Goal: Task Accomplishment & Management: Use online tool/utility

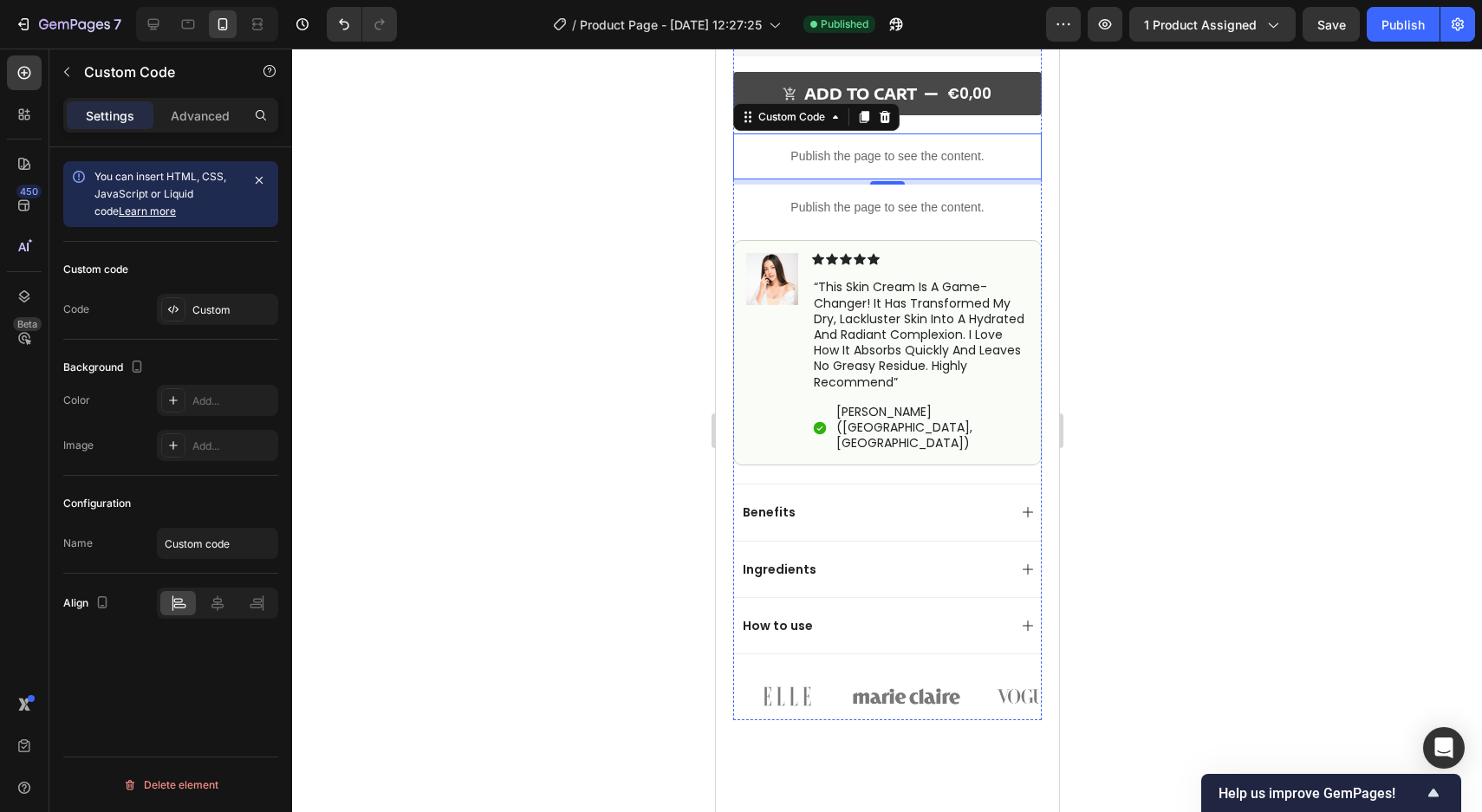
scroll to position [768, 0]
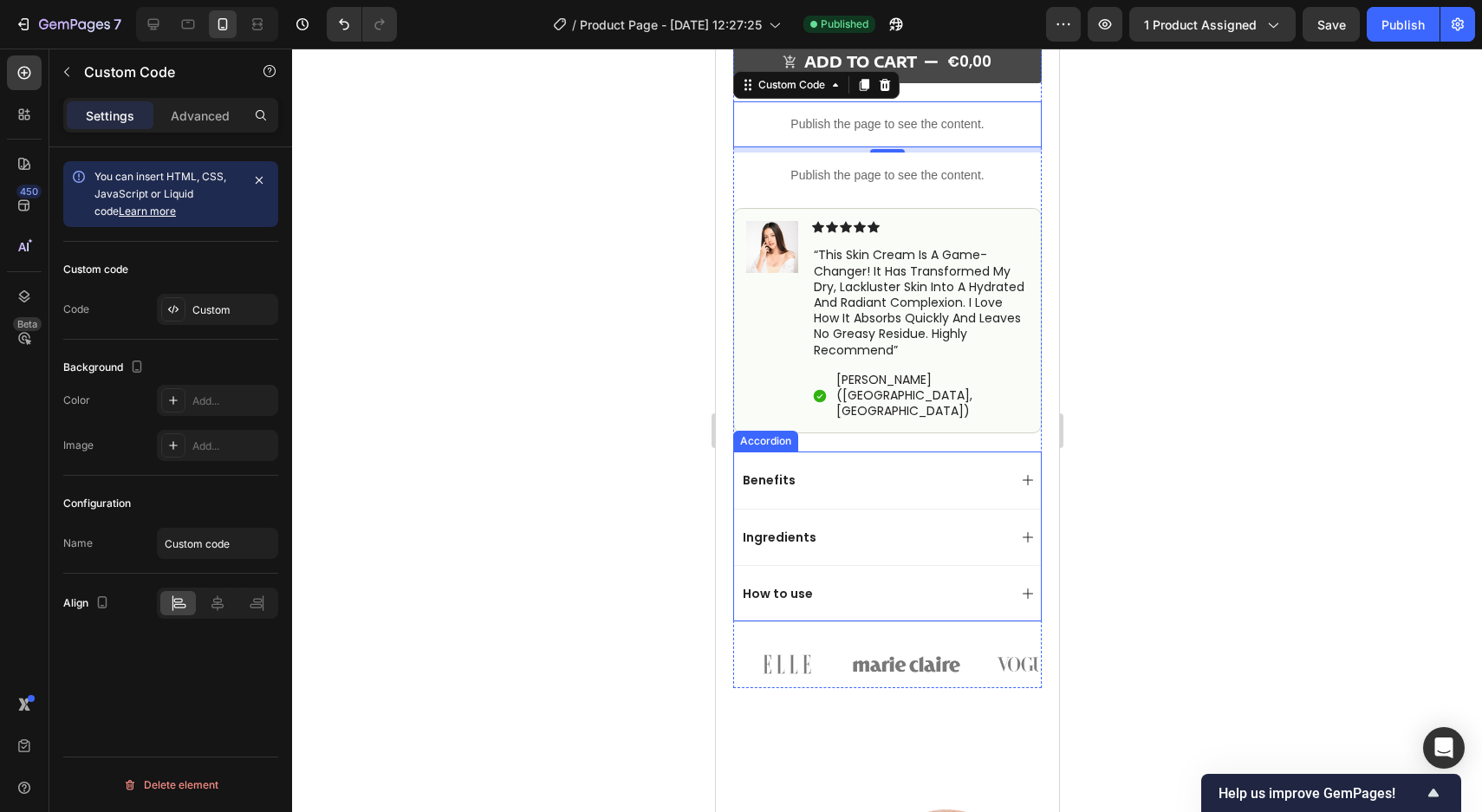
click at [874, 470] on div "Benefits" at bounding box center [873, 480] width 267 height 21
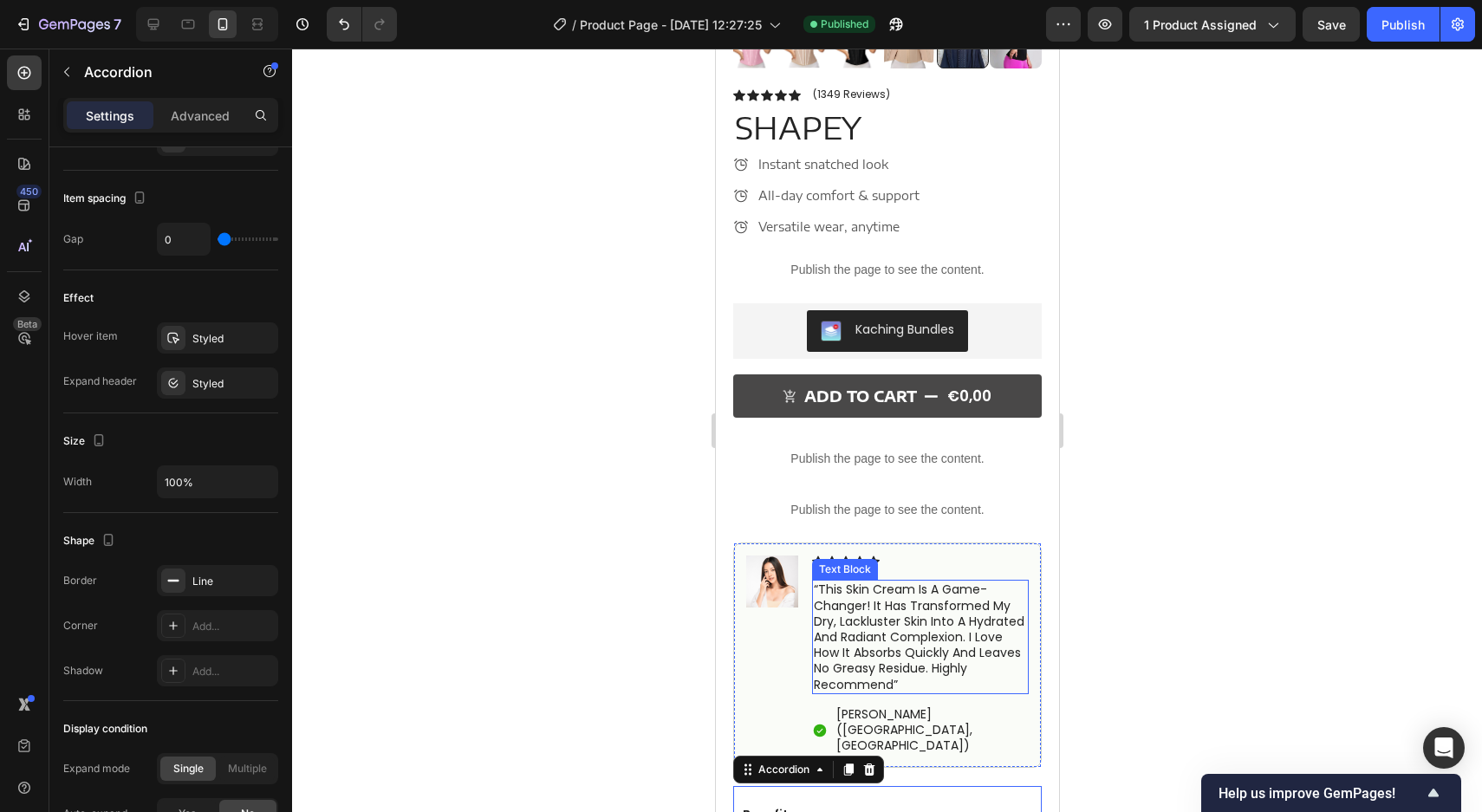
scroll to position [431, 0]
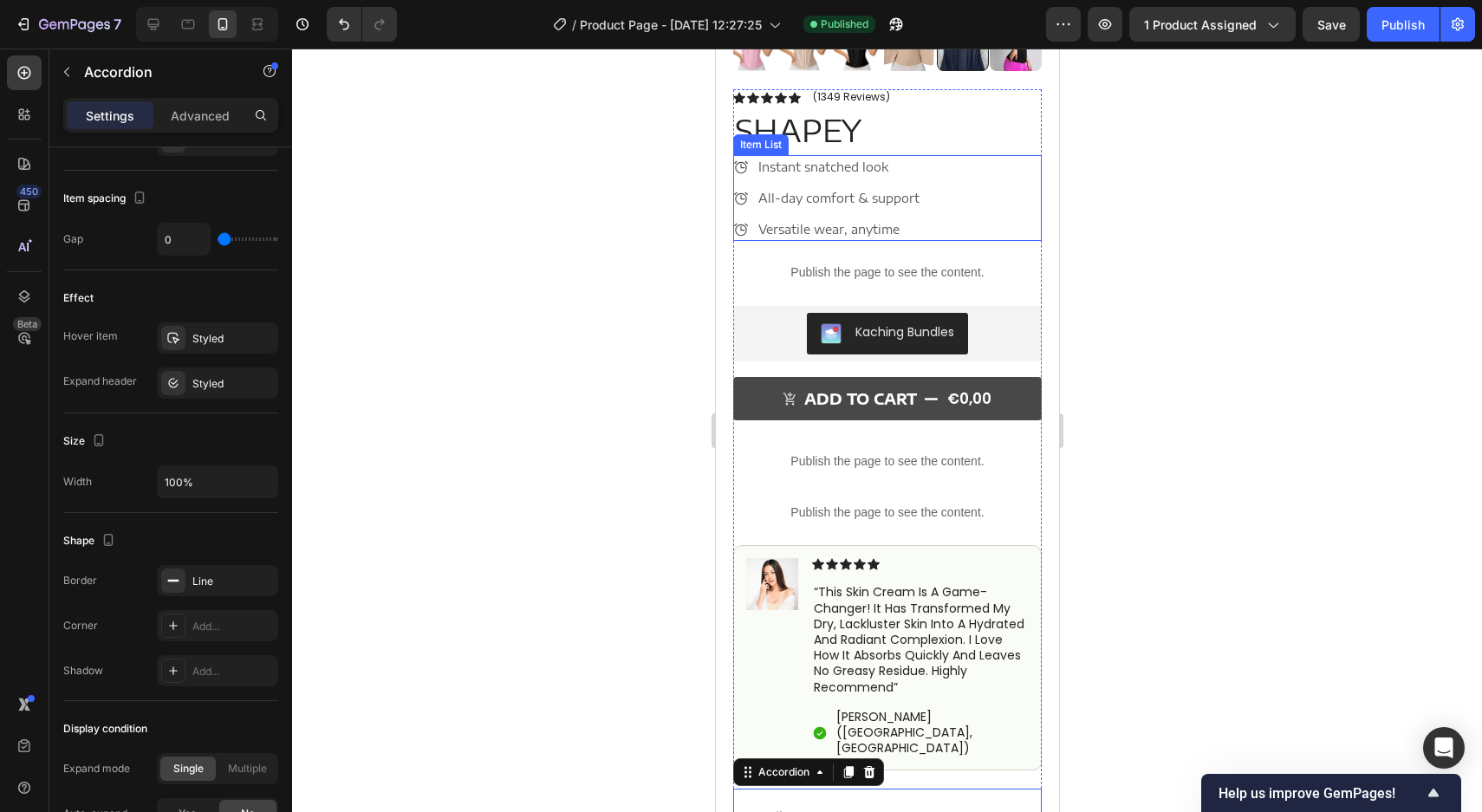
click at [801, 169] on p "Instant snatched look" at bounding box center [838, 166] width 161 height 19
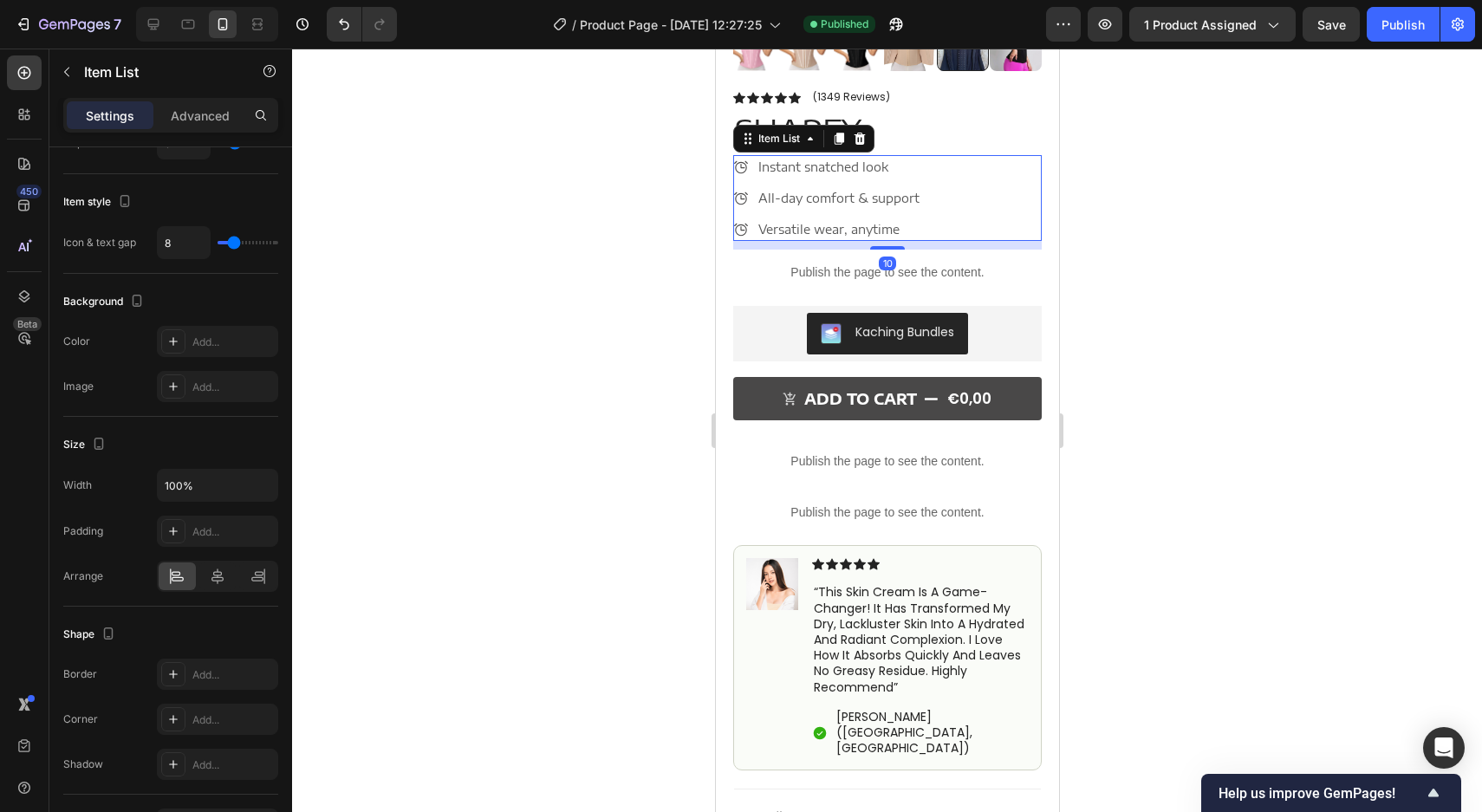
scroll to position [0, 0]
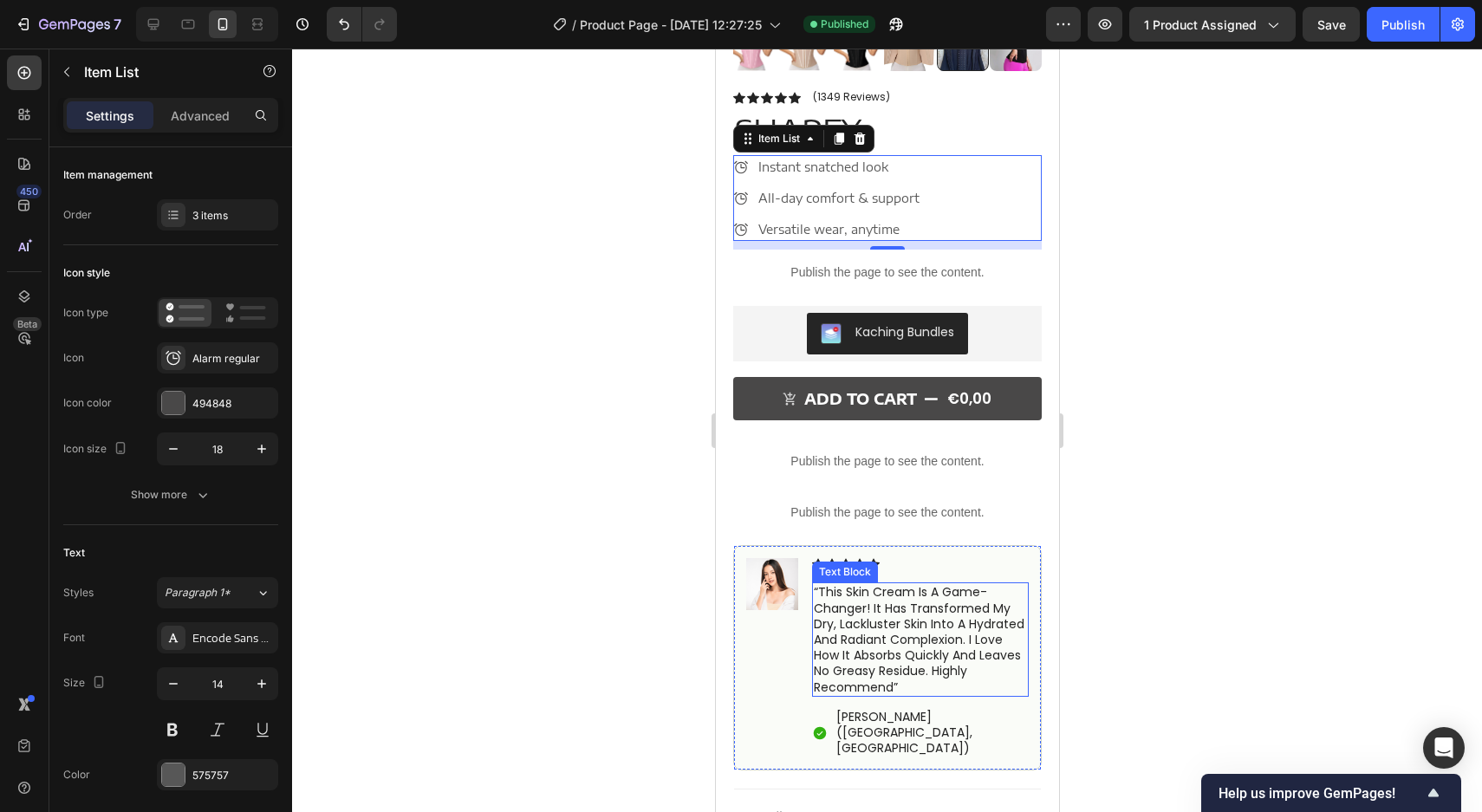
click at [873, 612] on p "“this skin cream is a game-changer! it has transformed my dry, lackluster skin …" at bounding box center [919, 639] width 213 height 110
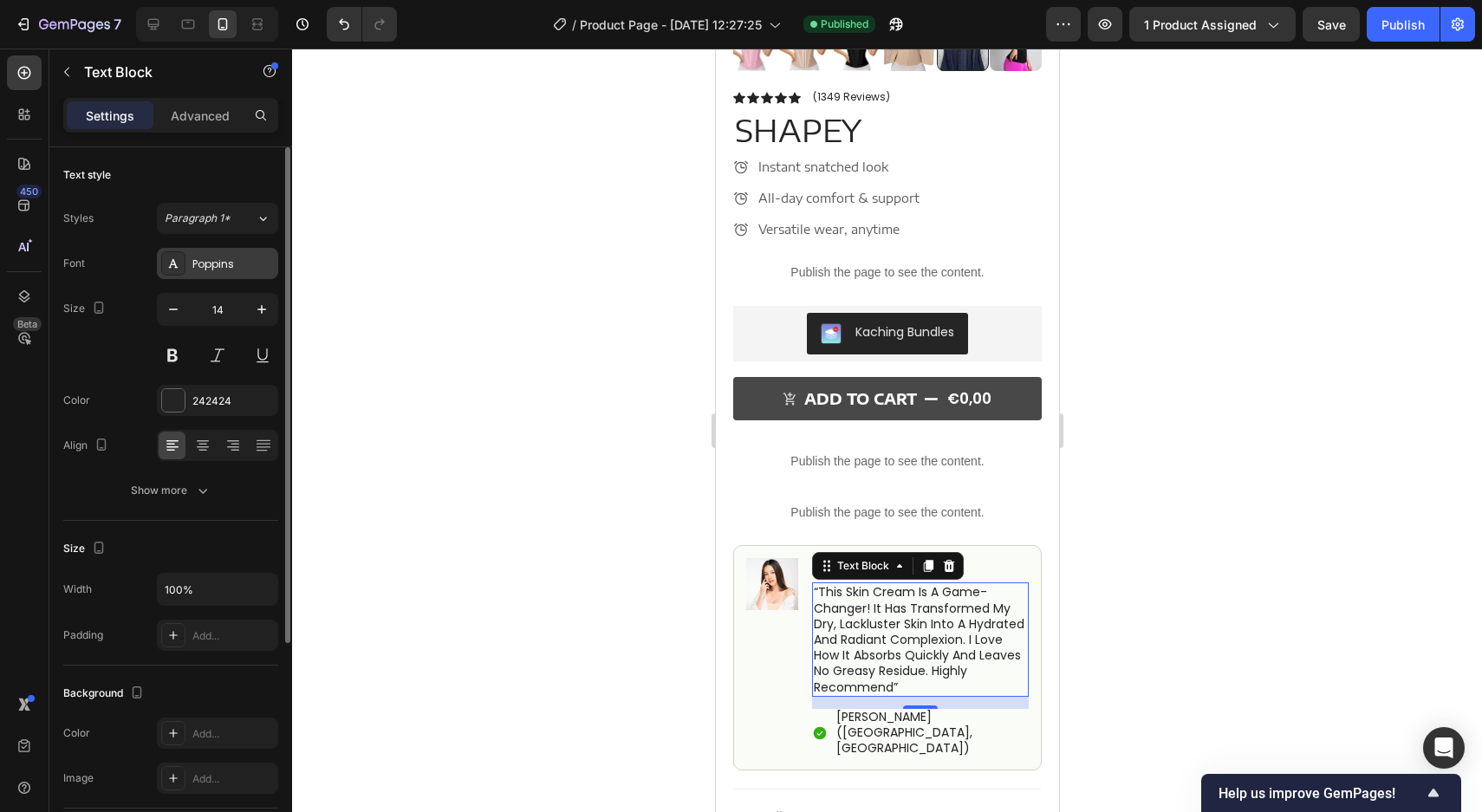
click at [207, 267] on div "Poppins" at bounding box center [233, 264] width 82 height 16
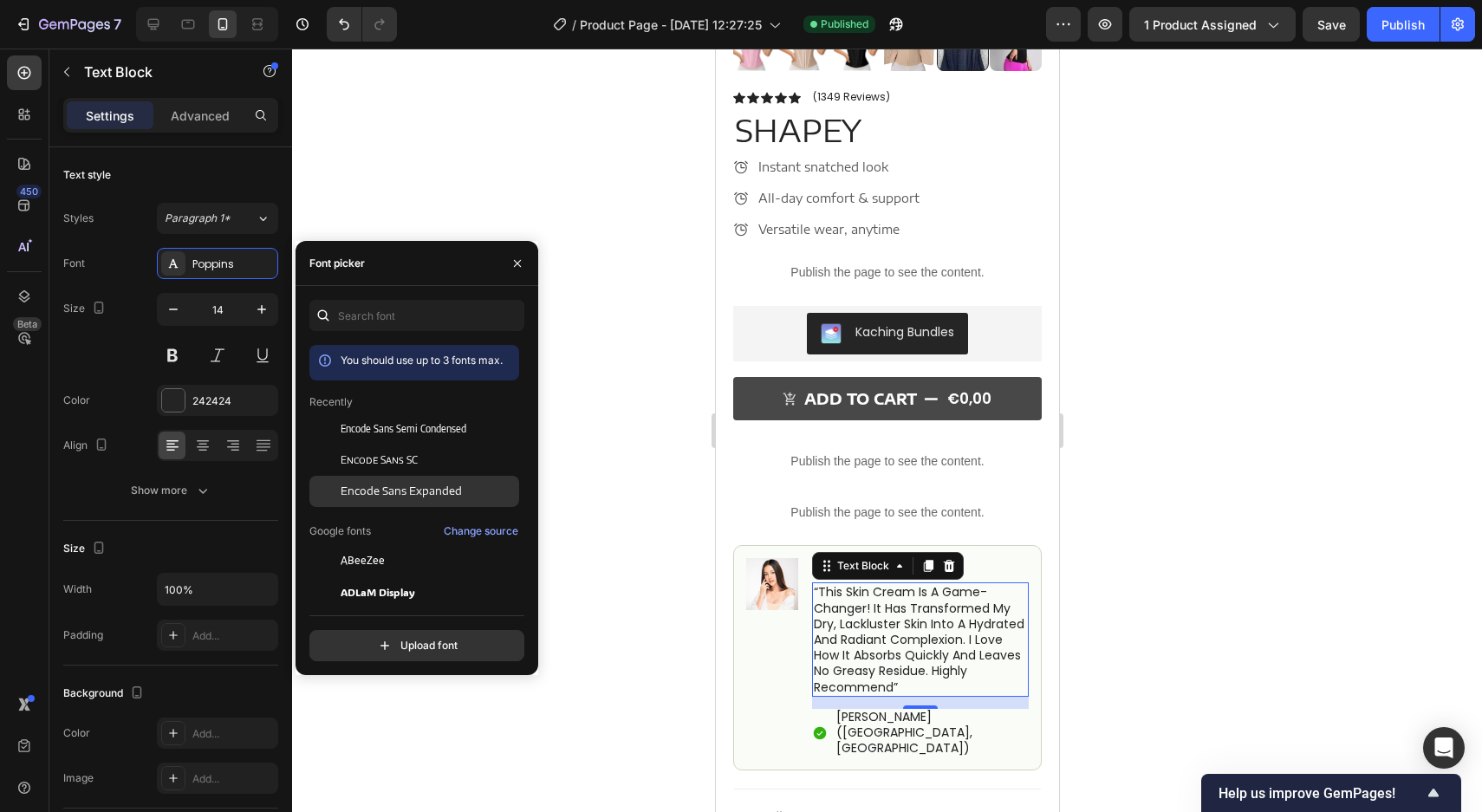
click at [391, 487] on span "Encode Sans Expanded" at bounding box center [400, 492] width 121 height 16
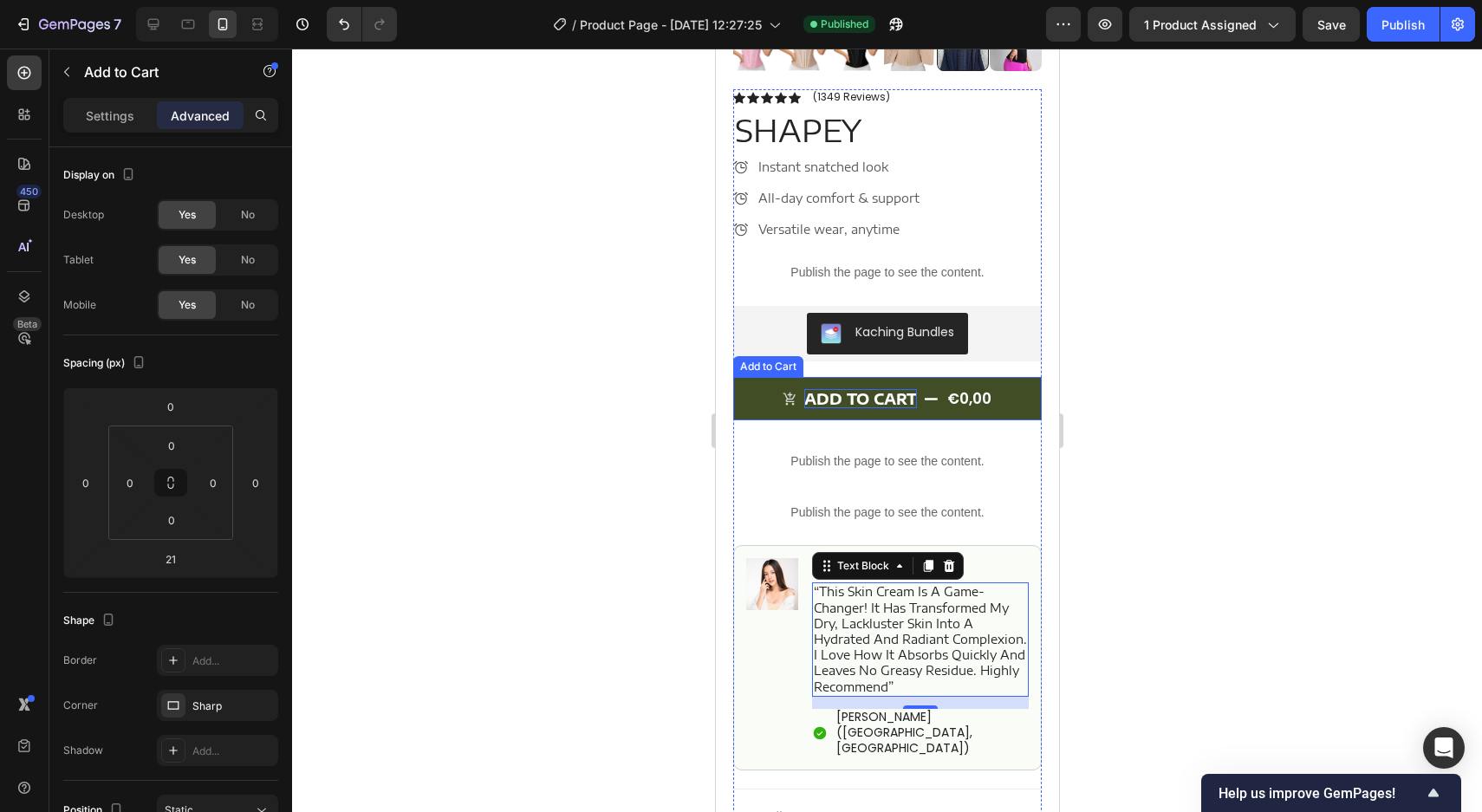
click at [845, 399] on div "ADD TO CART" at bounding box center [860, 398] width 113 height 19
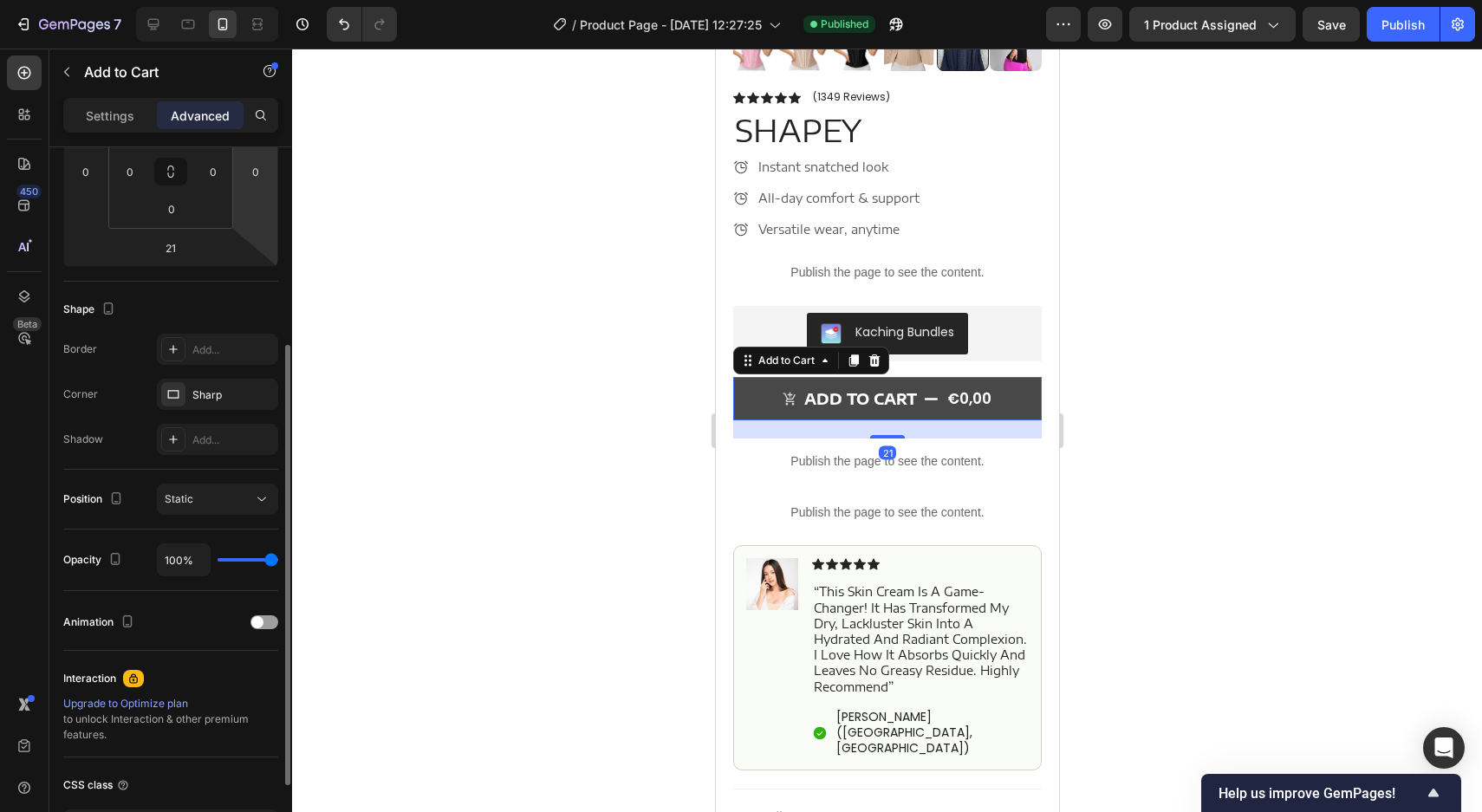
scroll to position [442, 0]
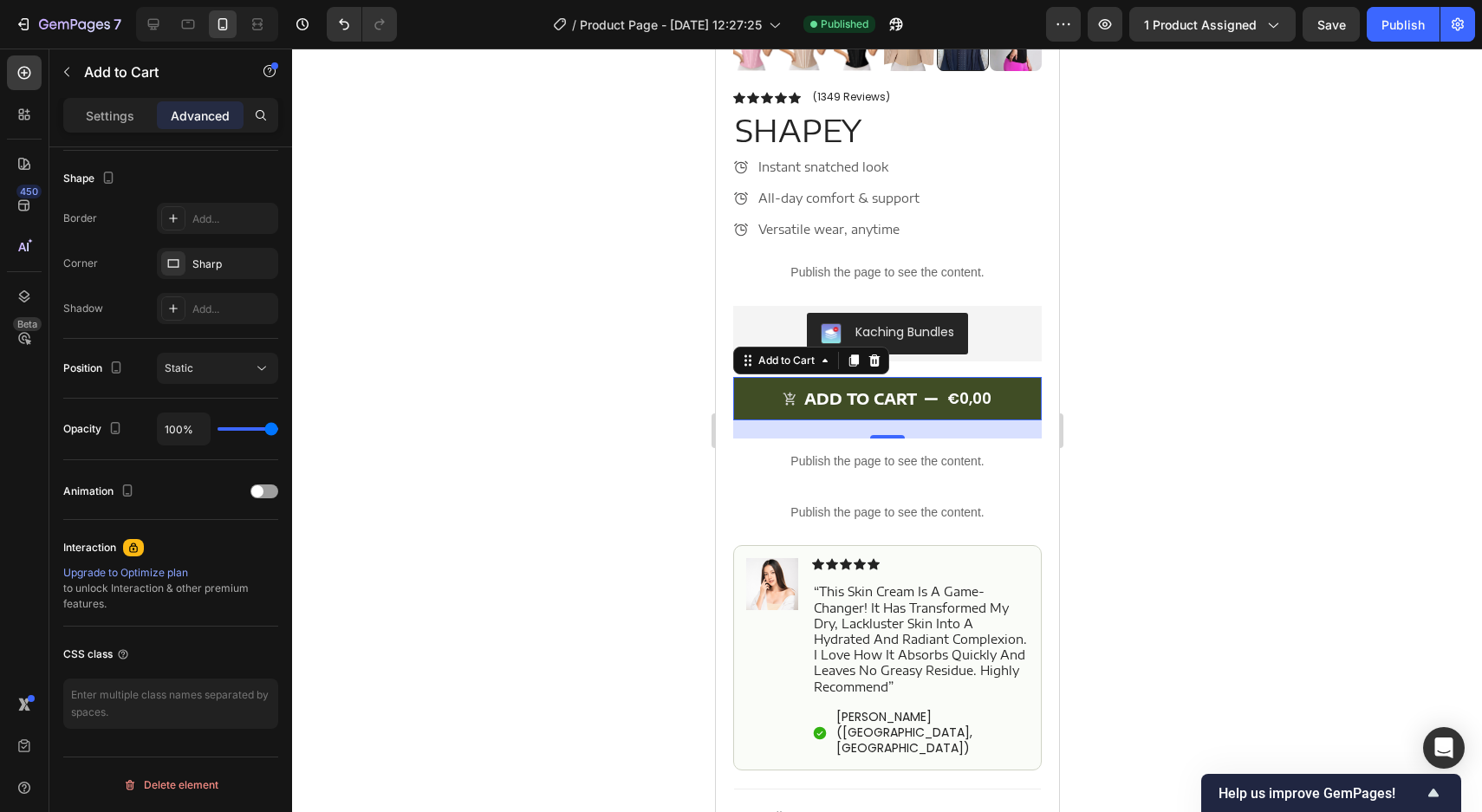
click at [758, 398] on button "ADD TO CART €0,00" at bounding box center [887, 398] width 309 height 43
click at [856, 393] on div "ADD TO CART" at bounding box center [860, 398] width 113 height 19
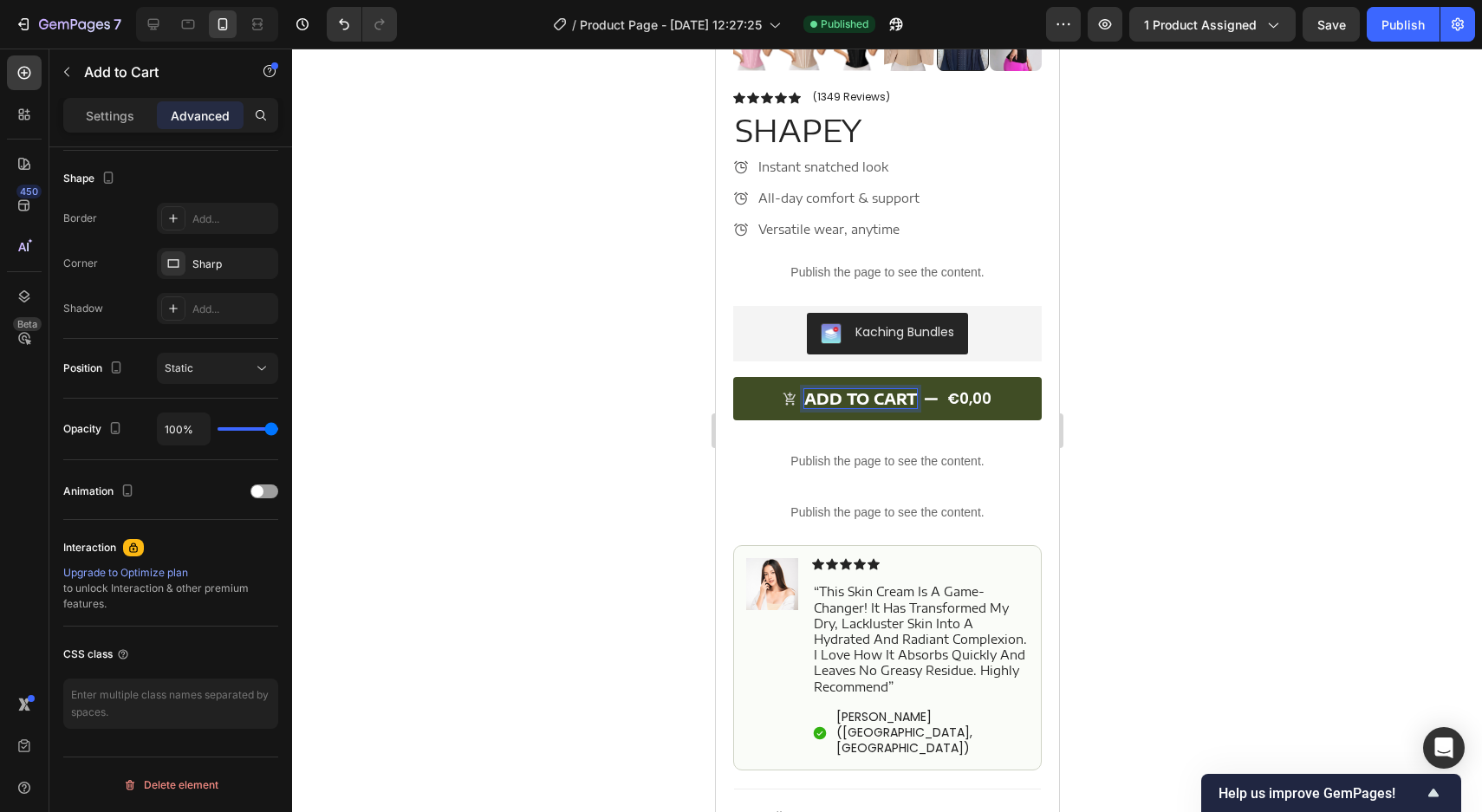
click at [856, 393] on p "ADD TO CART" at bounding box center [860, 398] width 113 height 19
click at [850, 396] on p "ADD TO CART" at bounding box center [860, 398] width 113 height 19
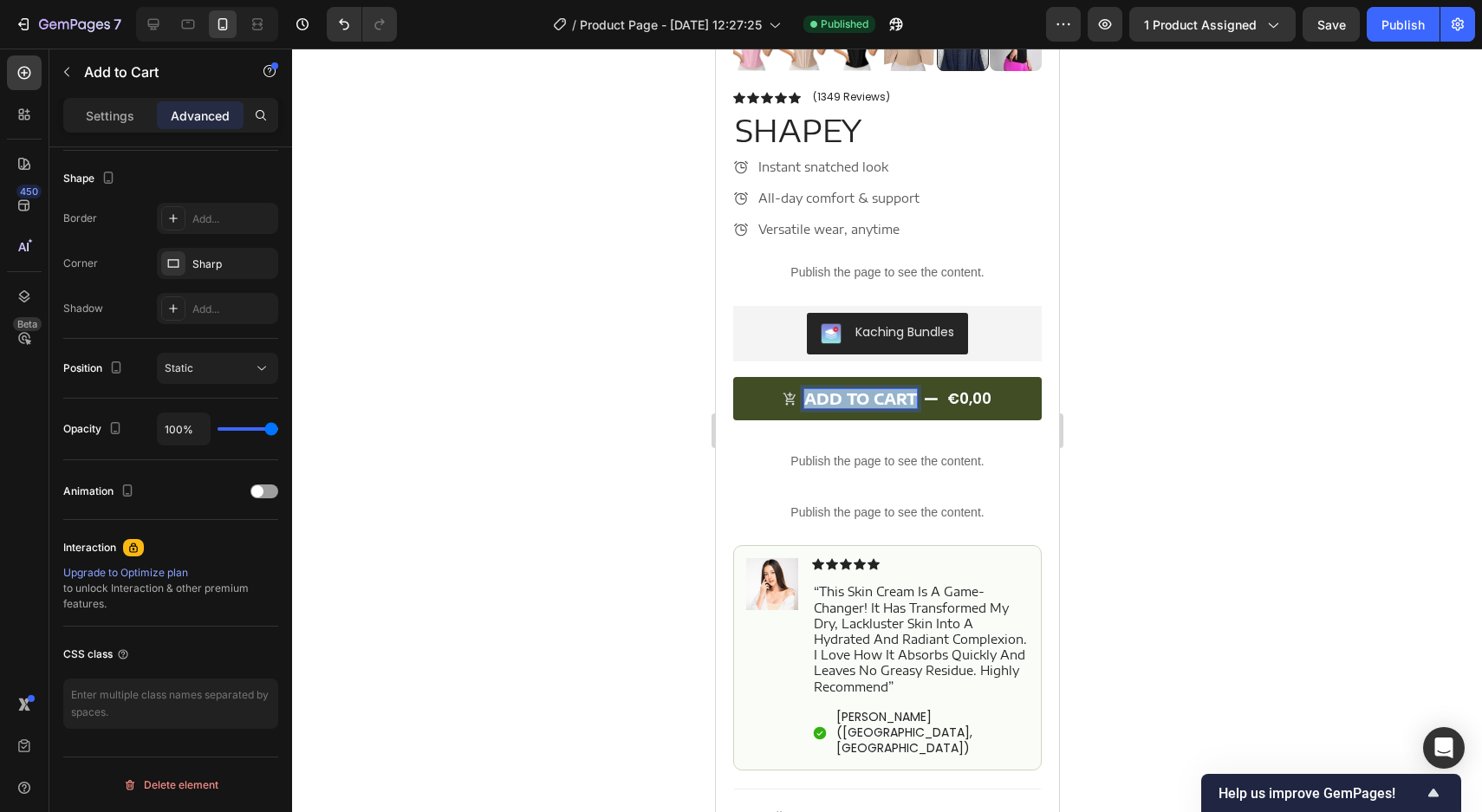
click at [850, 396] on p "ADD TO CART" at bounding box center [860, 398] width 113 height 19
click at [978, 390] on div "€0,00" at bounding box center [969, 398] width 47 height 23
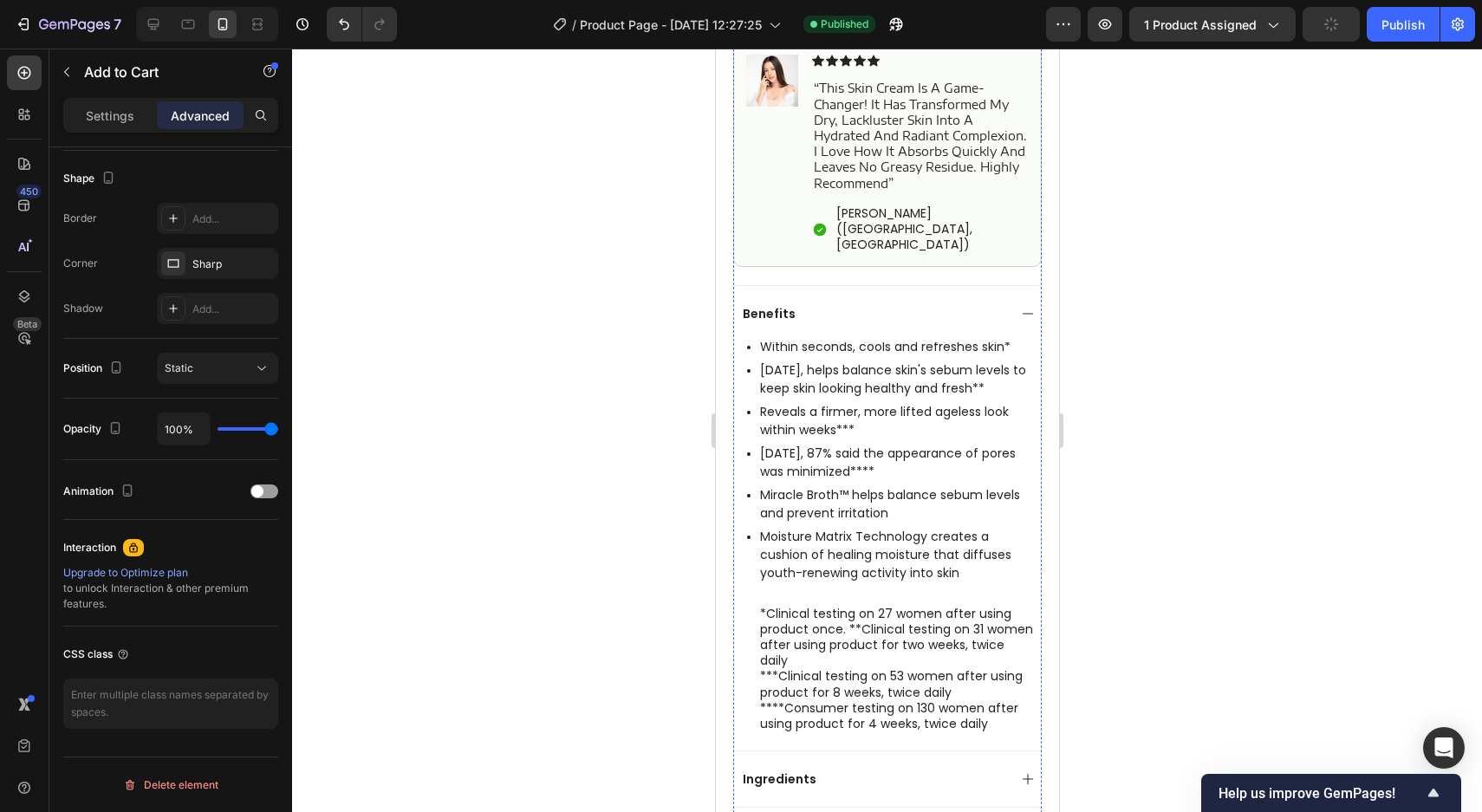
scroll to position [939, 0]
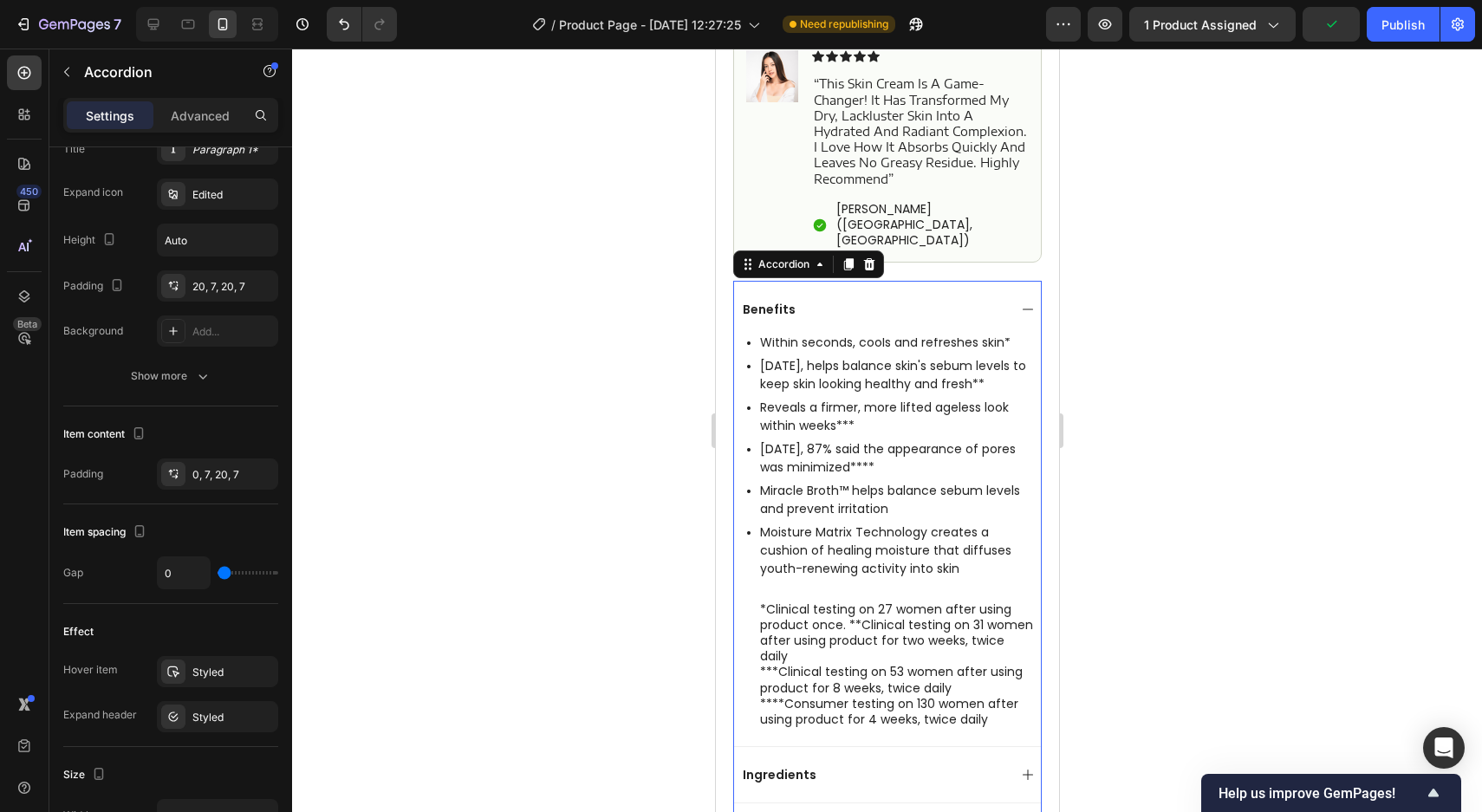
click at [971, 299] on div "Benefits" at bounding box center [873, 309] width 267 height 21
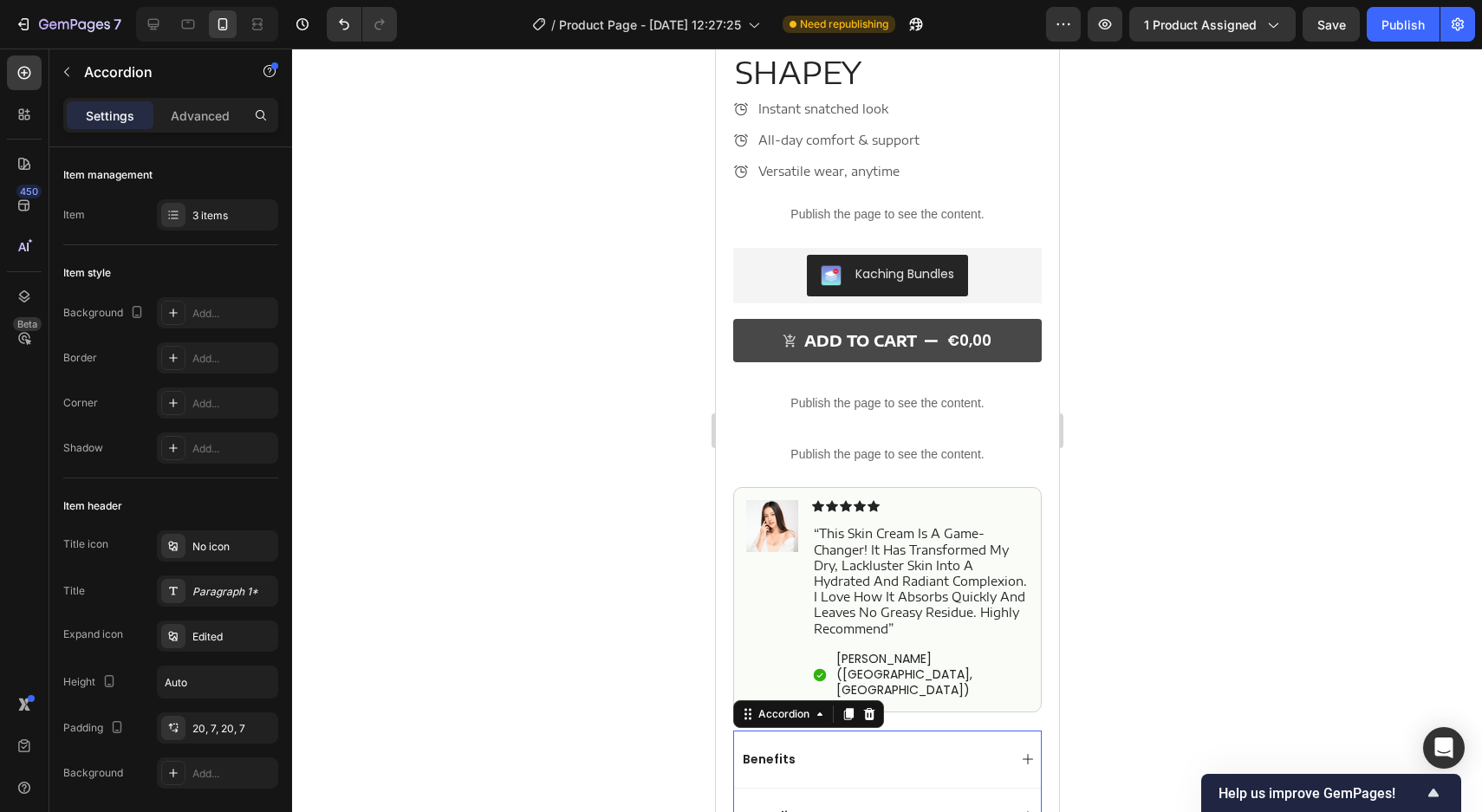
scroll to position [469, 0]
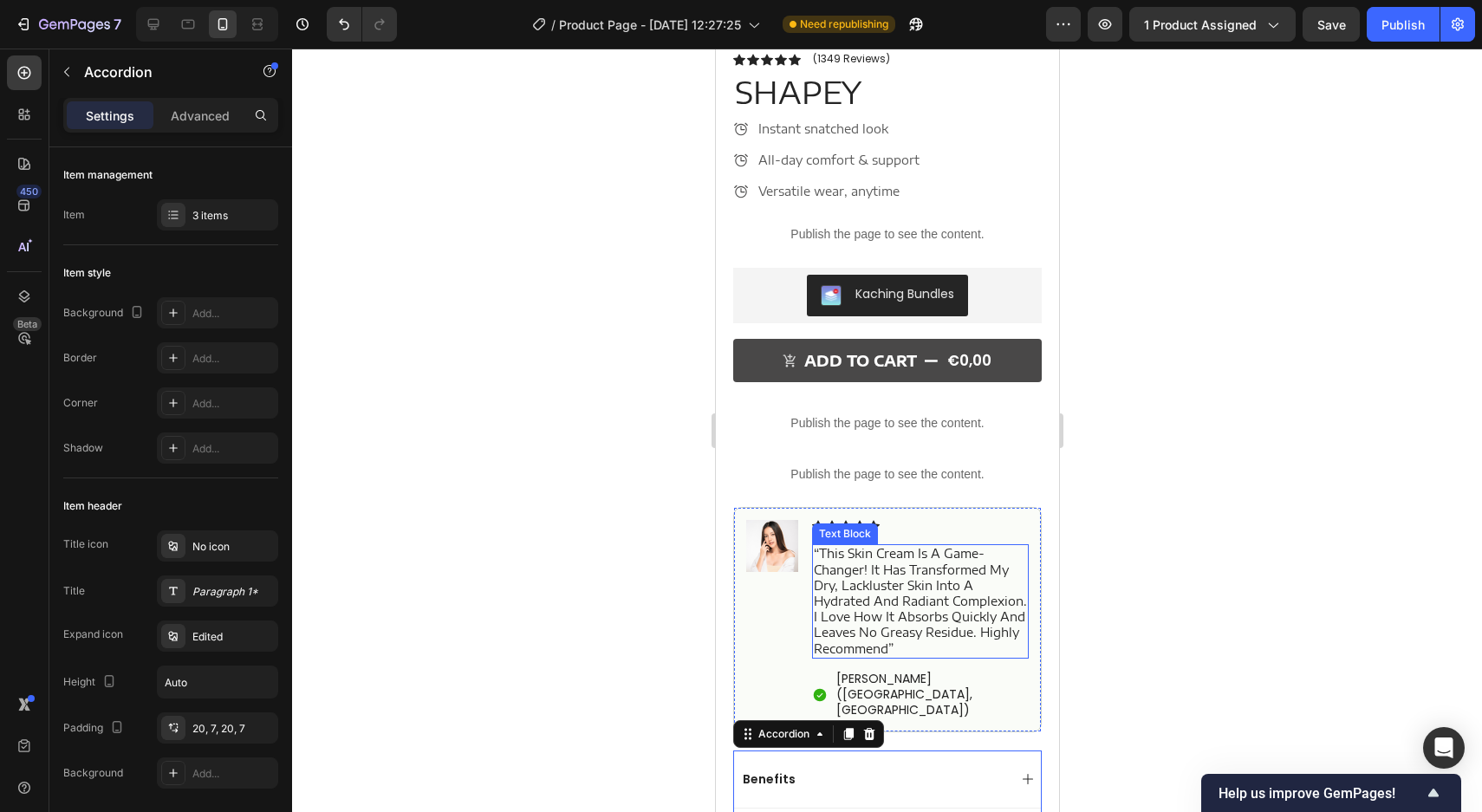
click at [867, 604] on p "“this skin cream is a game-changer! it has transformed my dry, lackluster skin …" at bounding box center [919, 601] width 213 height 110
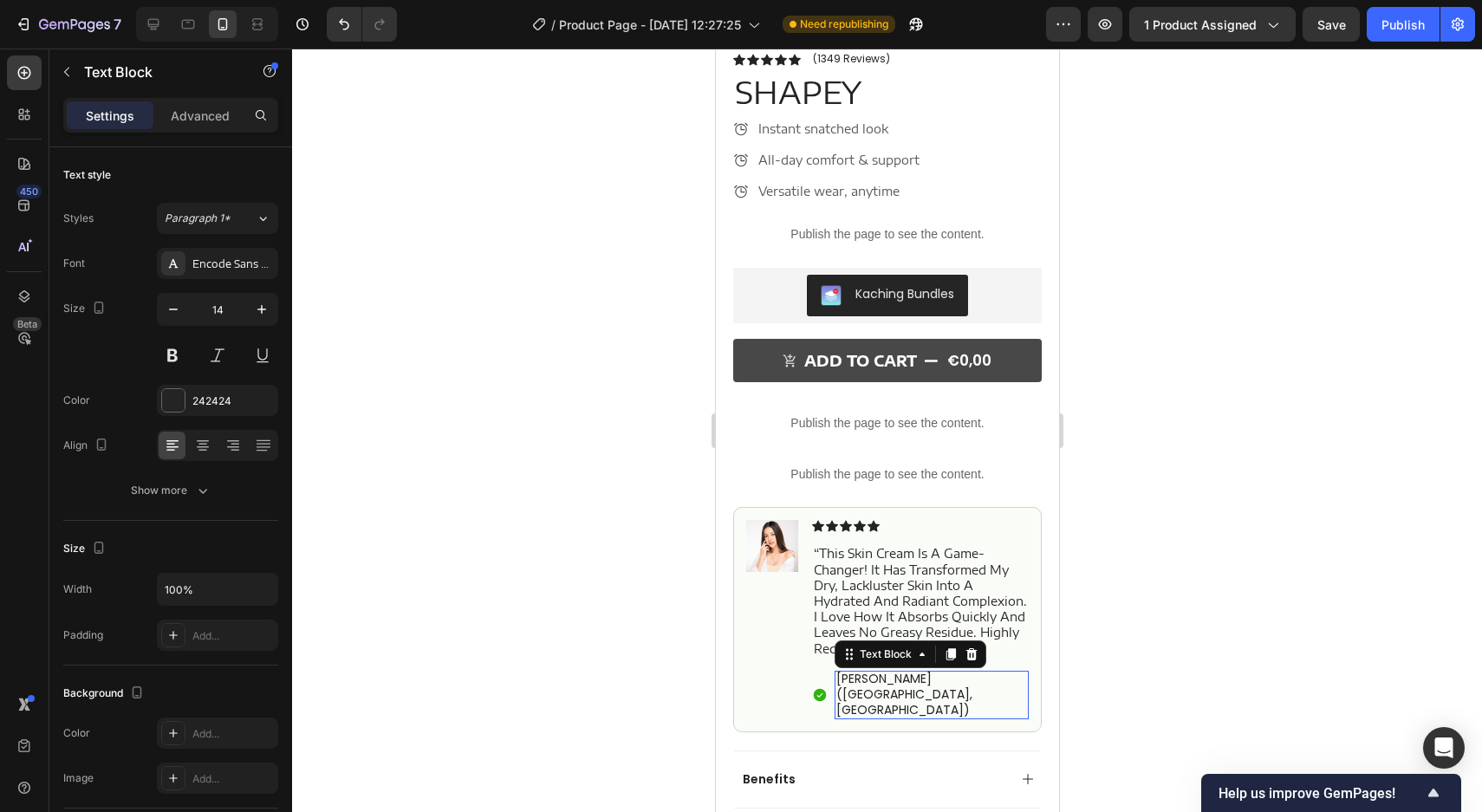
click at [865, 681] on p "Hannah N. (Houston, USA)" at bounding box center [931, 694] width 191 height 47
click at [246, 274] on div "Poppins" at bounding box center [217, 263] width 121 height 31
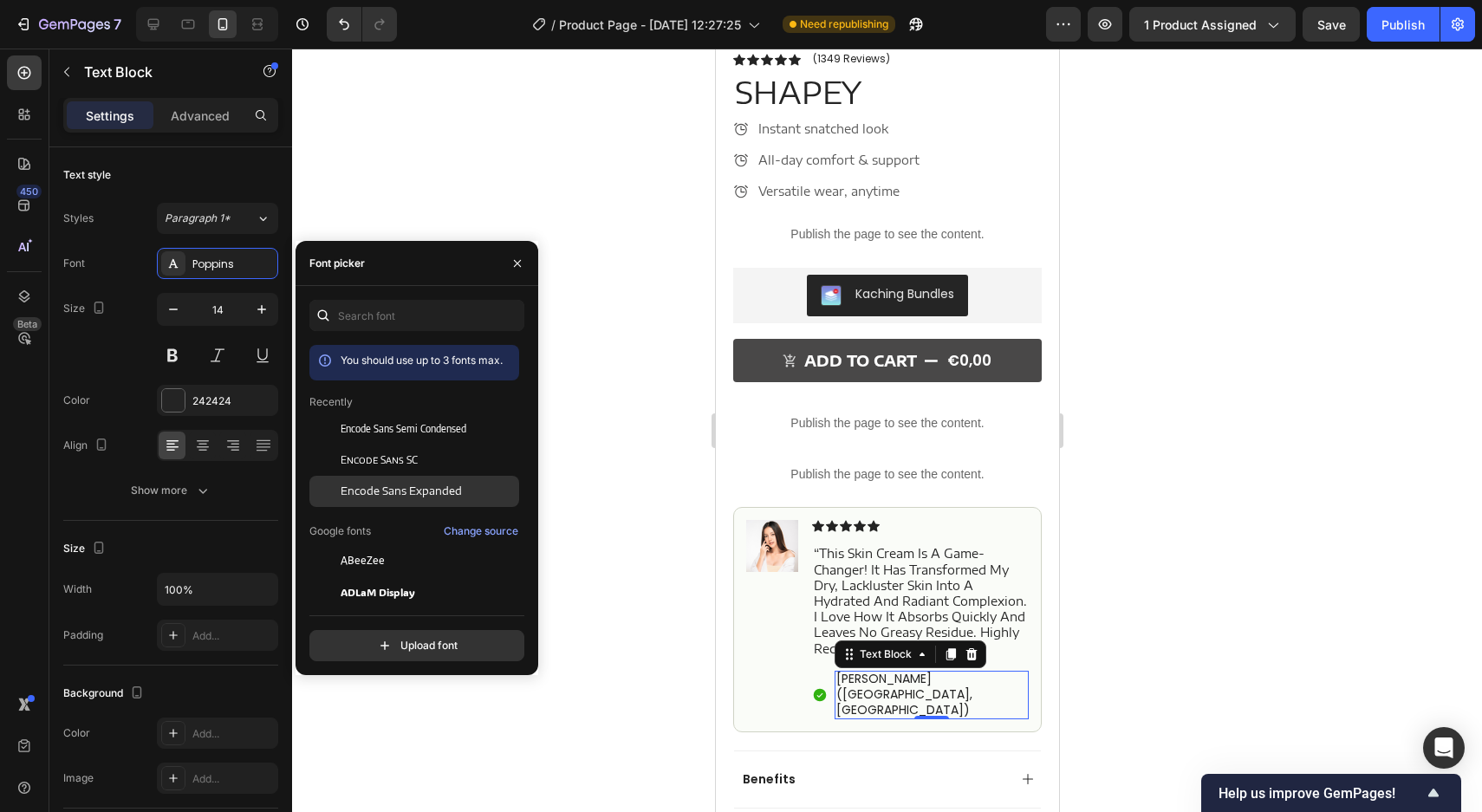
click at [385, 486] on span "Encode Sans Expanded" at bounding box center [400, 492] width 121 height 16
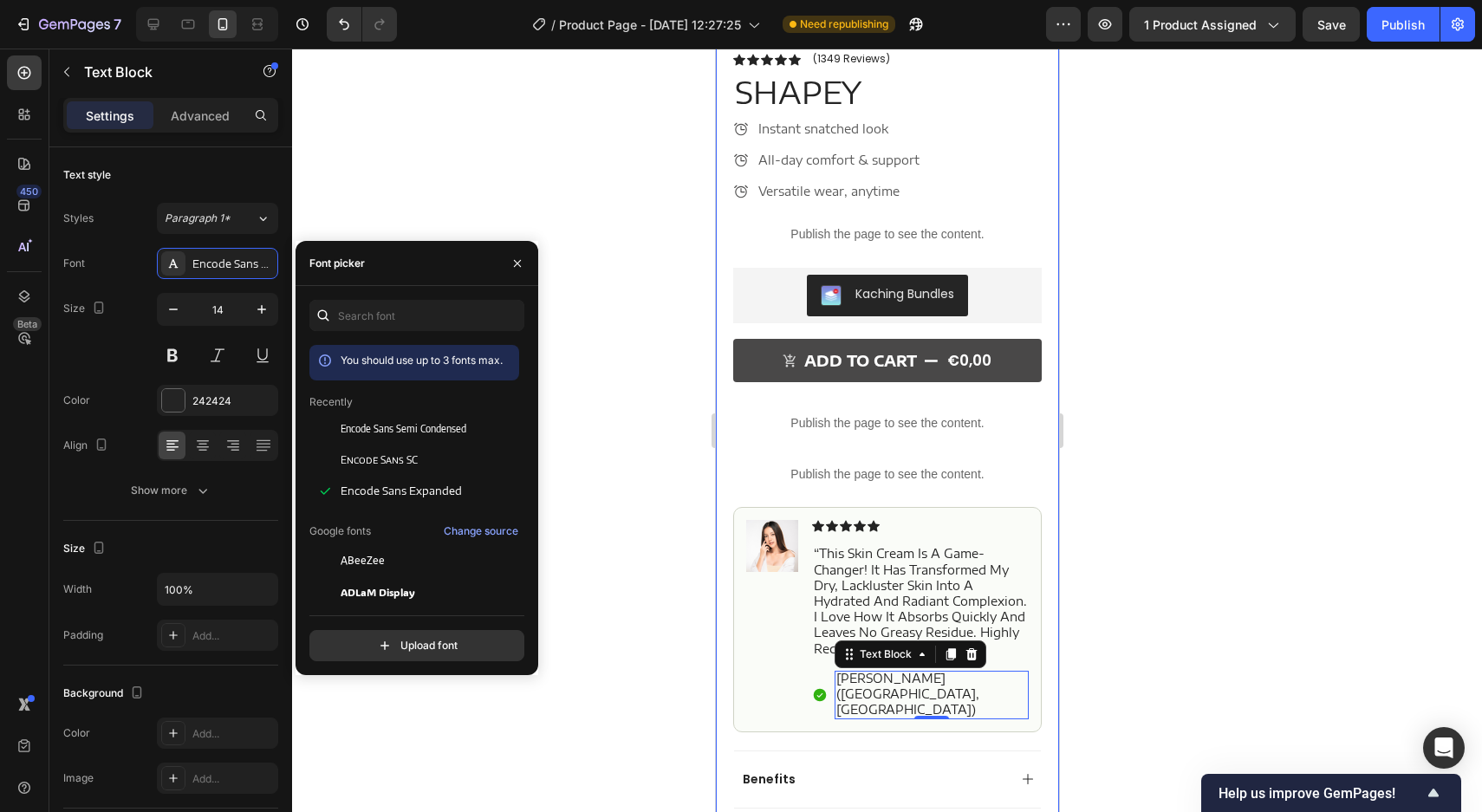
click at [722, 554] on div "Product Images Image Icon Icon Icon Icon Icon Icon List “This skin cream is a g…" at bounding box center [886, 301] width 343 height 1371
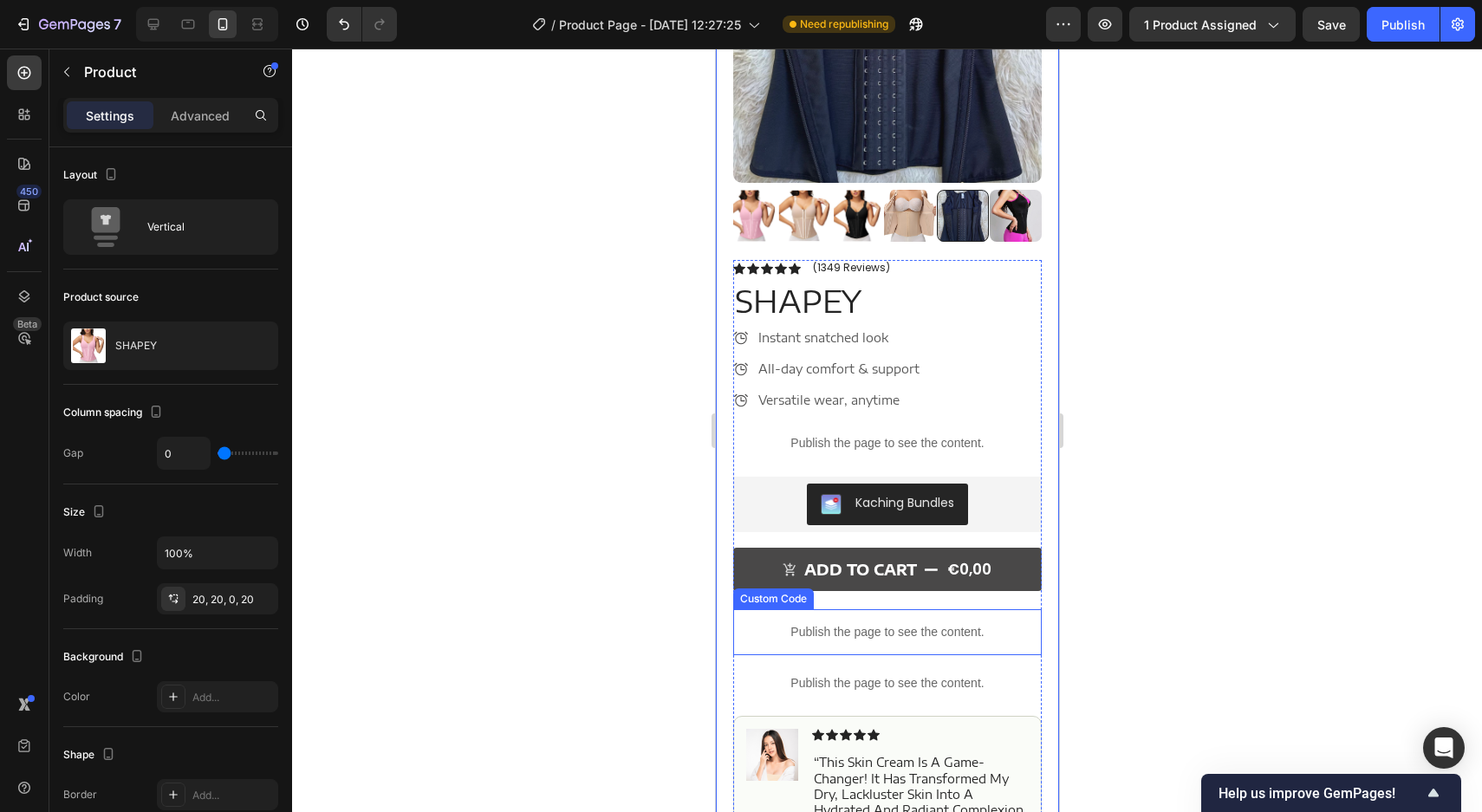
scroll to position [0, 0]
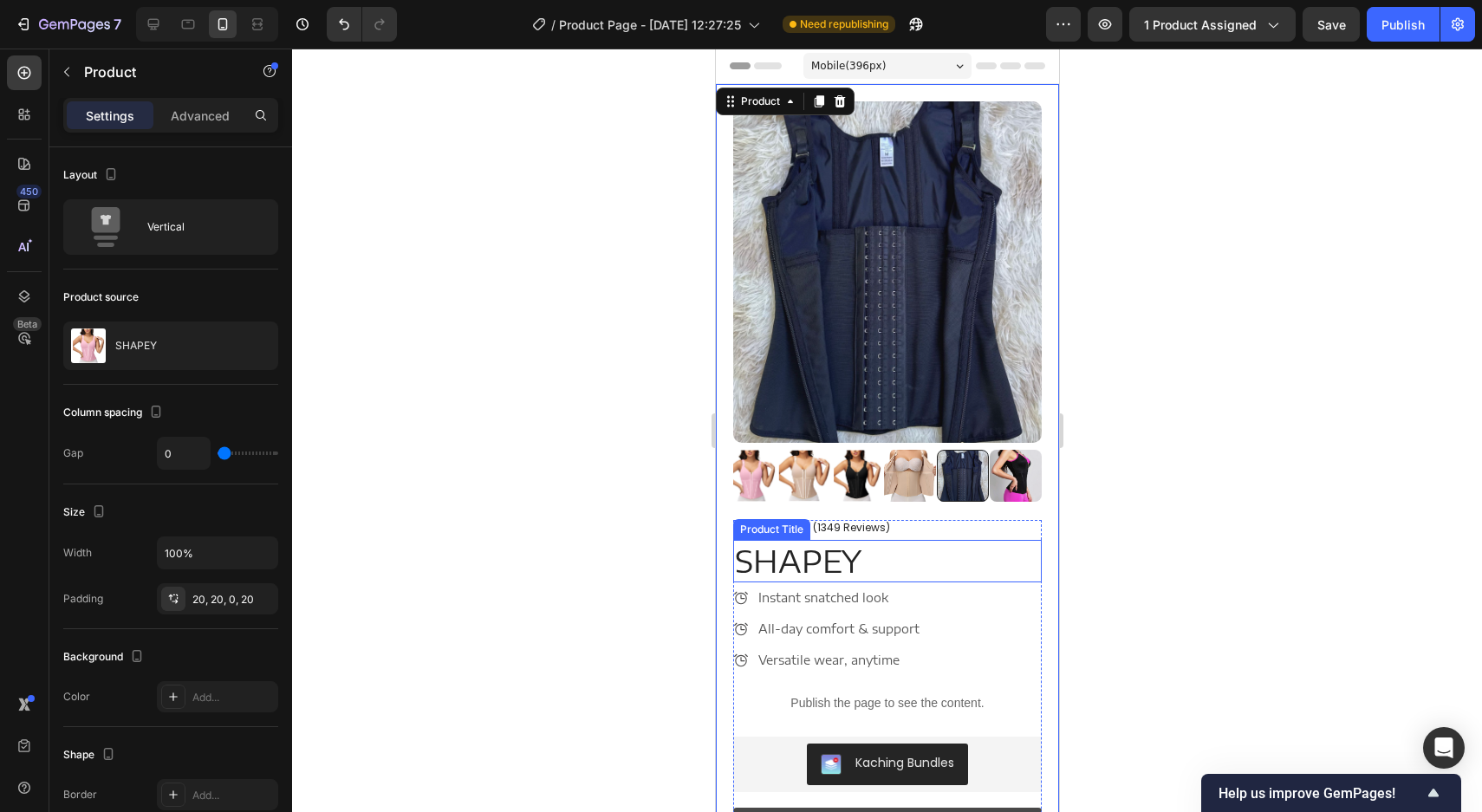
click at [796, 552] on h1 "SHAPEY" at bounding box center [887, 561] width 309 height 43
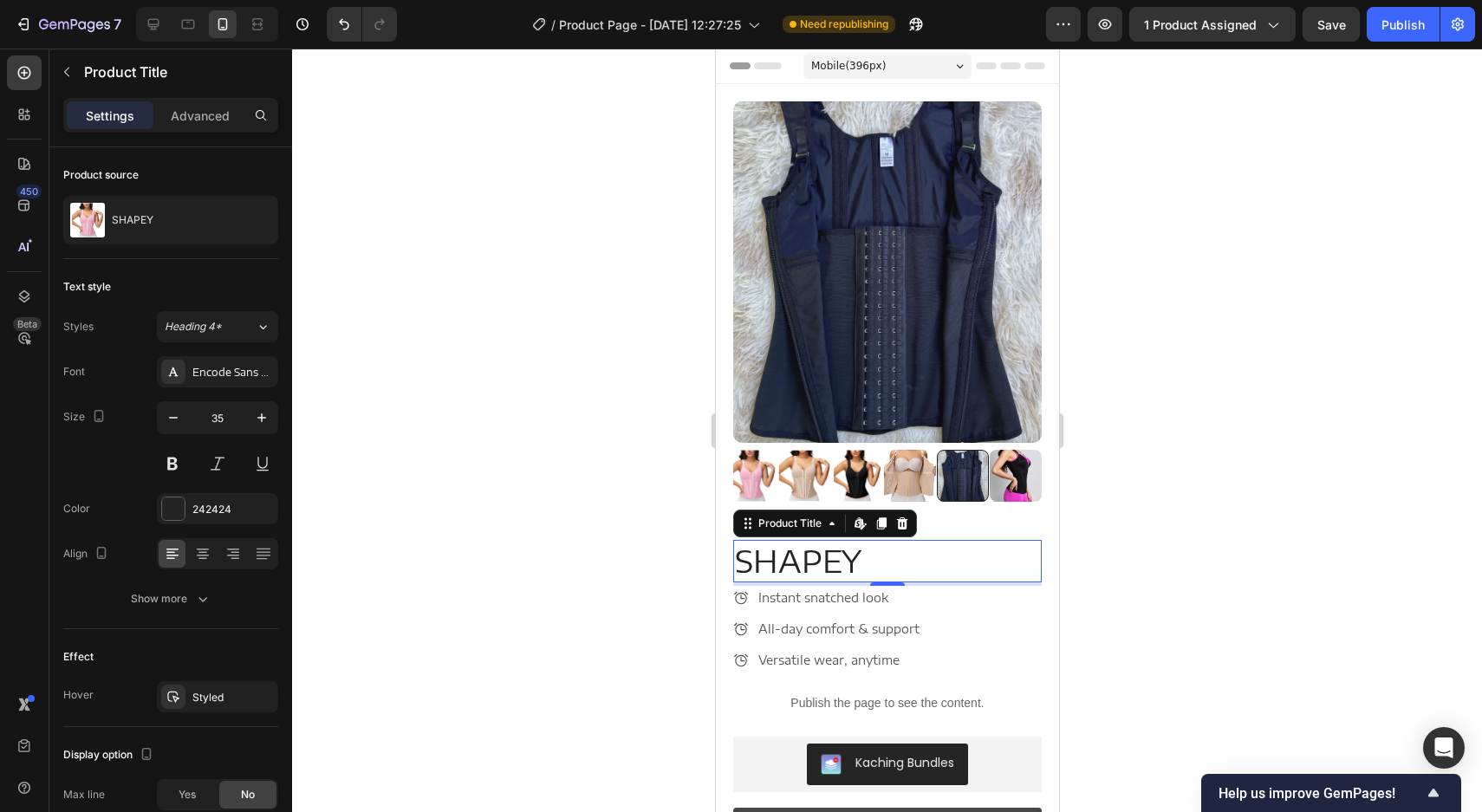
click at [787, 559] on h1 "SHAPEY" at bounding box center [887, 561] width 309 height 43
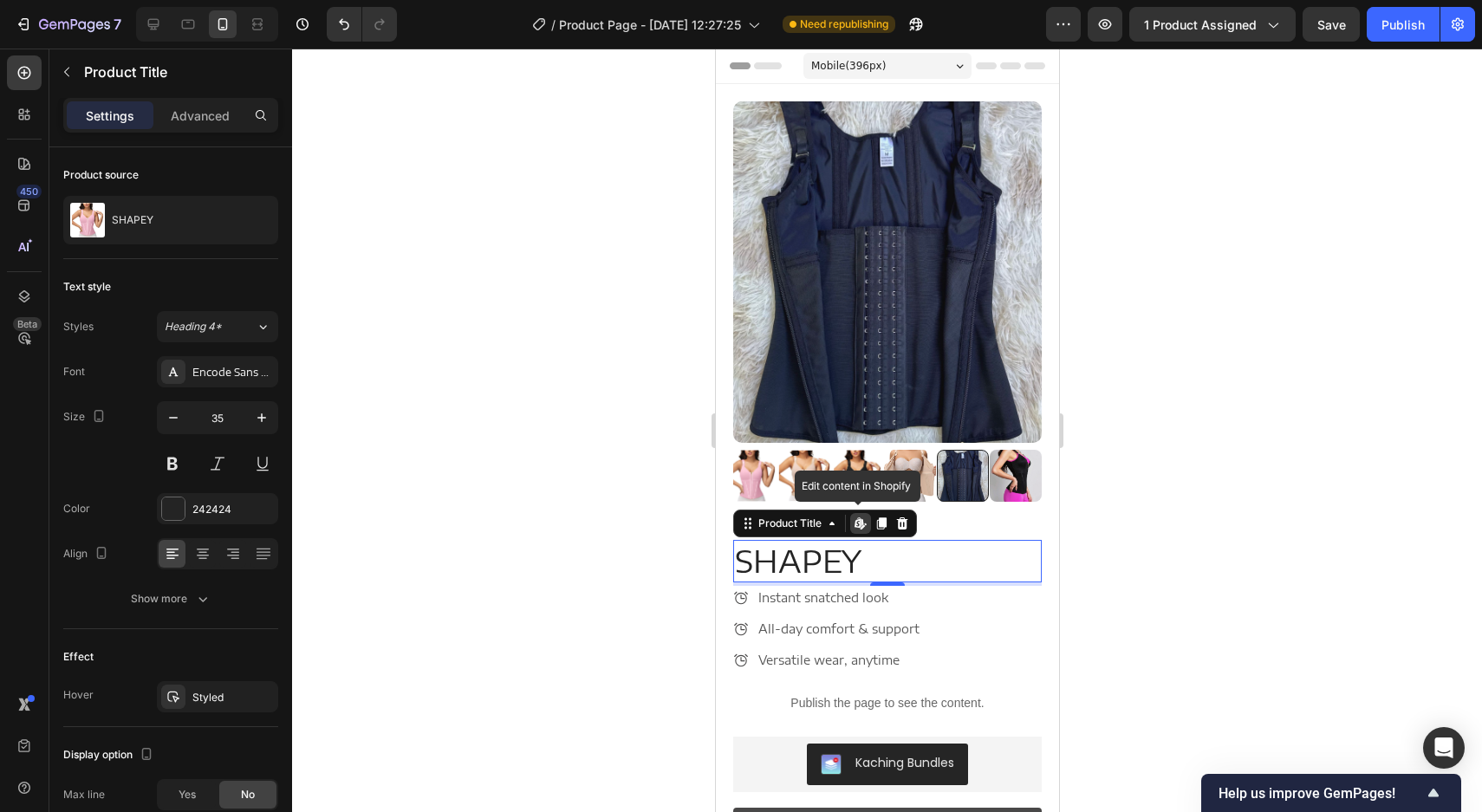
click at [787, 559] on h1 "SHAPEY" at bounding box center [887, 561] width 309 height 43
click at [182, 421] on button "button" at bounding box center [173, 418] width 31 height 31
click at [181, 421] on icon "button" at bounding box center [173, 418] width 18 height 18
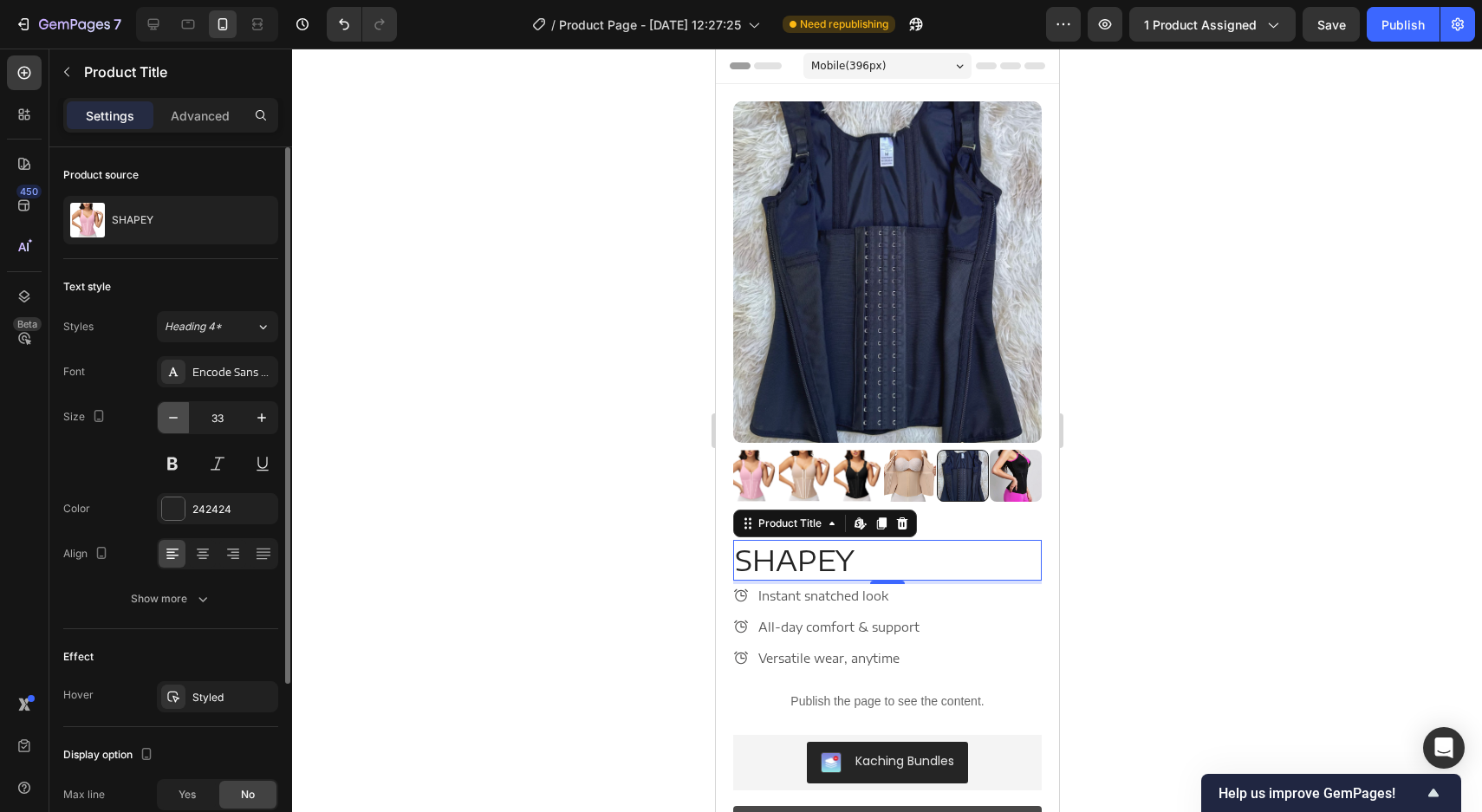
click at [181, 421] on icon "button" at bounding box center [173, 418] width 18 height 18
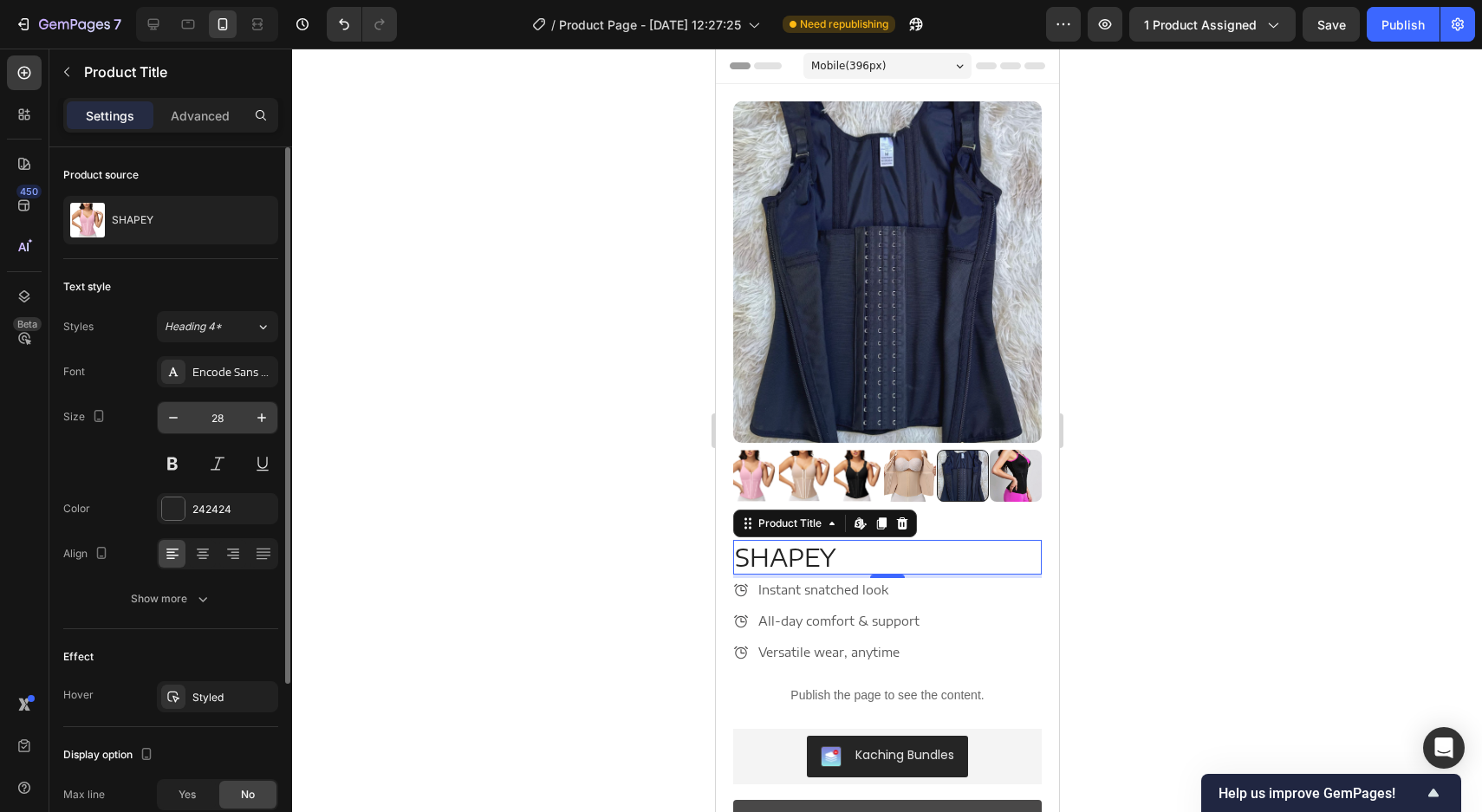
click at [245, 410] on input "28" at bounding box center [217, 418] width 57 height 31
click at [265, 414] on icon "button" at bounding box center [262, 418] width 18 height 18
type input "30"
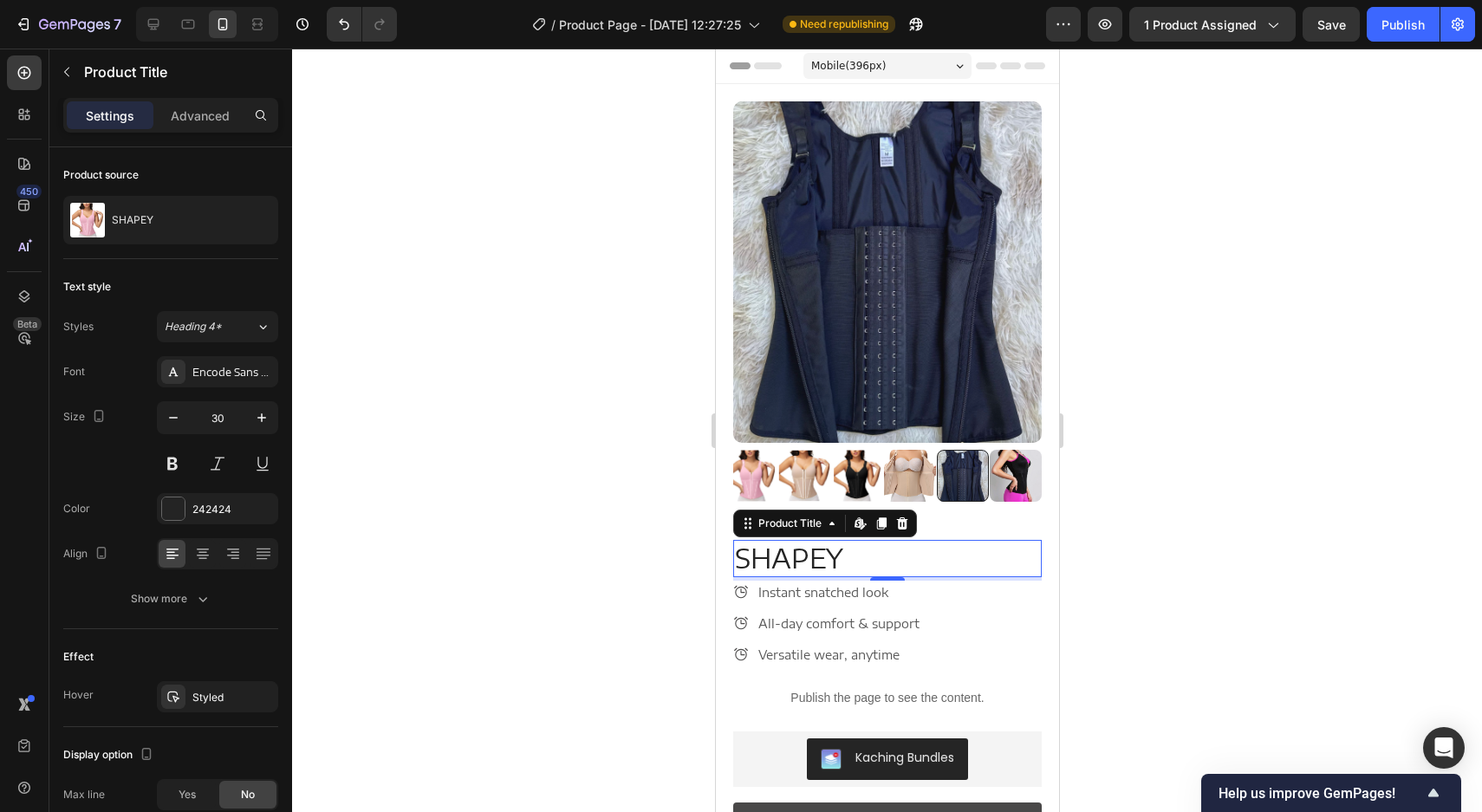
click at [417, 384] on div at bounding box center [887, 430] width 1190 height 764
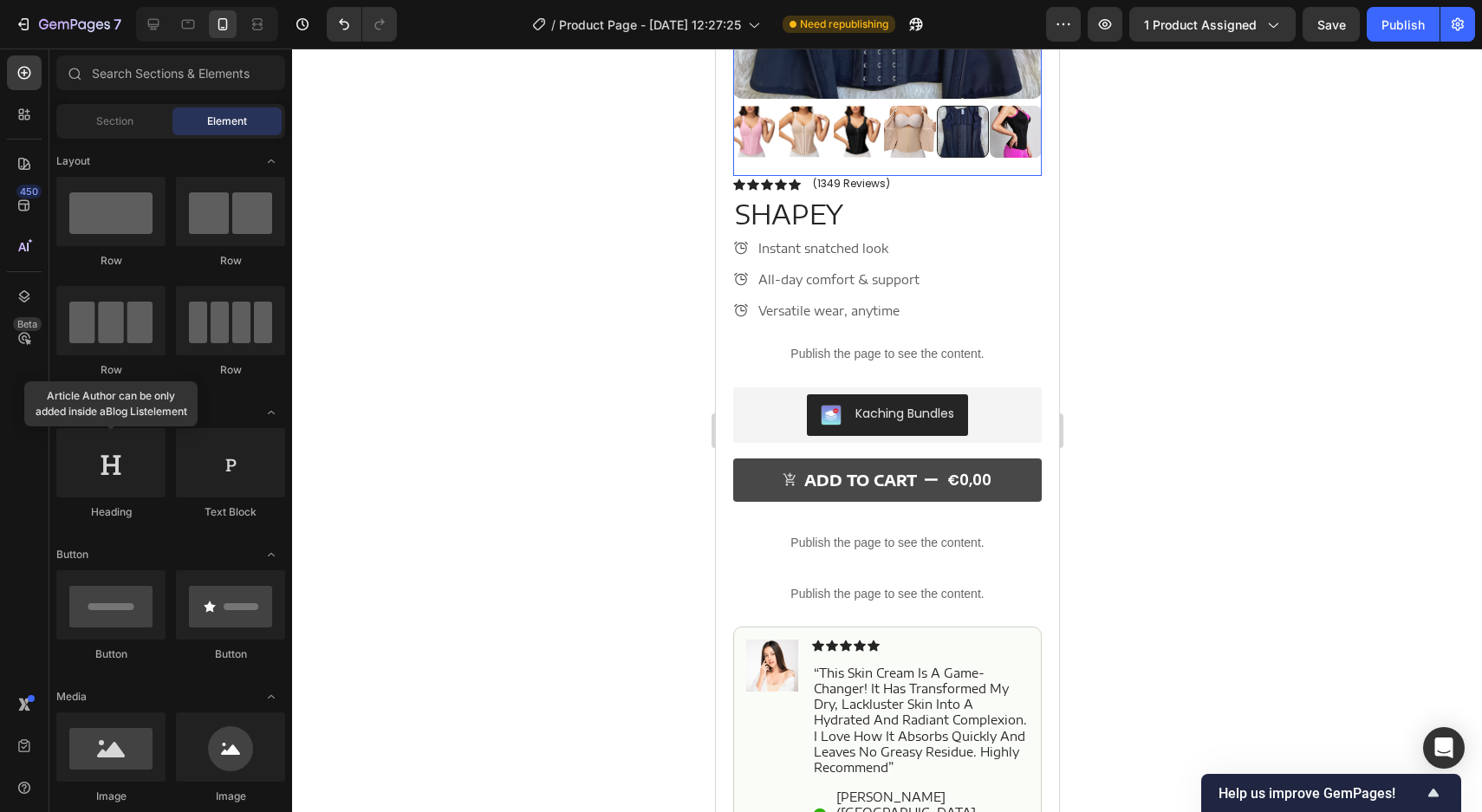
scroll to position [284, 0]
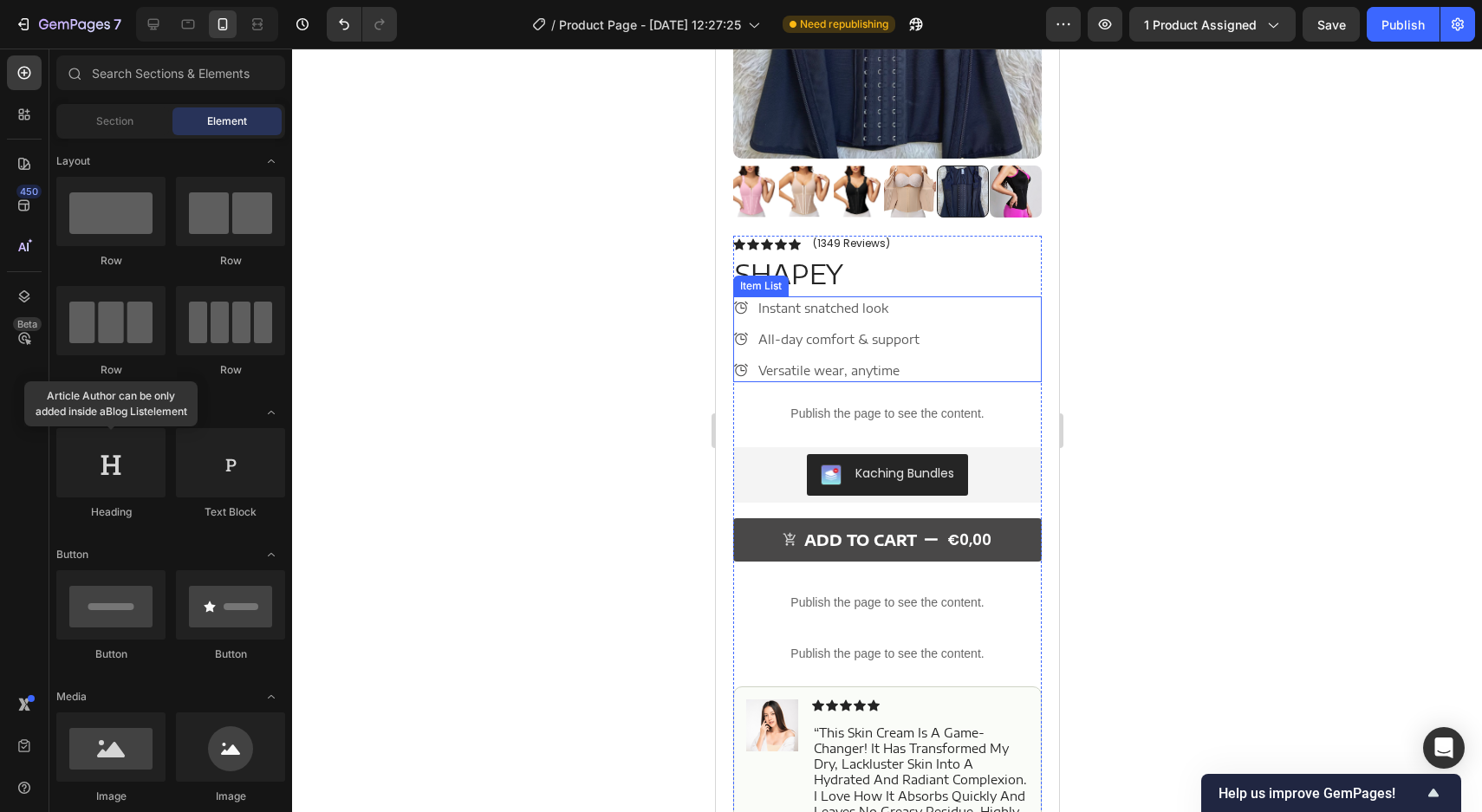
click at [838, 306] on p "Instant snatched look" at bounding box center [838, 308] width 161 height 19
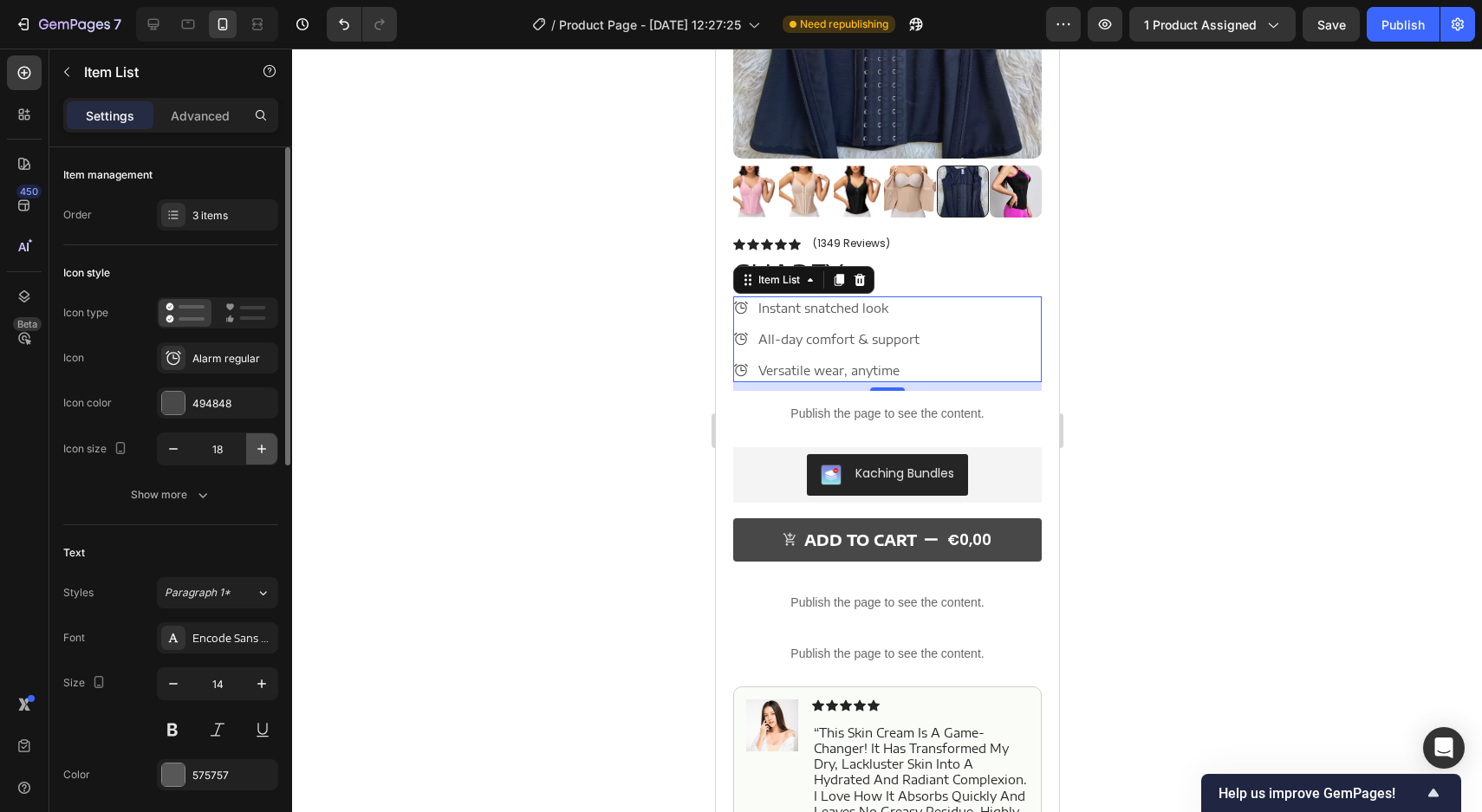
click at [266, 446] on icon "button" at bounding box center [262, 449] width 18 height 18
click at [183, 450] on button "button" at bounding box center [173, 449] width 31 height 31
type input "18"
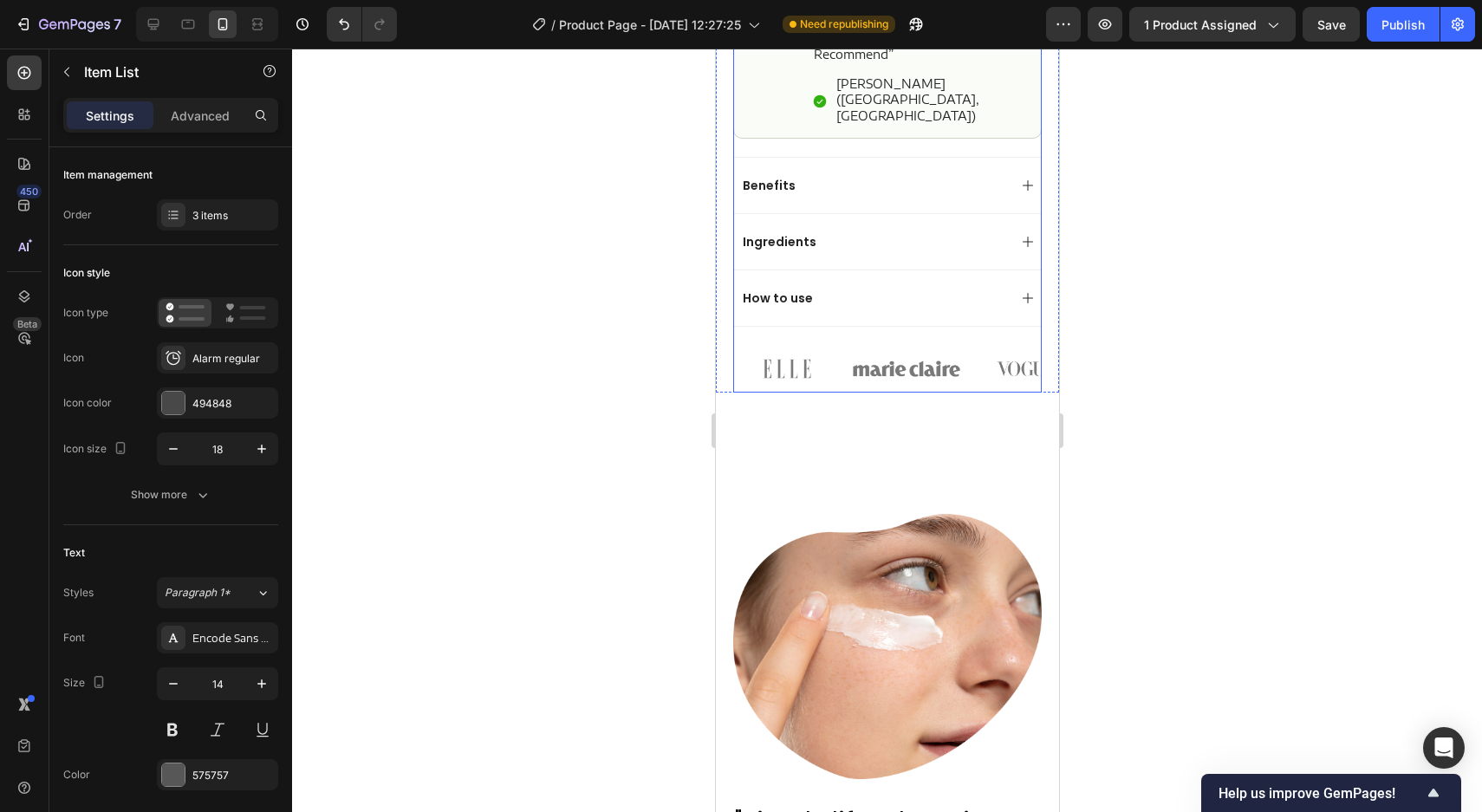
scroll to position [1057, 0]
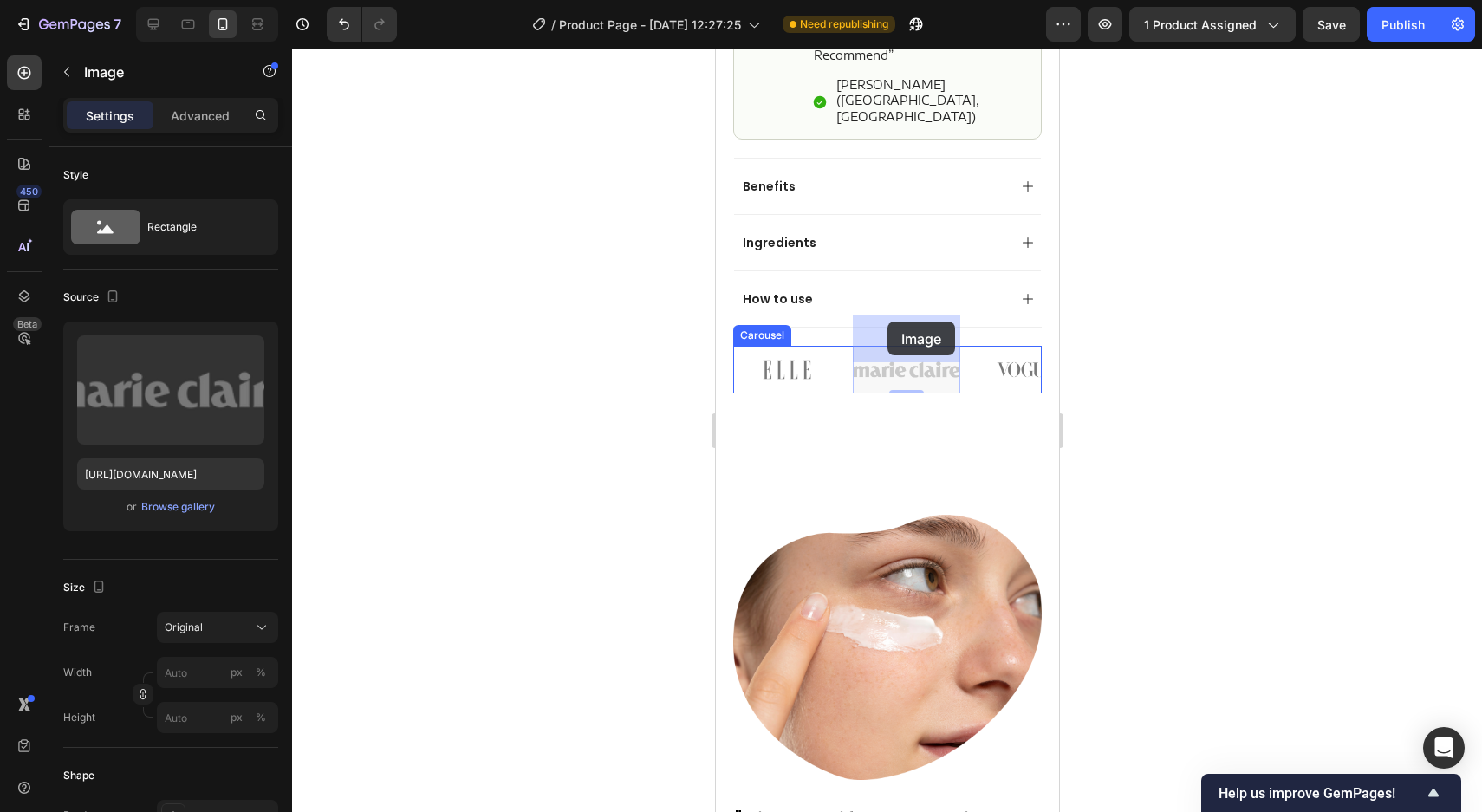
drag, startPoint x: 911, startPoint y: 334, endPoint x: 889, endPoint y: 322, distance: 25.1
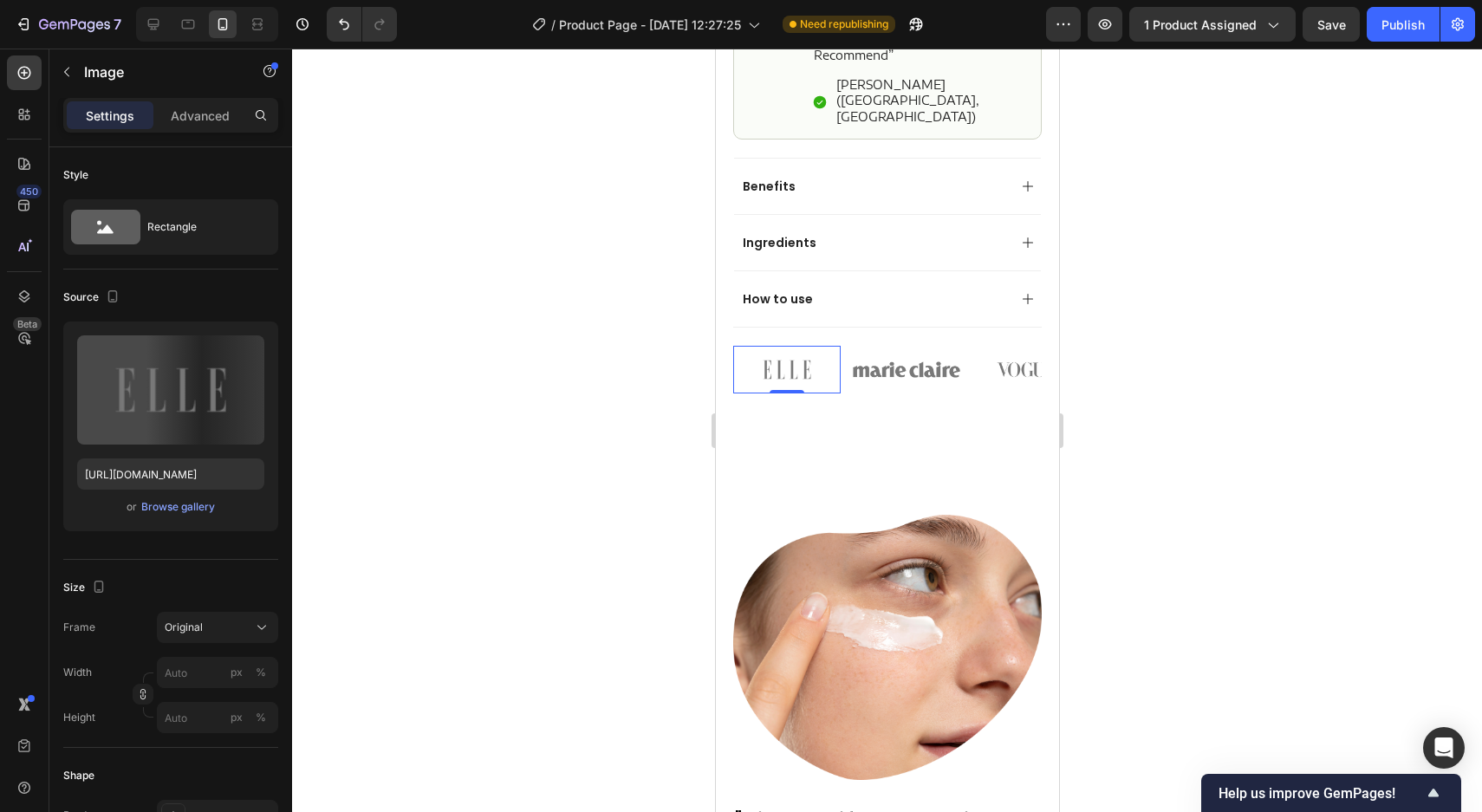
click at [741, 346] on img at bounding box center [786, 370] width 107 height 47
click at [860, 346] on img at bounding box center [906, 370] width 107 height 47
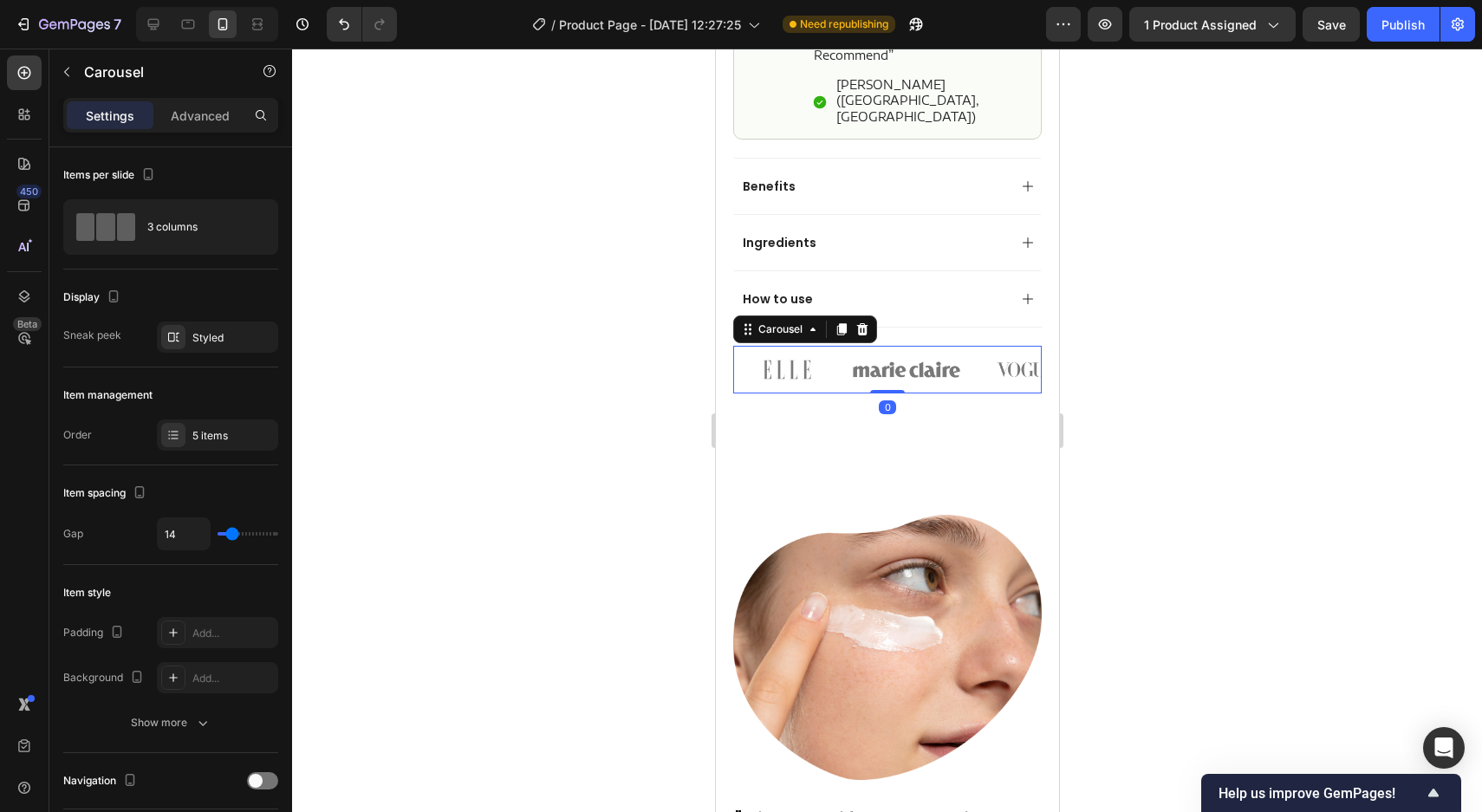
click at [840, 346] on div "Image Image Image Image Image" at bounding box center [887, 370] width 309 height 47
click at [862, 323] on icon at bounding box center [861, 329] width 11 height 12
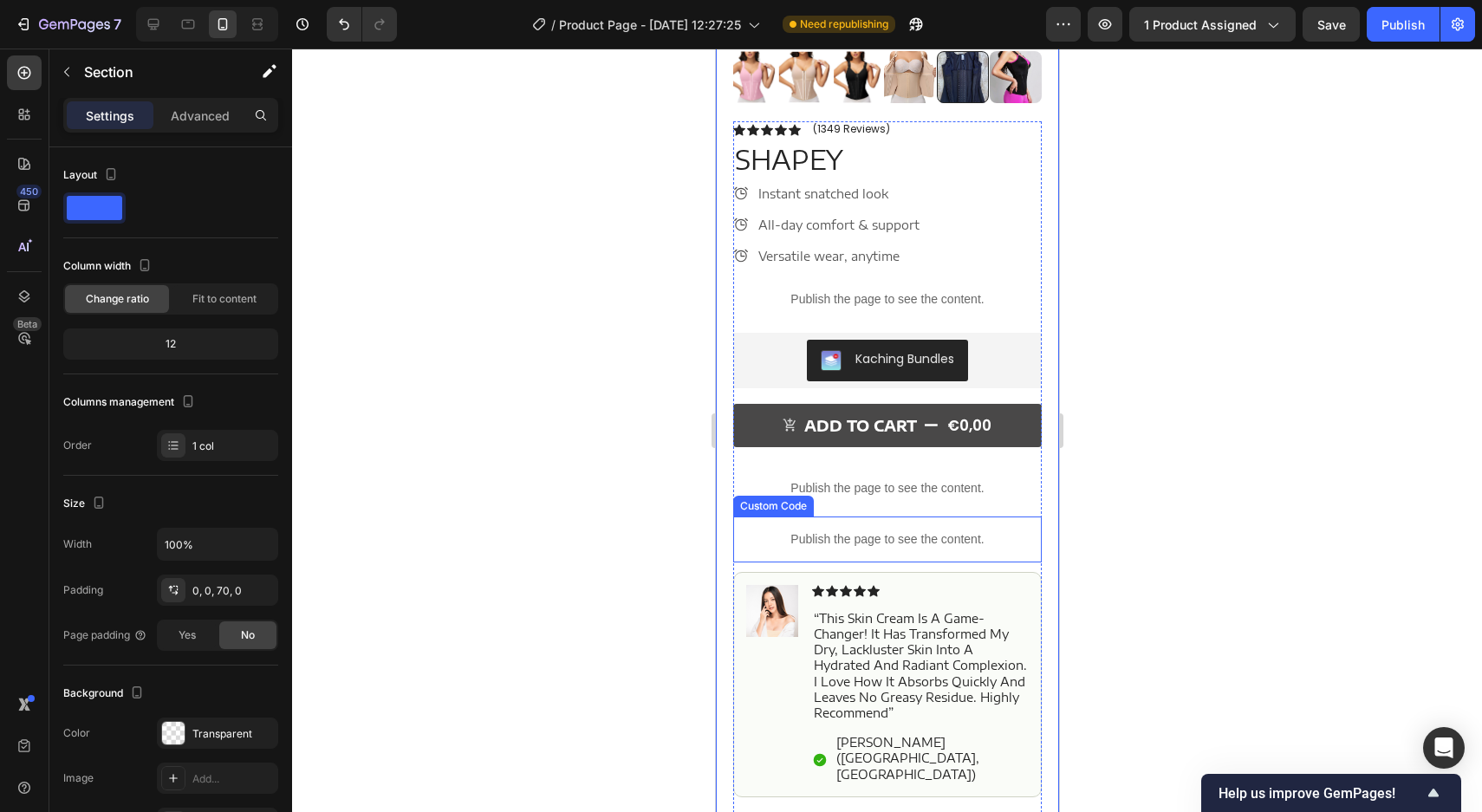
scroll to position [399, 0]
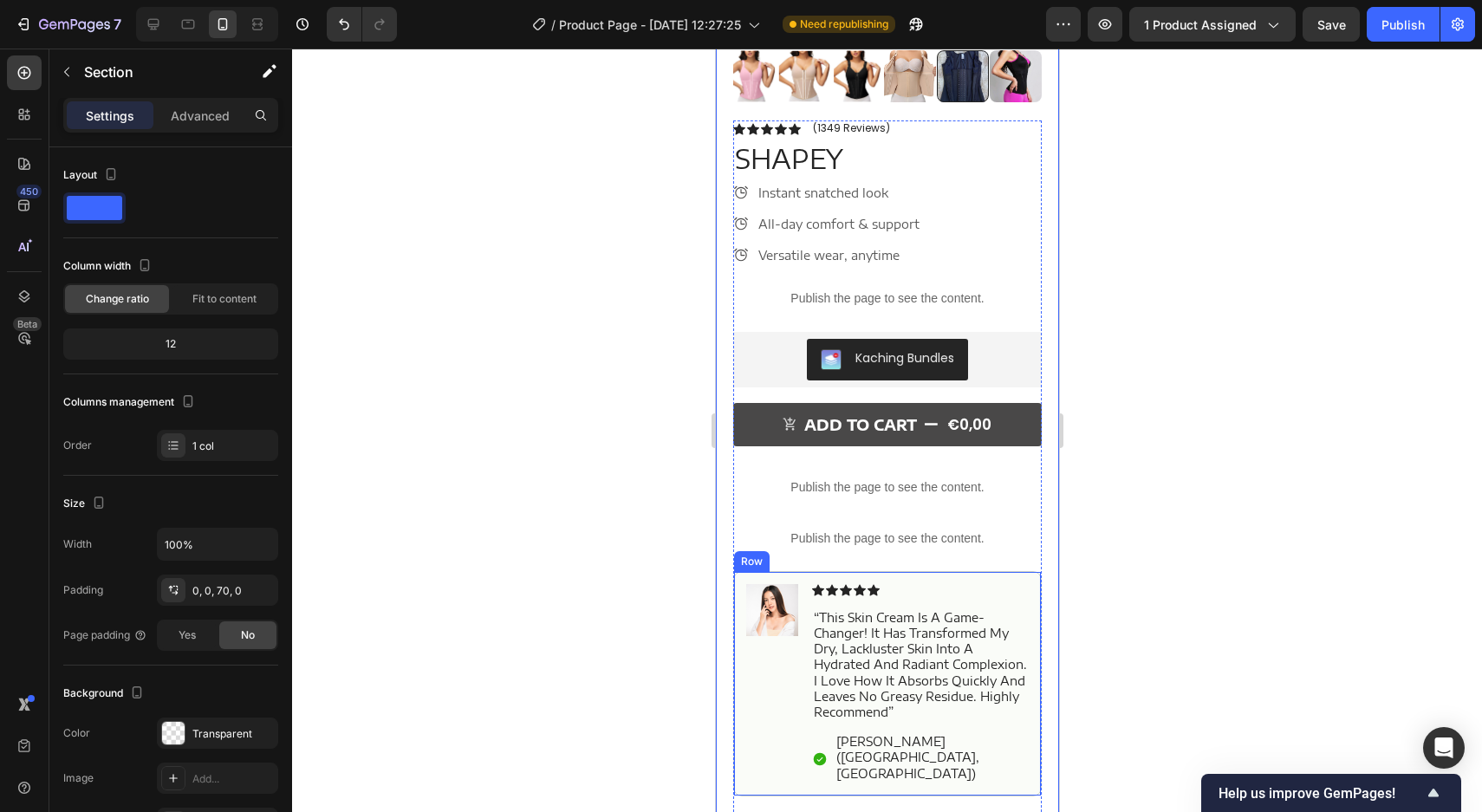
click at [737, 588] on div "Image Icon Icon Icon Icon Icon Icon List “this skin cream is a game-changer! it…" at bounding box center [887, 683] width 309 height 225
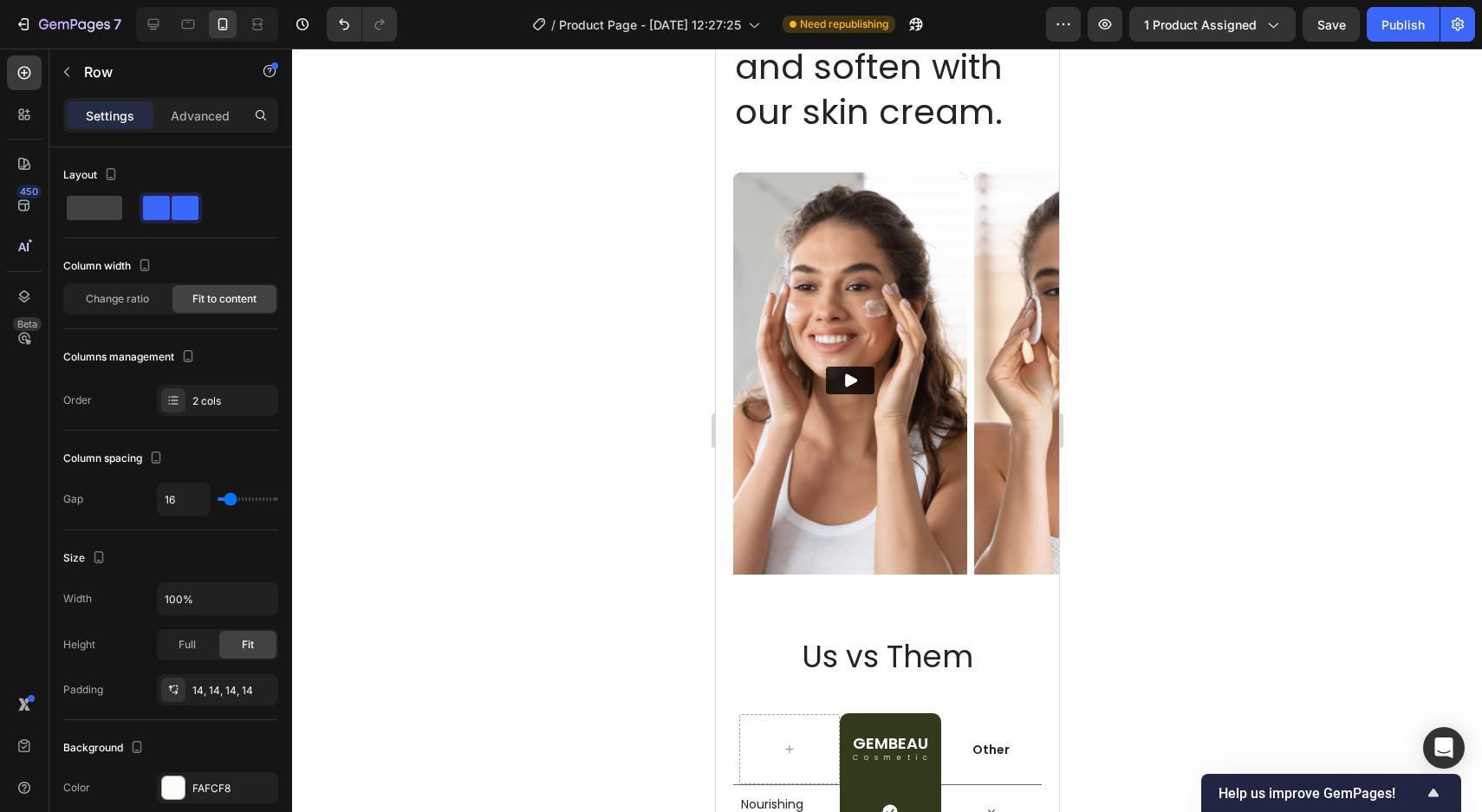
scroll to position [3617, 0]
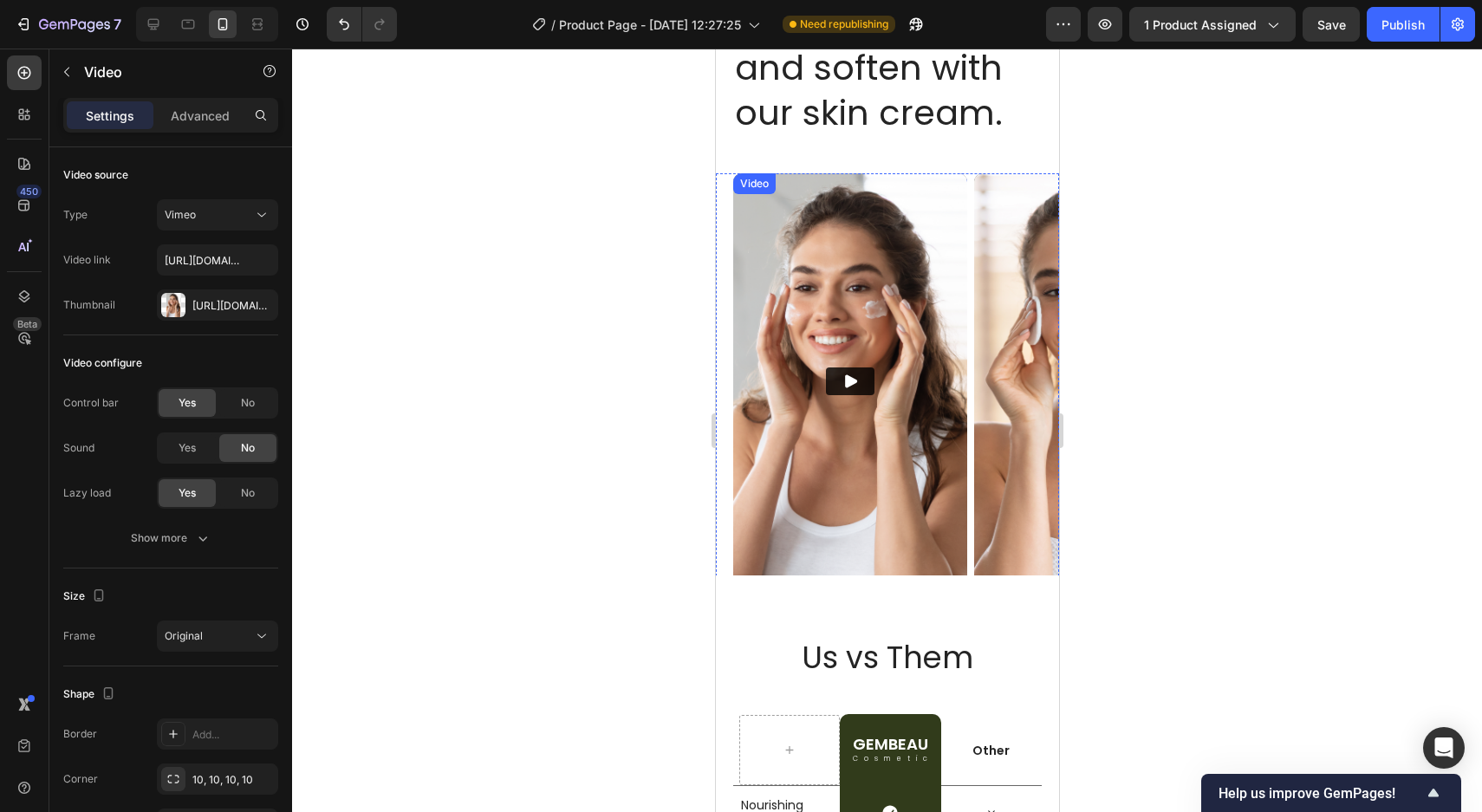
click at [874, 294] on img at bounding box center [850, 380] width 234 height 416
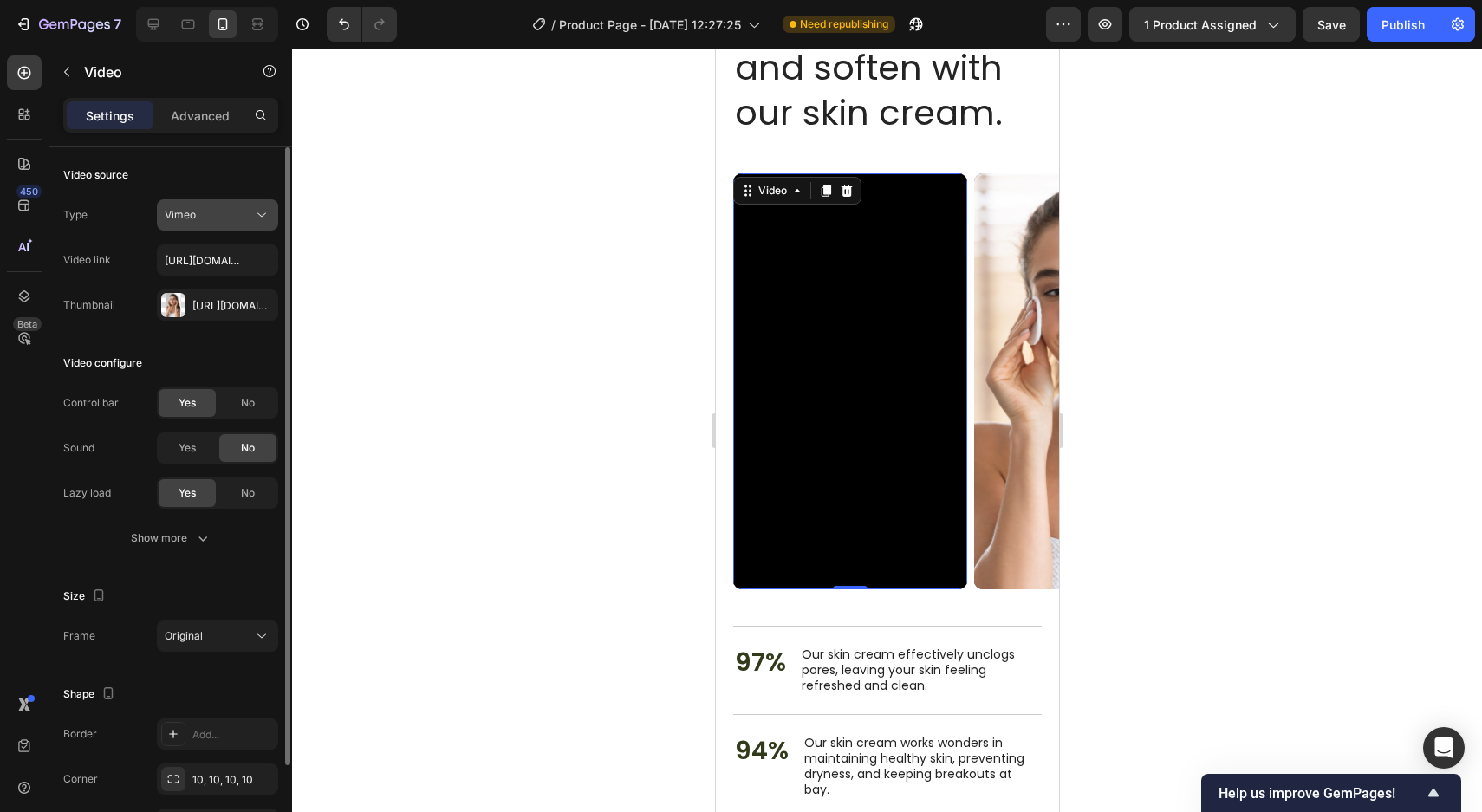
click at [218, 220] on div "Vimeo" at bounding box center [208, 215] width 89 height 16
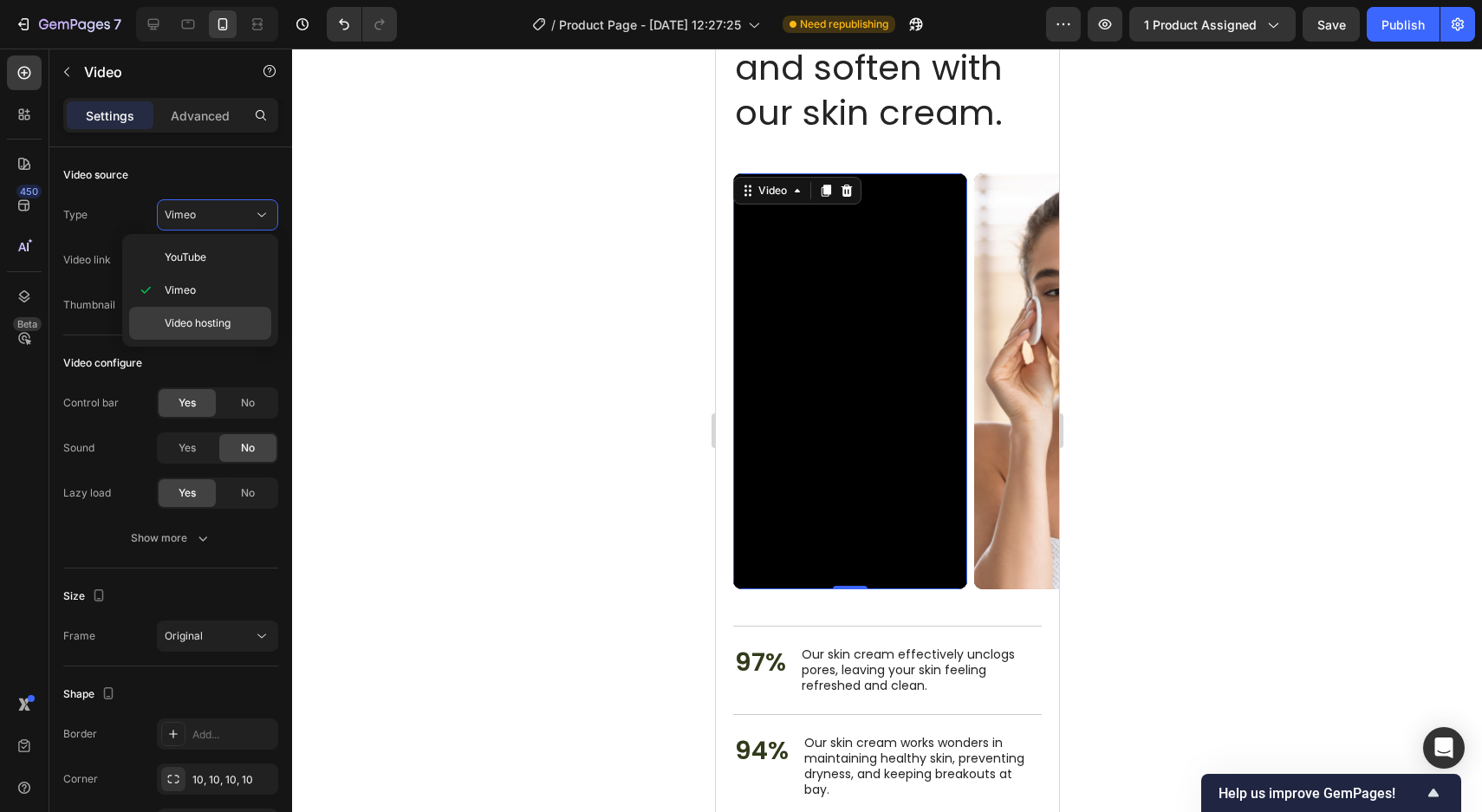
click at [209, 308] on div "Video hosting" at bounding box center [200, 322] width 143 height 32
type input "https://media.w3.org/2010/05/sintel/trailer.mp4"
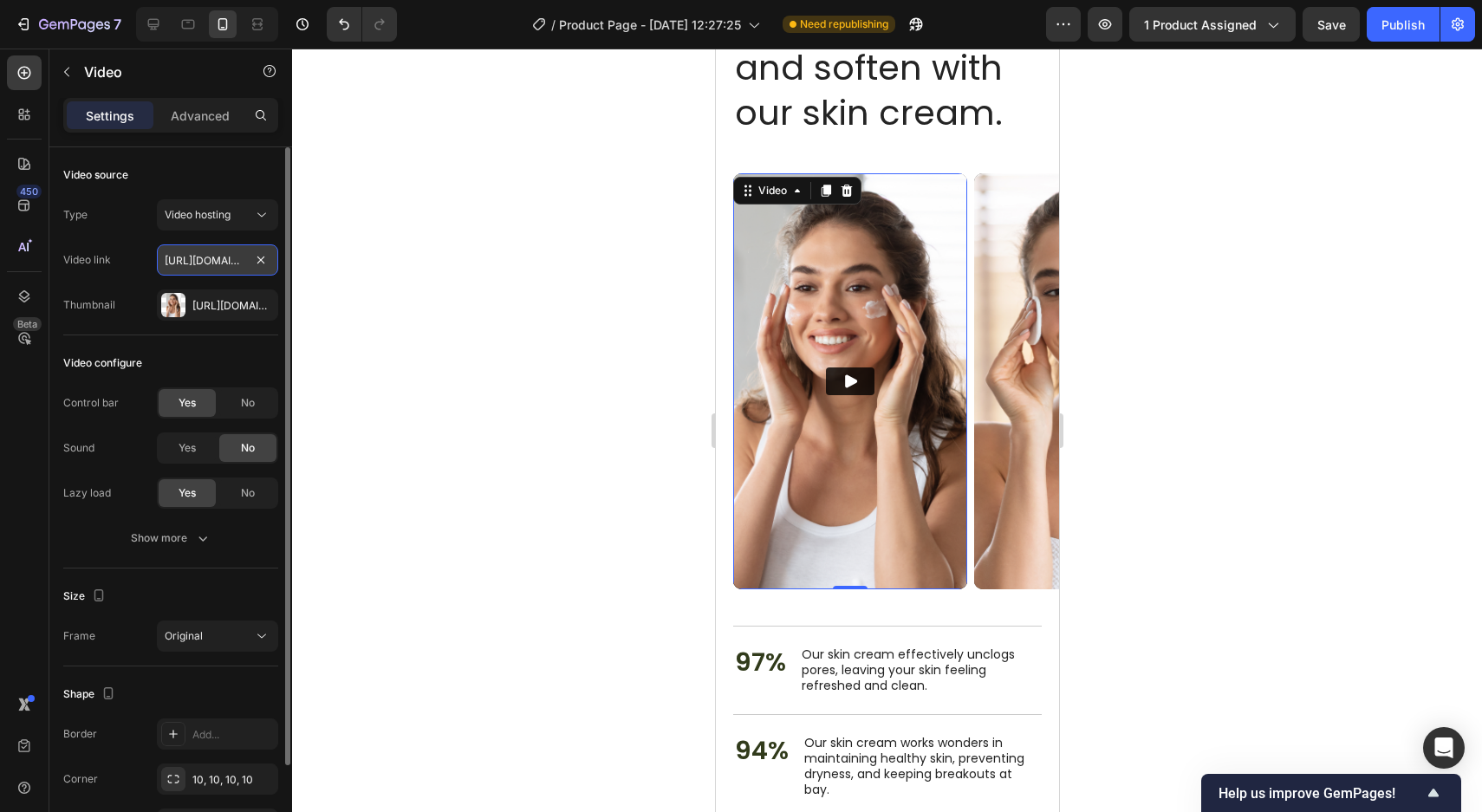
click at [212, 252] on input "https://media.w3.org/2010/05/sintel/trailer.mp4" at bounding box center [217, 261] width 121 height 31
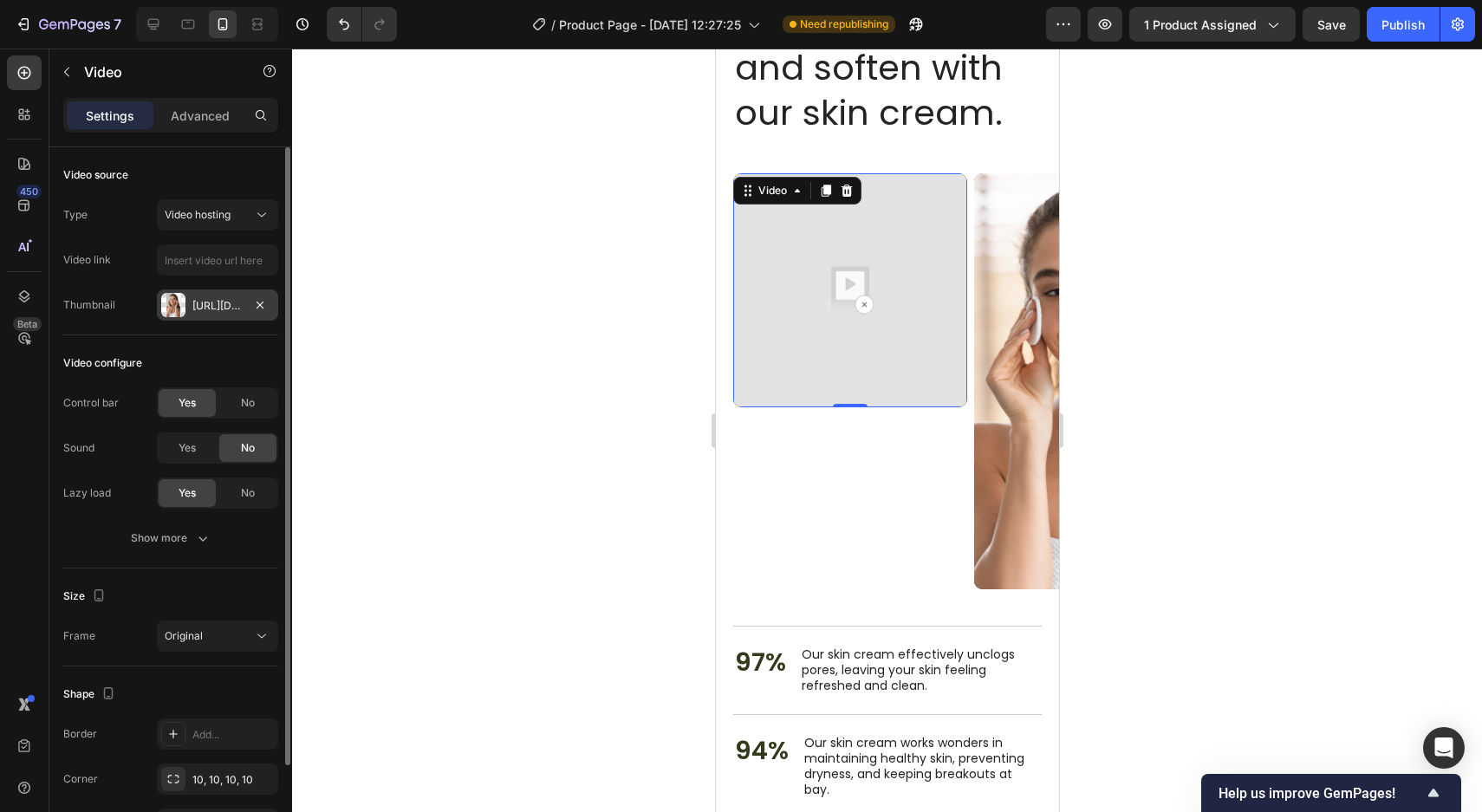
click at [223, 304] on div "Https://cdn.Shopify.Com/s/files/1/0944/2846/3486/files/gempages_574522710118368…" at bounding box center [217, 306] width 50 height 16
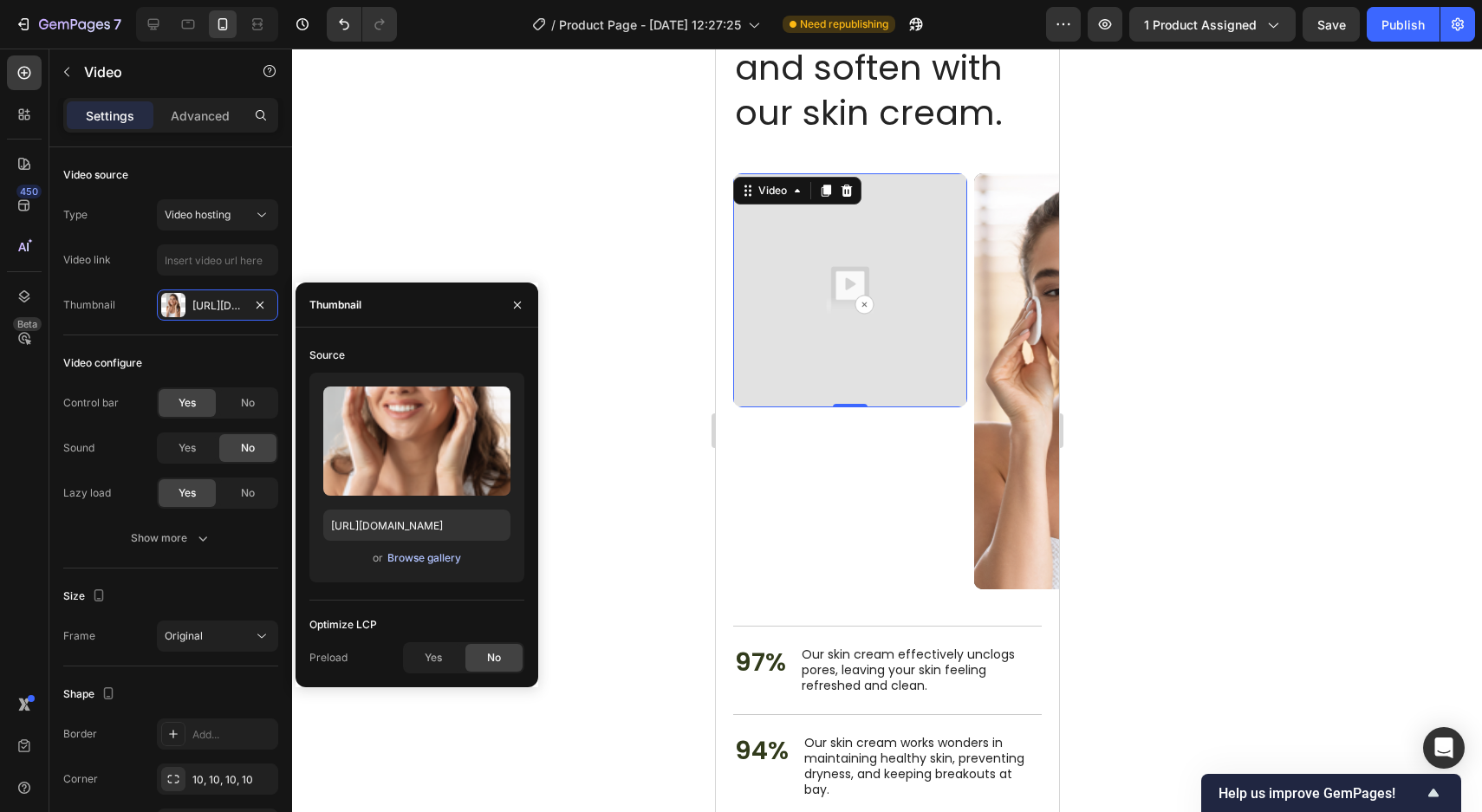
click at [412, 563] on div "Browse gallery" at bounding box center [424, 558] width 74 height 16
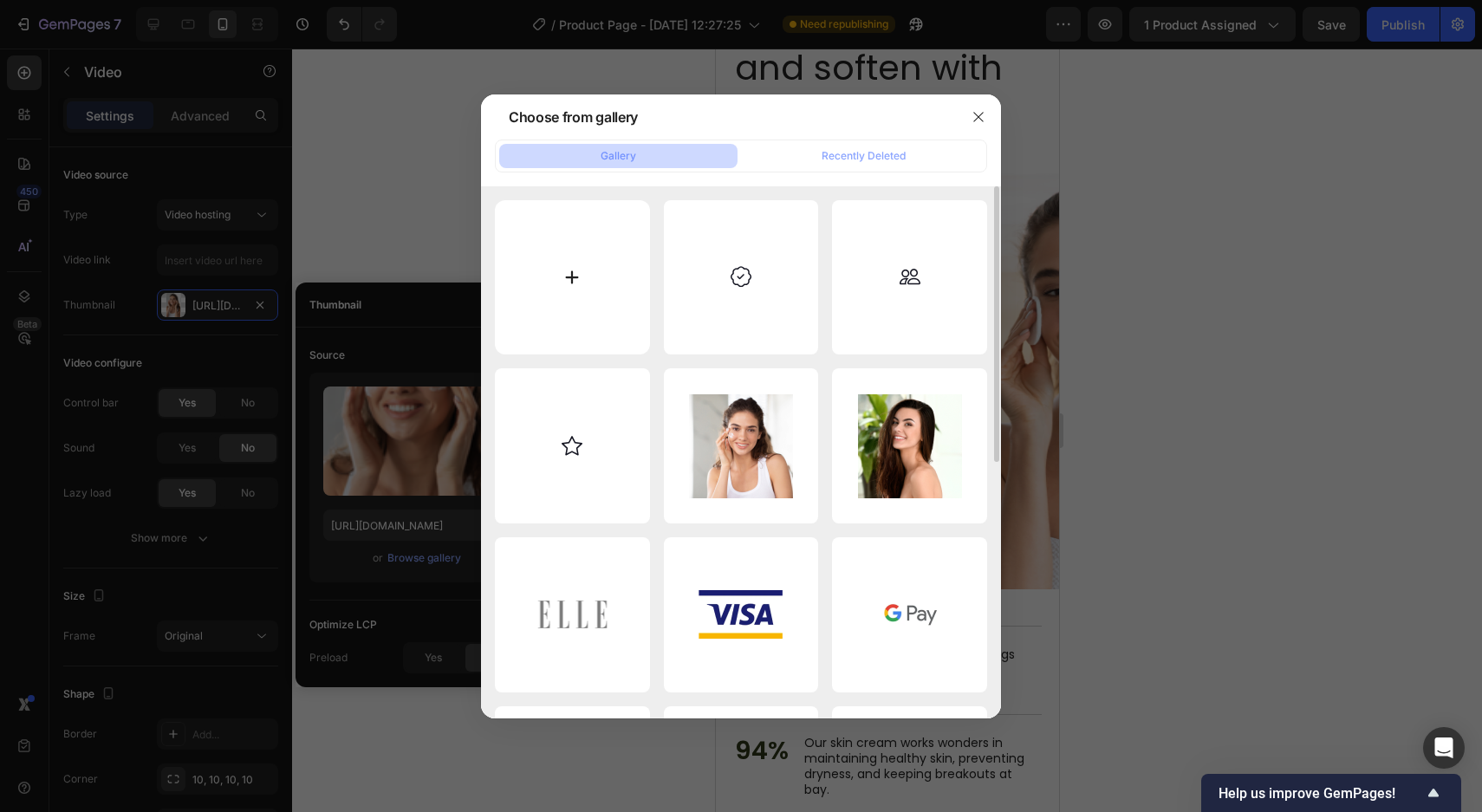
click at [579, 270] on input "file" at bounding box center [572, 278] width 155 height 155
click at [438, 274] on div at bounding box center [741, 406] width 1482 height 812
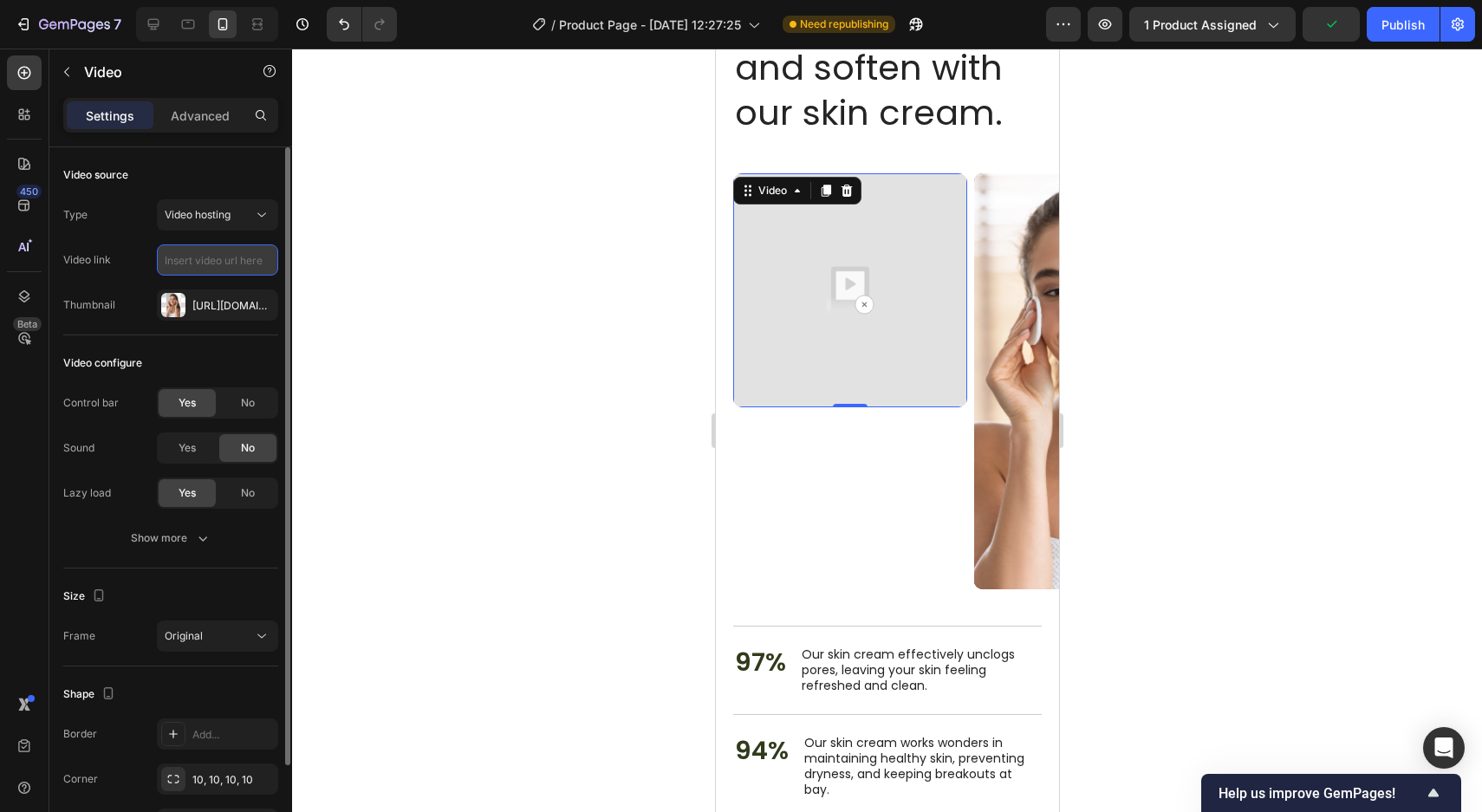
click at [224, 253] on input "text" at bounding box center [217, 261] width 121 height 31
click at [235, 215] on div "Video hosting" at bounding box center [208, 215] width 89 height 16
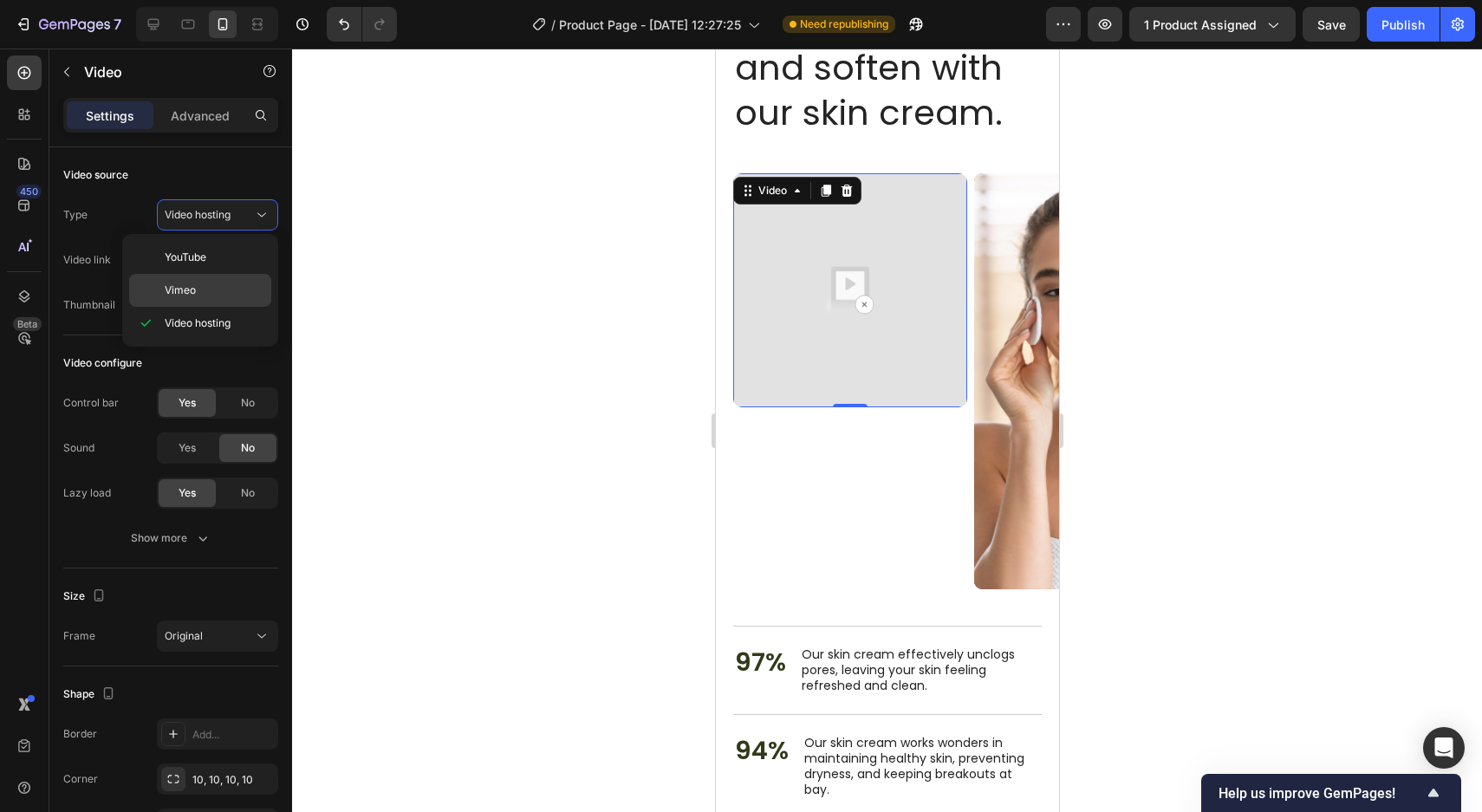
click at [199, 296] on p "Vimeo" at bounding box center [213, 290] width 98 height 16
type input "https://vimeo.com/347119375"
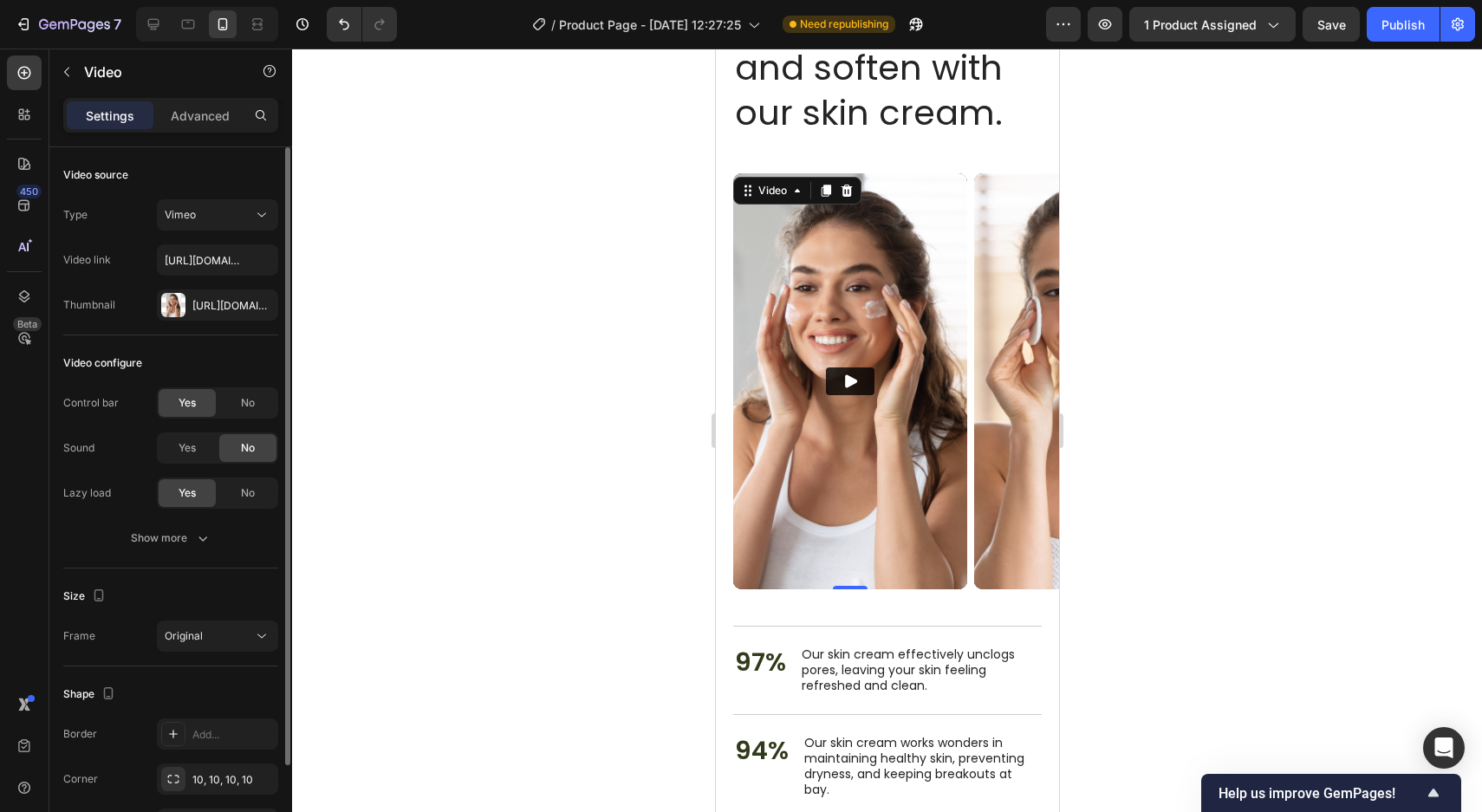
click at [234, 195] on div "Video source Type Vimeo Video link https://vimeo.com/347119375 Thumbnail Https:…" at bounding box center [170, 241] width 215 height 188
click at [231, 207] on div "Vimeo" at bounding box center [208, 215] width 89 height 16
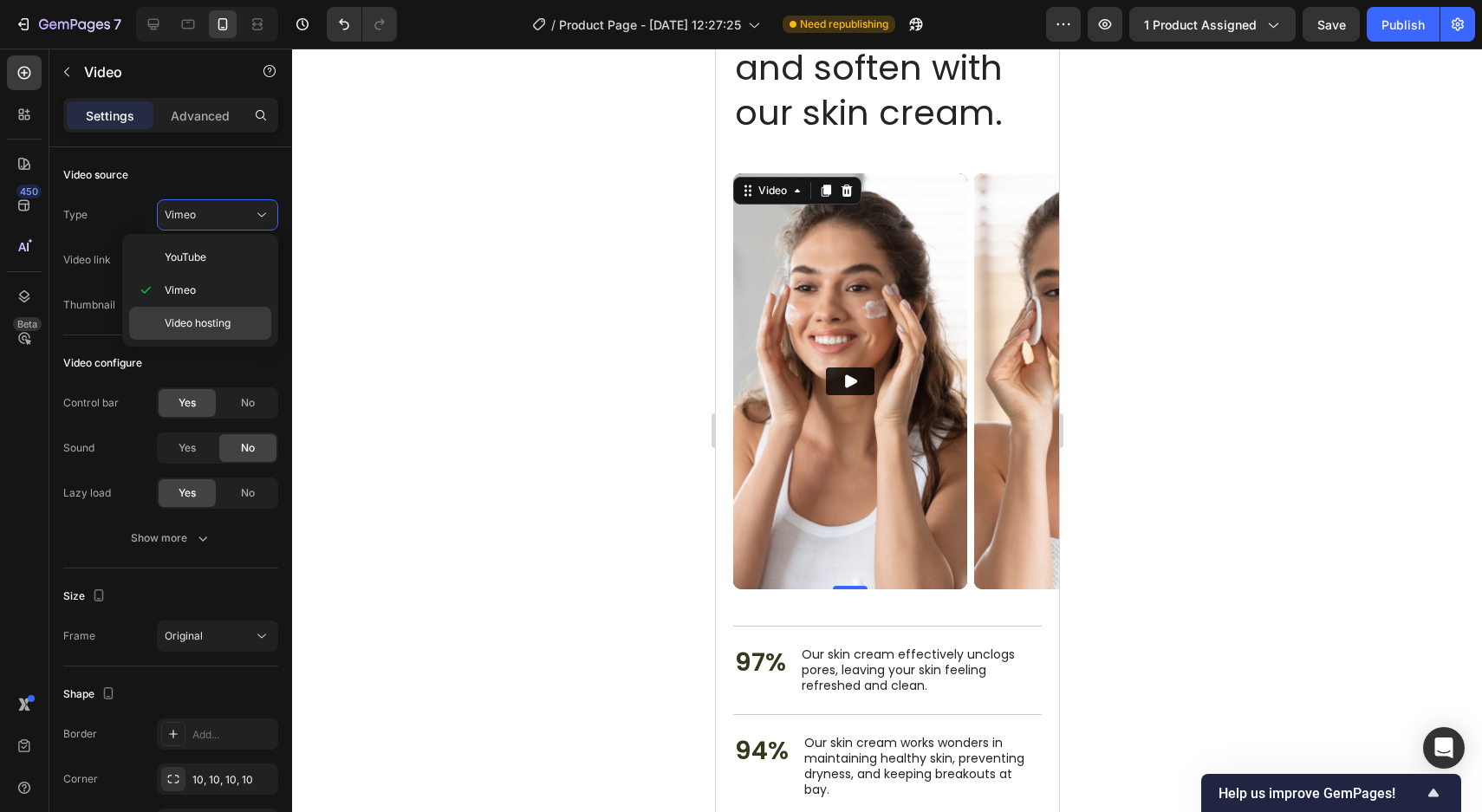
click at [200, 318] on span "Video hosting" at bounding box center [197, 323] width 66 height 16
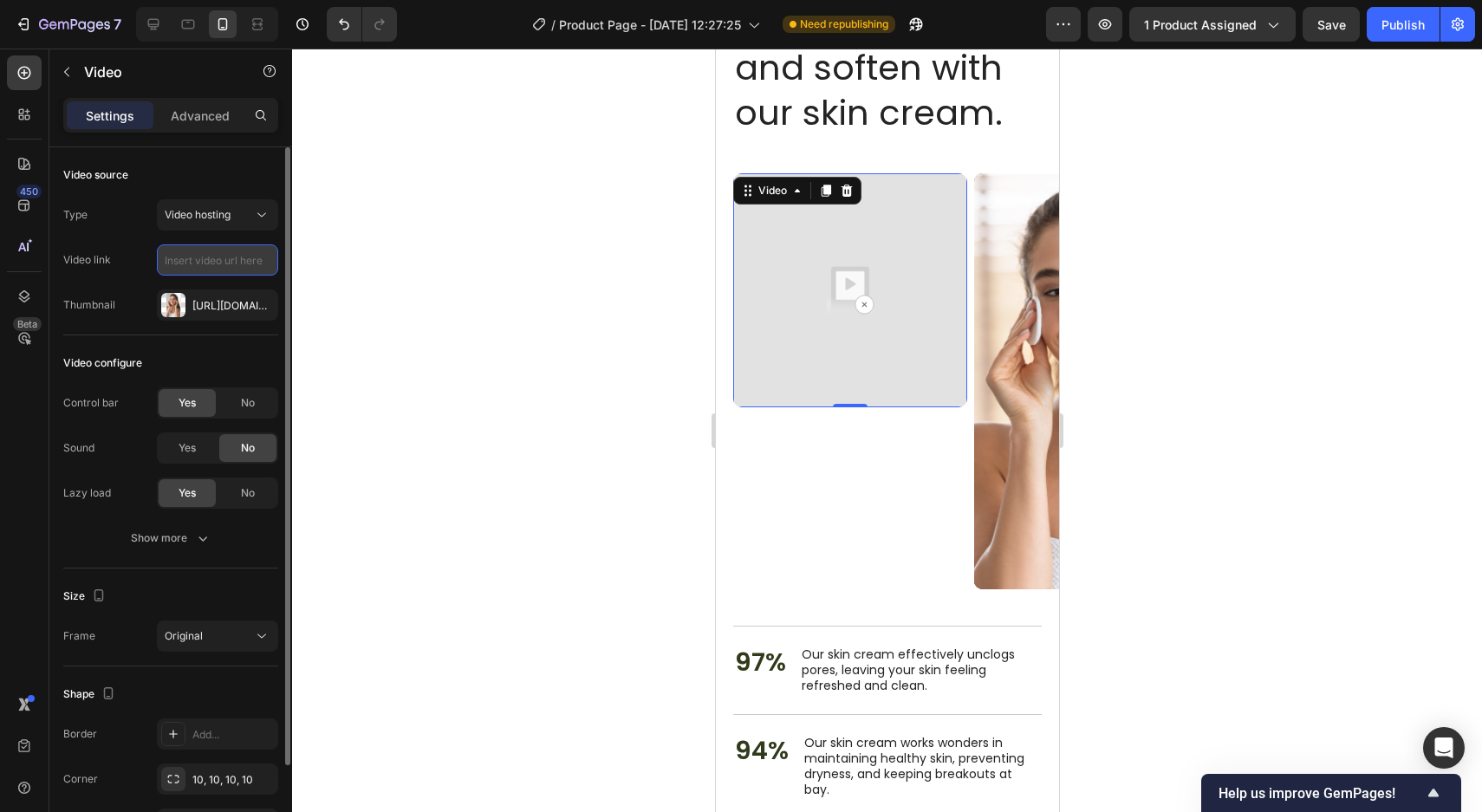
click at [238, 260] on input "text" at bounding box center [217, 261] width 121 height 31
click at [230, 260] on input "text" at bounding box center [217, 261] width 121 height 31
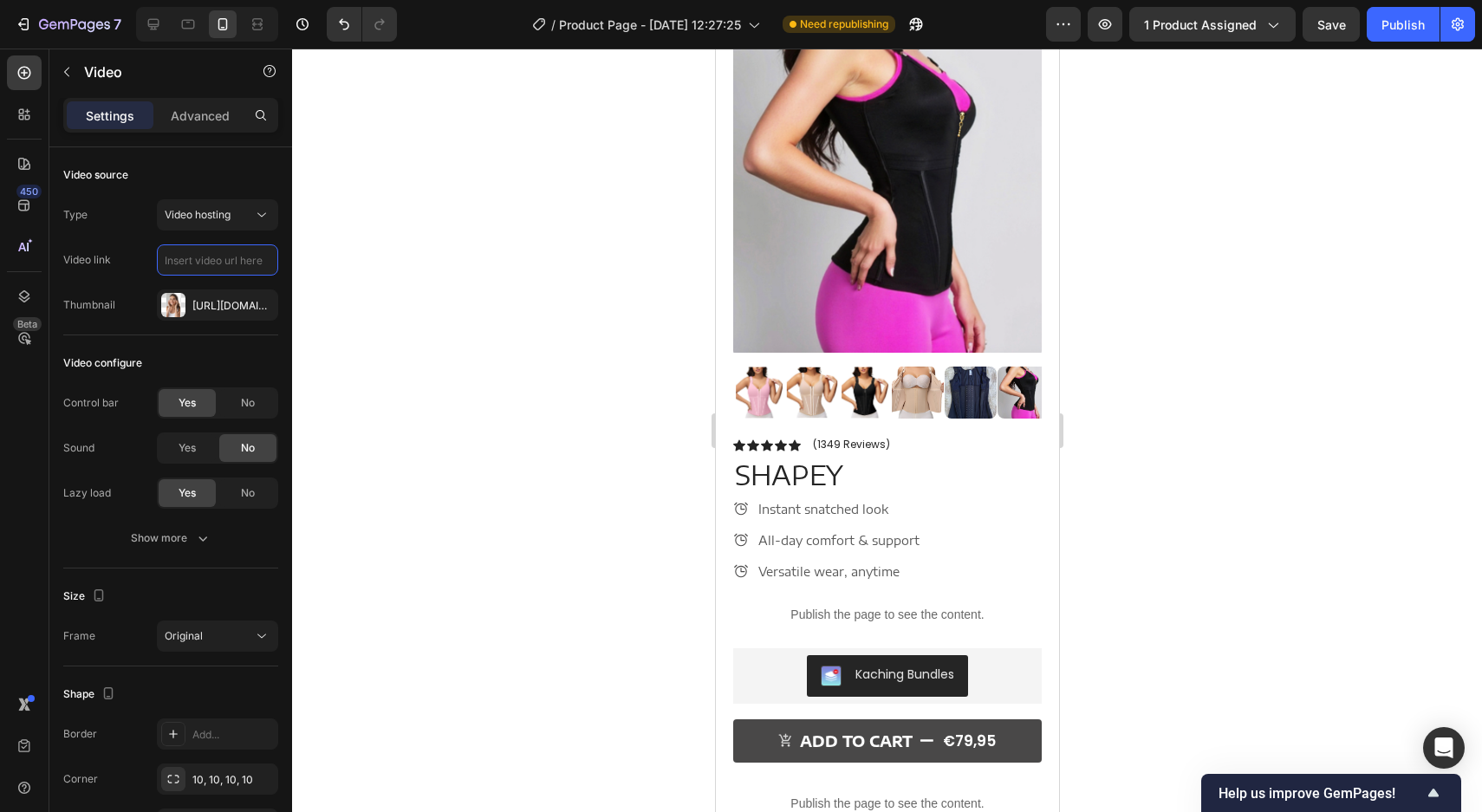
scroll to position [98, 0]
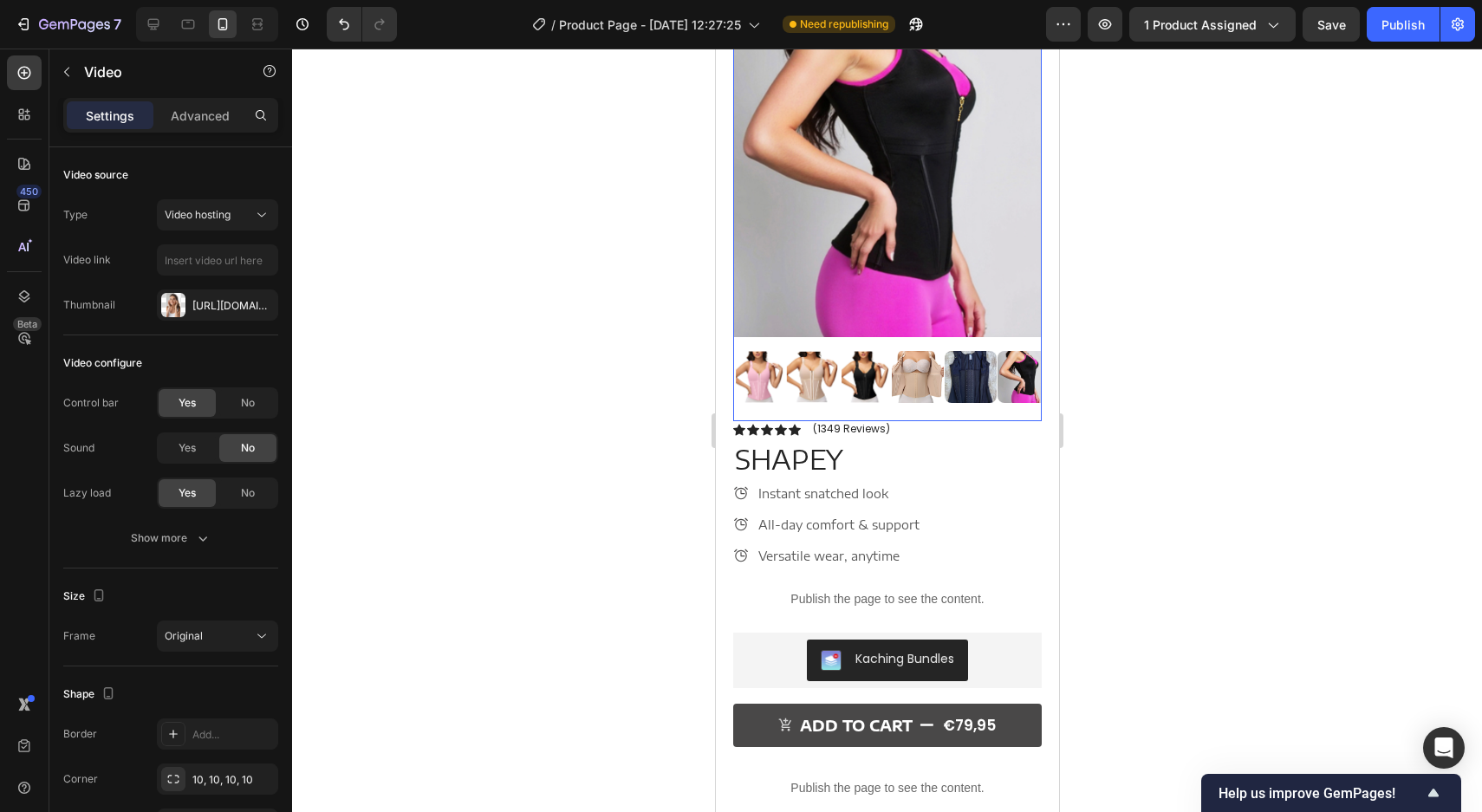
click at [1196, 371] on div at bounding box center [887, 430] width 1190 height 764
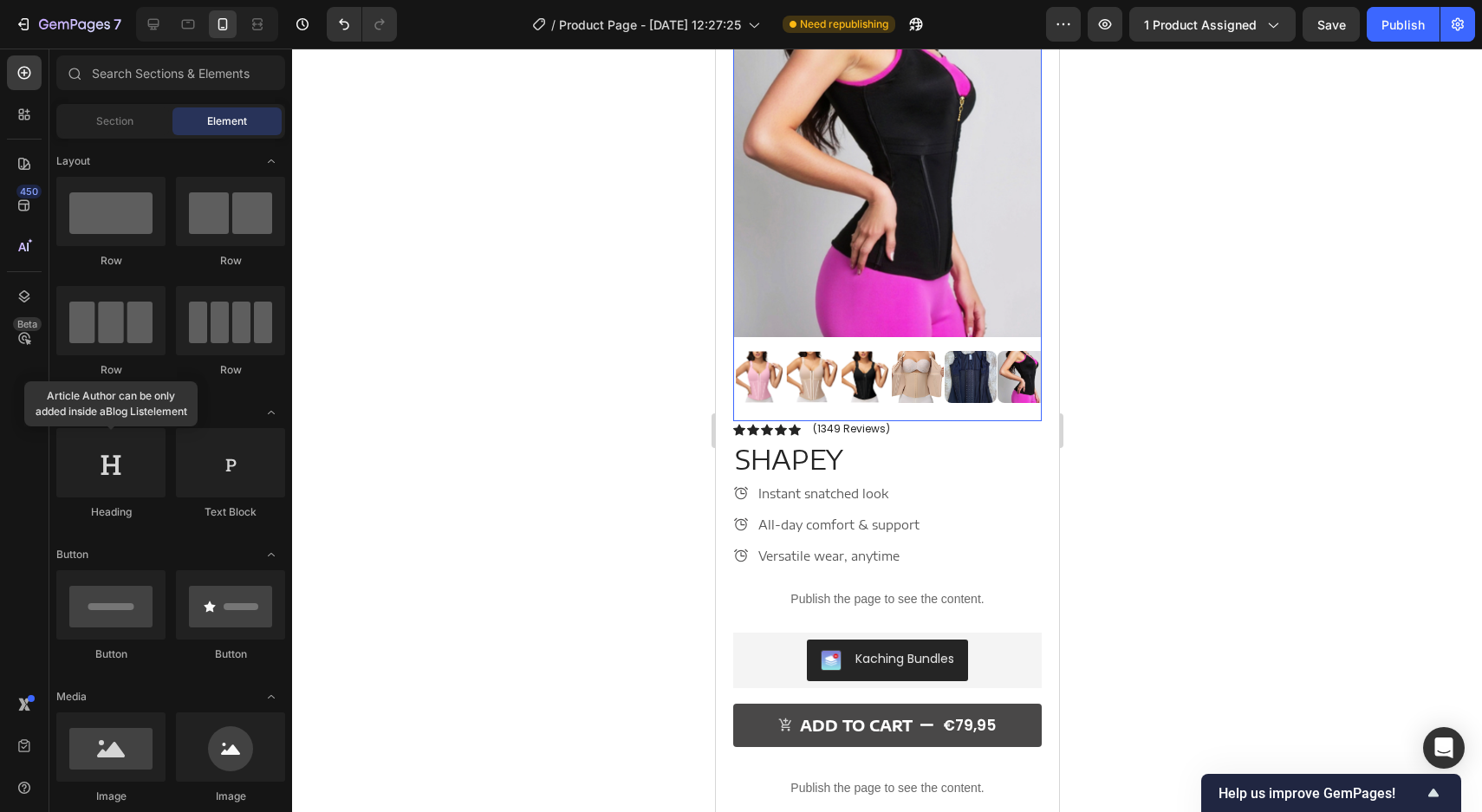
click at [777, 383] on img at bounding box center [758, 377] width 52 height 52
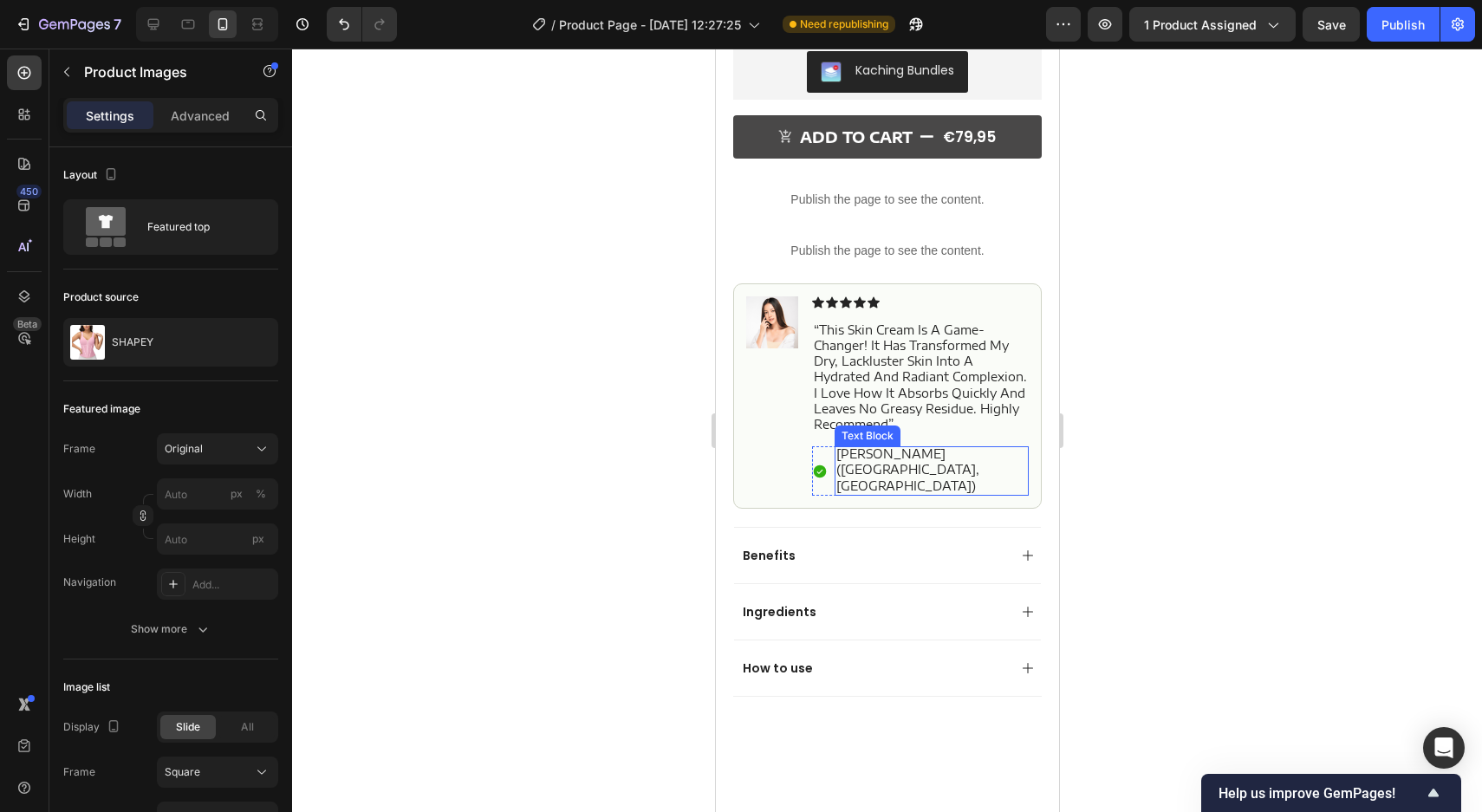
scroll to position [708, 0]
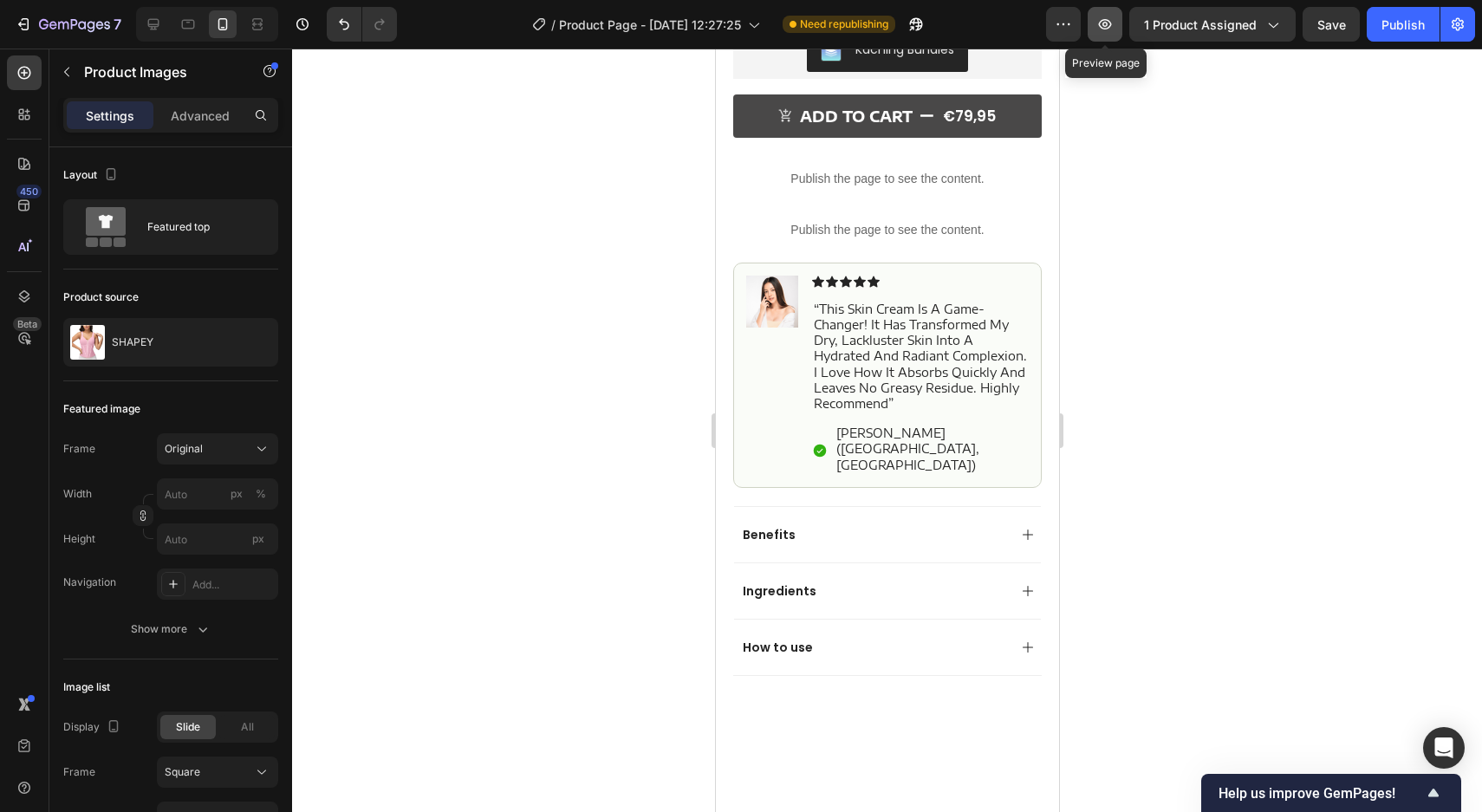
click at [1097, 24] on button "button" at bounding box center [1104, 24] width 34 height 34
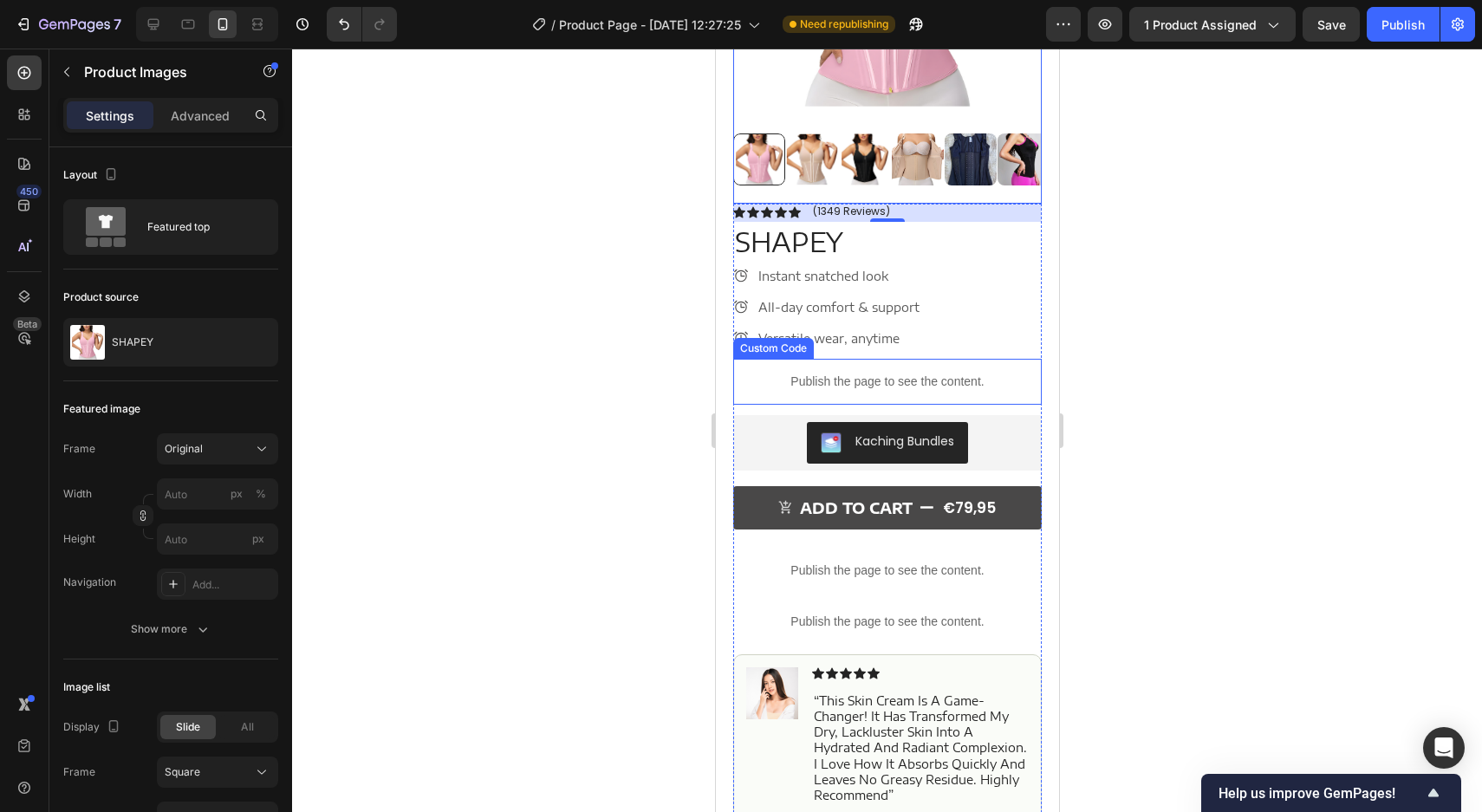
scroll to position [319, 0]
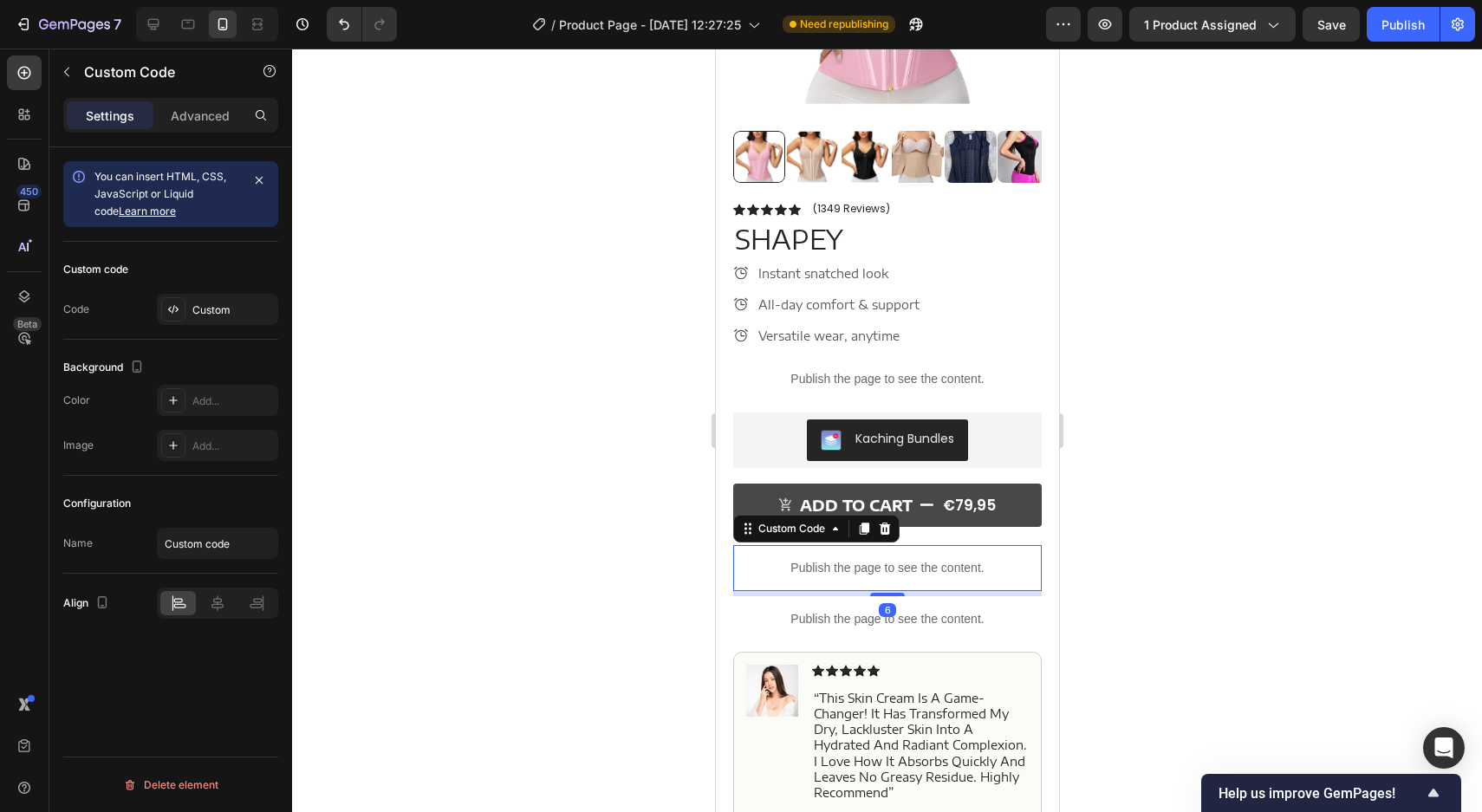
click at [805, 569] on p "Publish the page to see the content." at bounding box center [887, 568] width 309 height 19
click at [884, 596] on div at bounding box center [886, 597] width 34 height 5
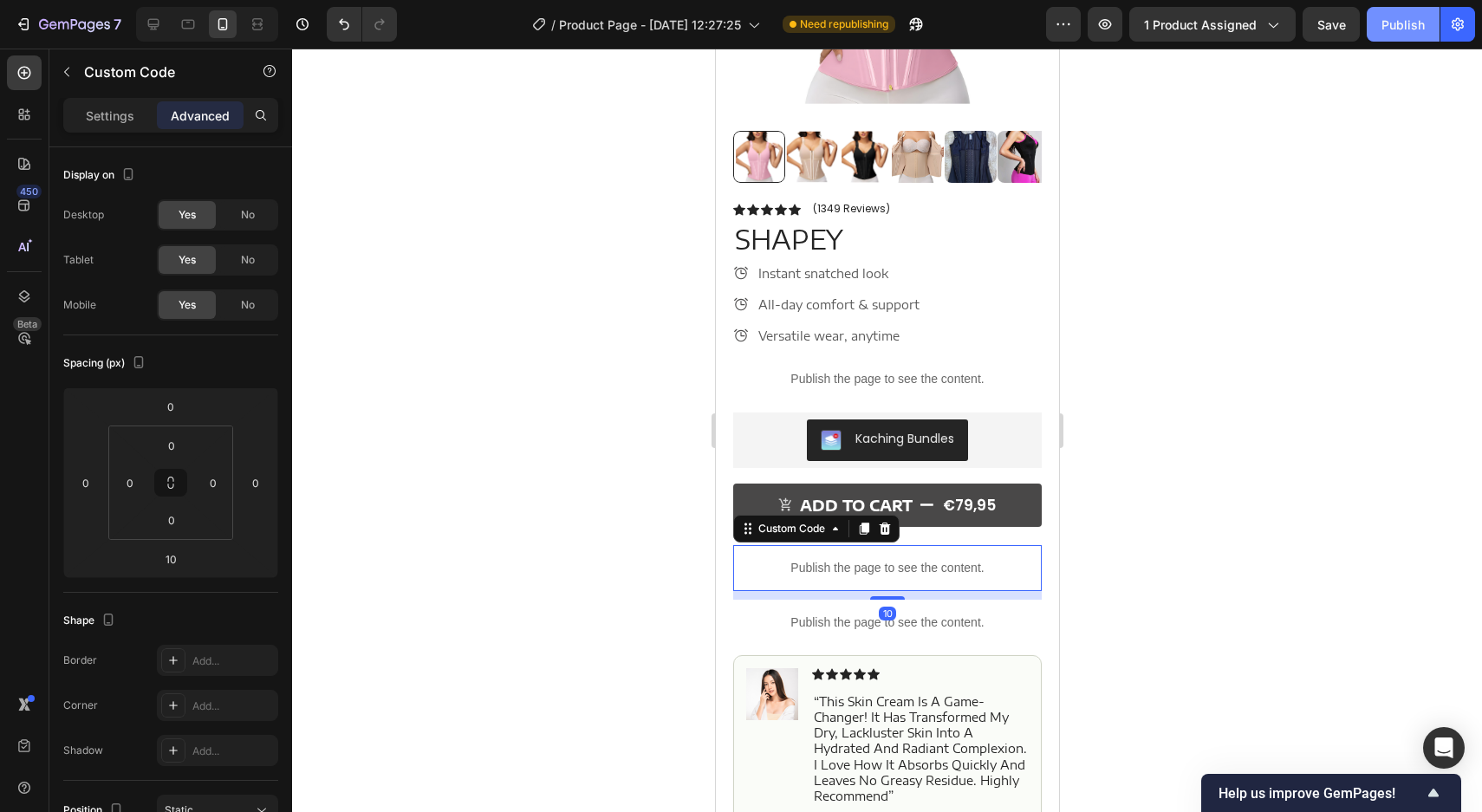
click at [1401, 29] on div "Publish" at bounding box center [1403, 25] width 43 height 19
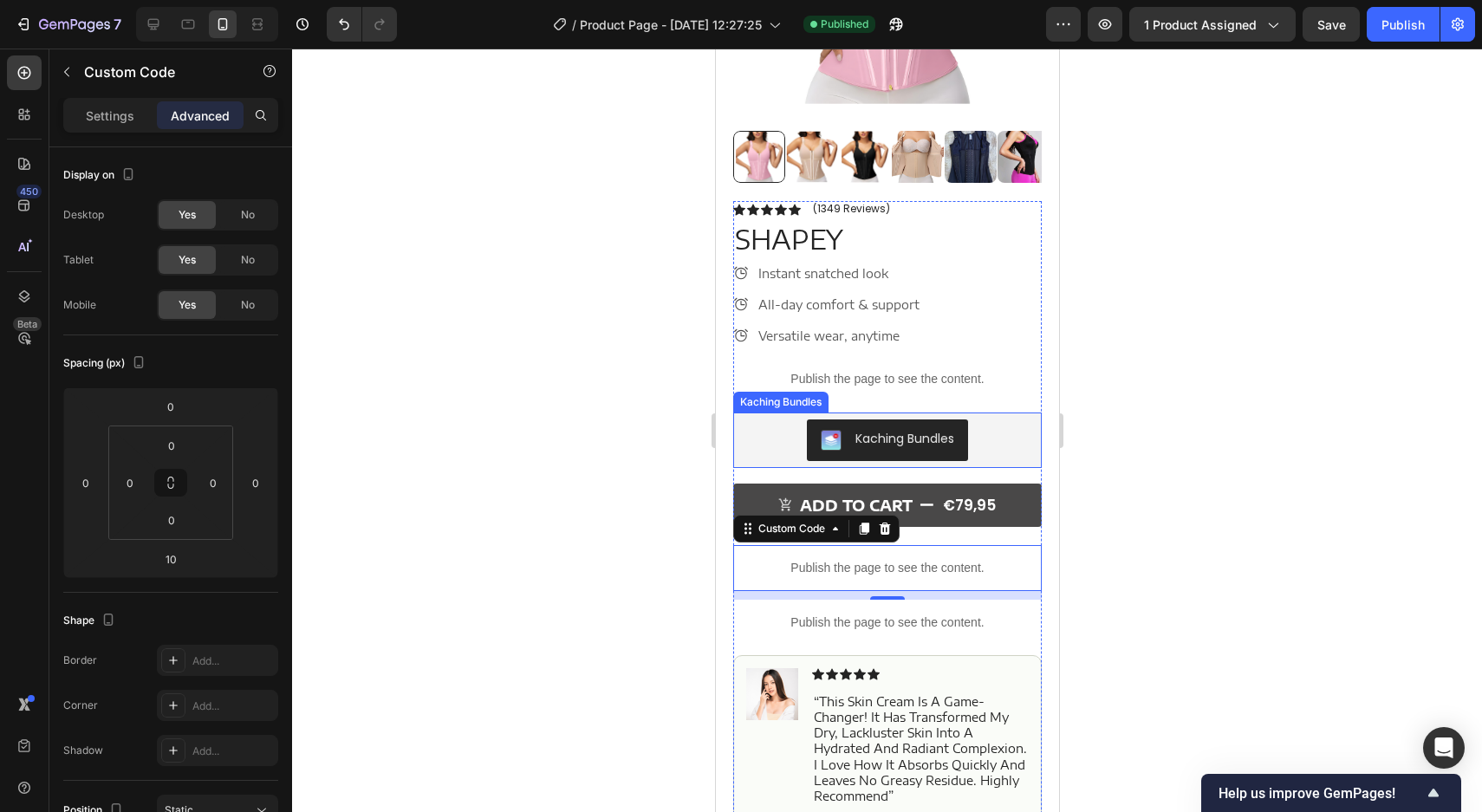
click at [980, 432] on div "Kaching Bundles" at bounding box center [887, 440] width 295 height 41
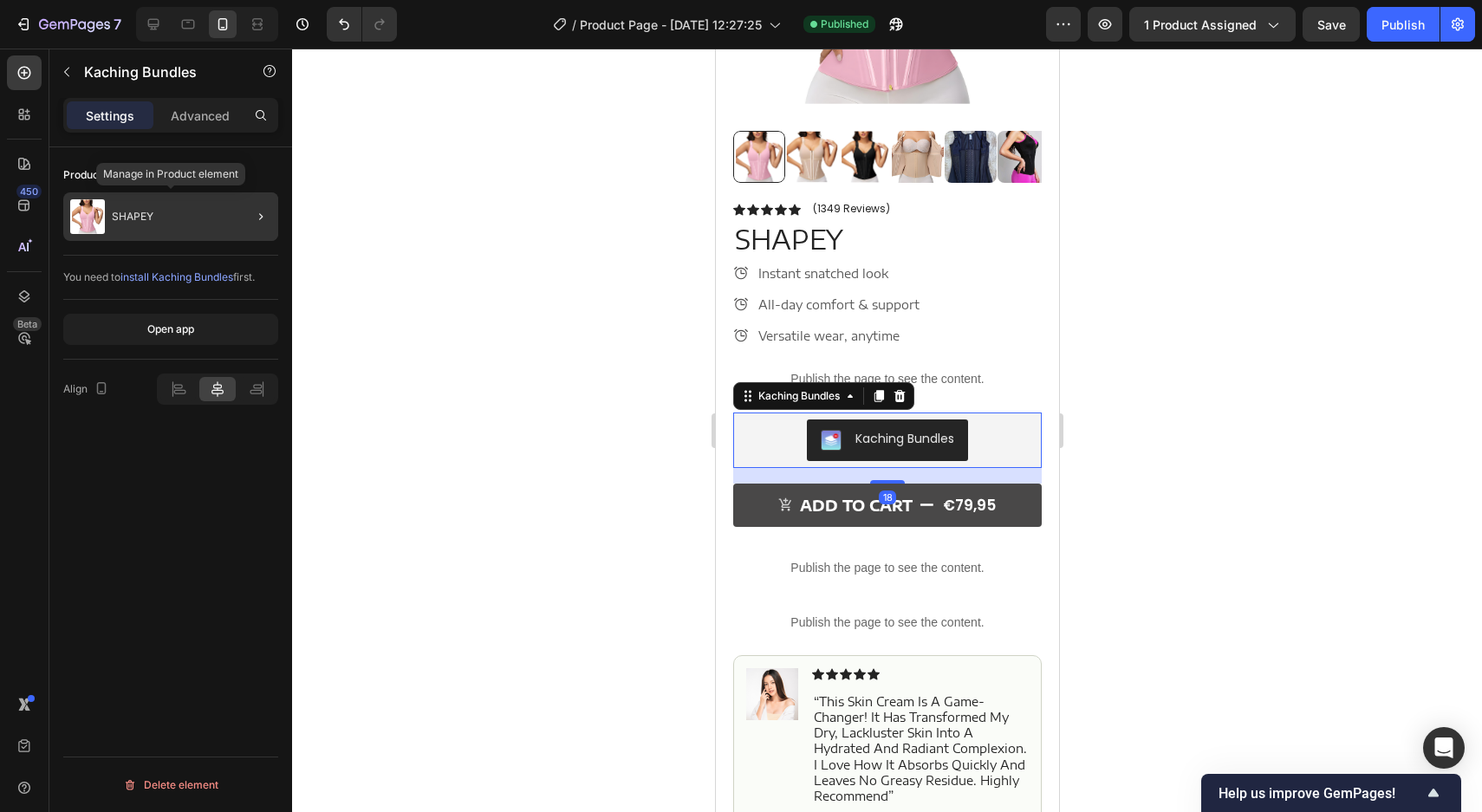
click at [148, 198] on div "SHAPEY" at bounding box center [170, 216] width 215 height 48
